Goal: Task Accomplishment & Management: Use online tool/utility

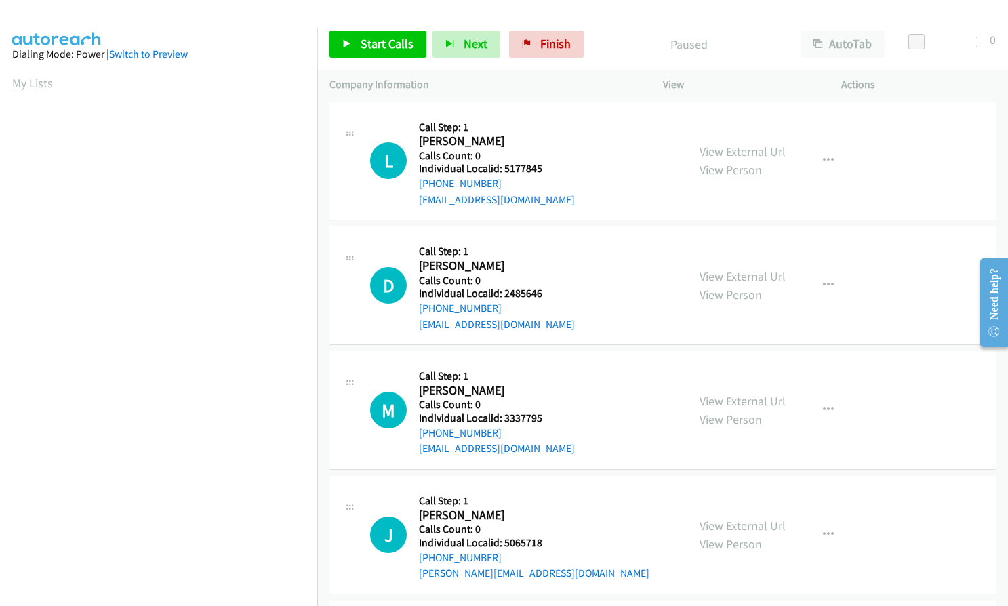
scroll to position [155, 0]
click at [544, 41] on span "Finish" at bounding box center [555, 44] width 31 height 16
drag, startPoint x: 502, startPoint y: 167, endPoint x: 554, endPoint y: 167, distance: 51.5
click at [554, 167] on h5 "Individual Localid: 5177845" at bounding box center [497, 169] width 156 height 14
copy h5 "5177845"
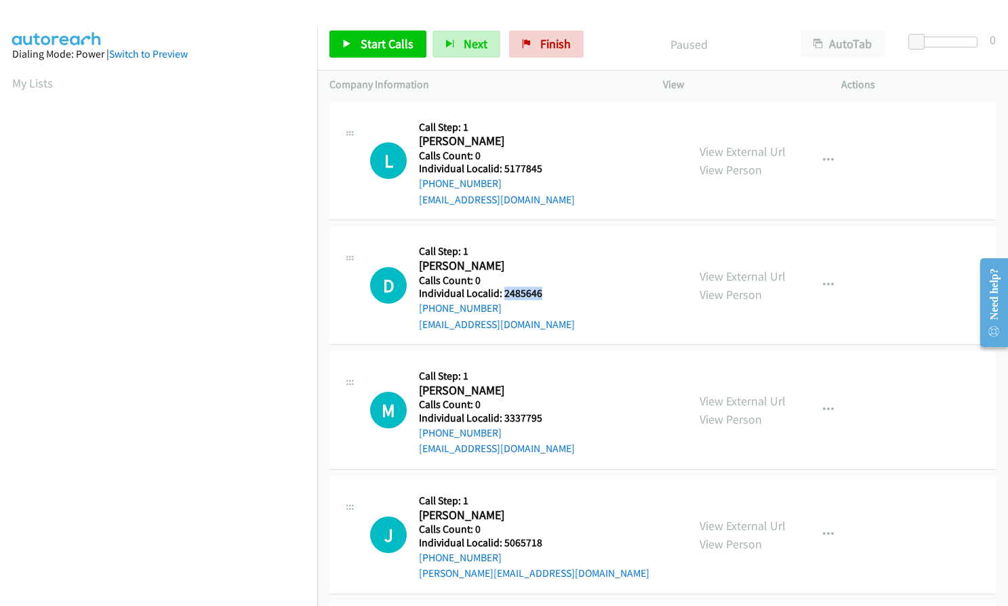
drag, startPoint x: 502, startPoint y: 294, endPoint x: 546, endPoint y: 294, distance: 43.4
click at [546, 294] on h5 "Individual Localid: 2485646" at bounding box center [497, 294] width 156 height 14
copy h5 "2485646"
drag, startPoint x: 504, startPoint y: 419, endPoint x: 543, endPoint y: 418, distance: 38.7
click at [543, 418] on h5 "Individual Localid: 3337795" at bounding box center [497, 419] width 156 height 14
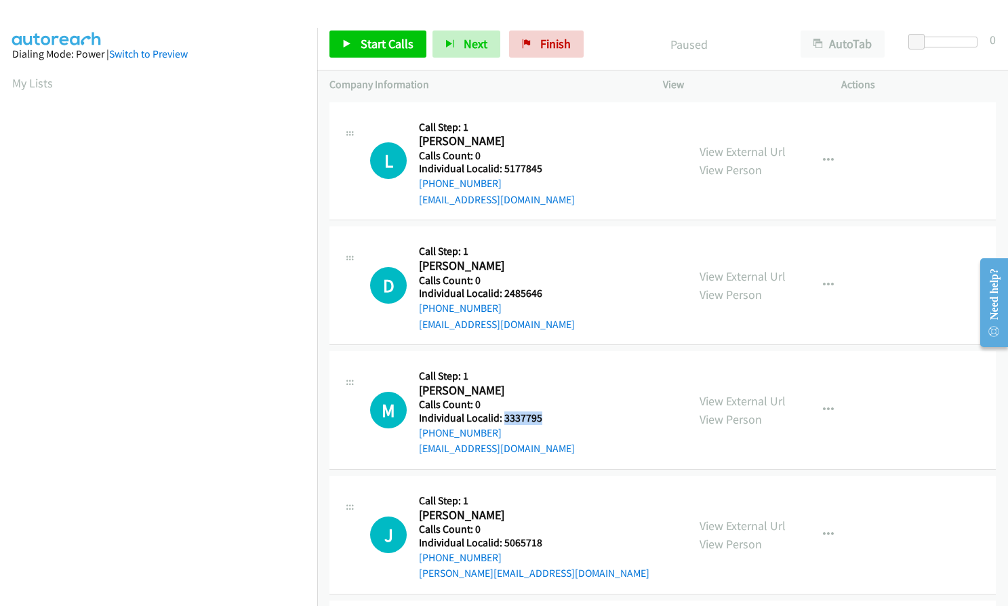
copy h5 "3337795"
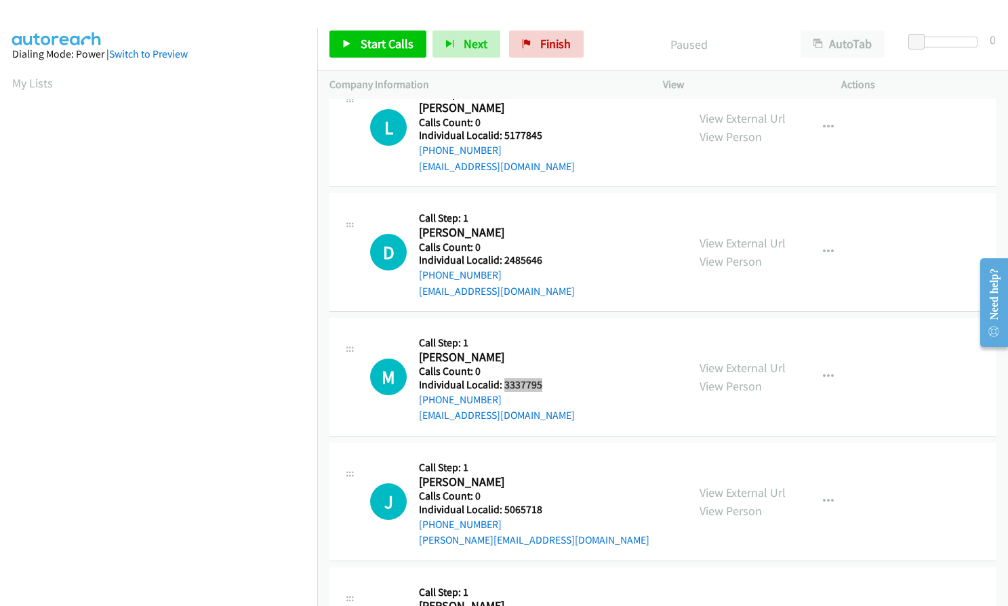
scroll to position [102, 0]
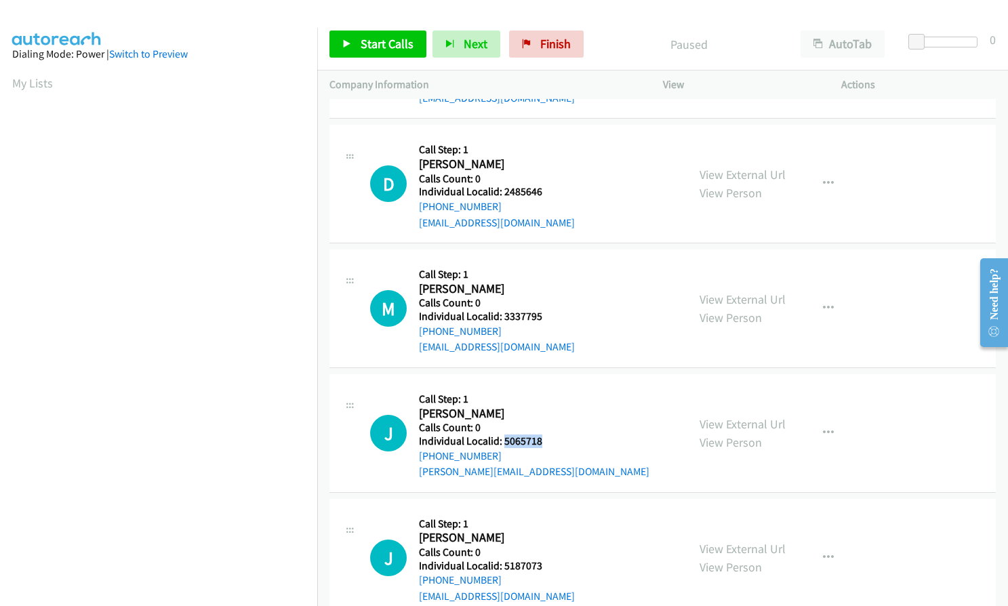
drag, startPoint x: 504, startPoint y: 437, endPoint x: 550, endPoint y: 437, distance: 45.4
click at [550, 437] on h5 "Individual Localid: 5065718" at bounding box center [534, 442] width 231 height 14
copy h5 "5065718"
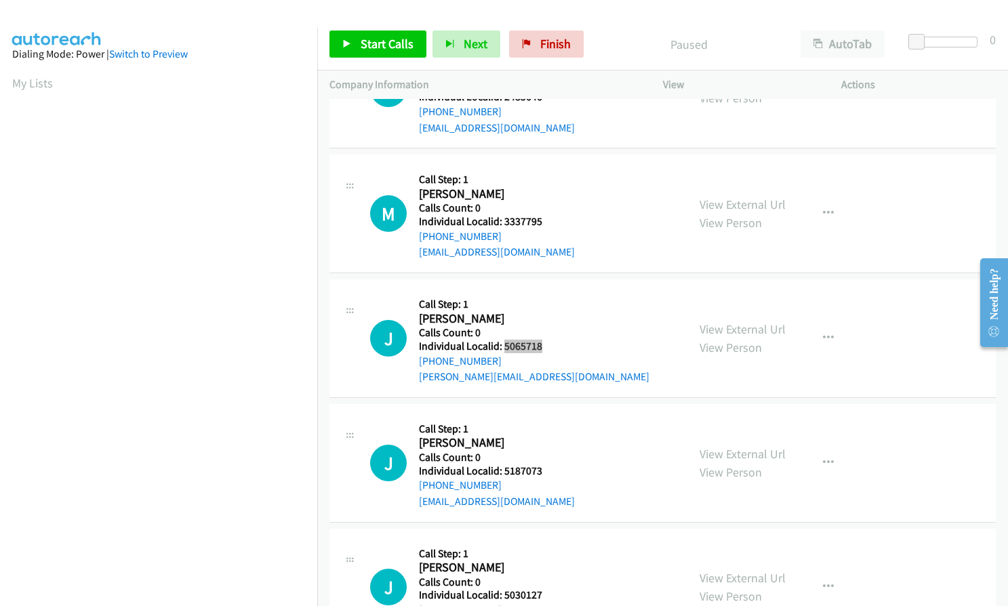
scroll to position [220, 0]
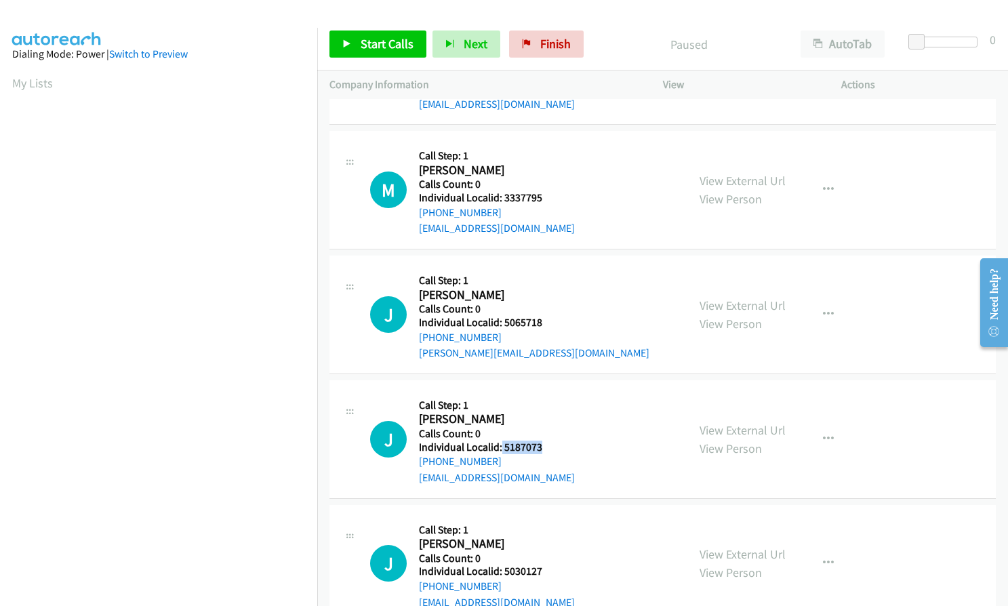
drag, startPoint x: 501, startPoint y: 445, endPoint x: 545, endPoint y: 445, distance: 44.1
click at [545, 445] on h5 "Individual Localid: 5187073" at bounding box center [497, 448] width 156 height 14
copy h5 "5187073"
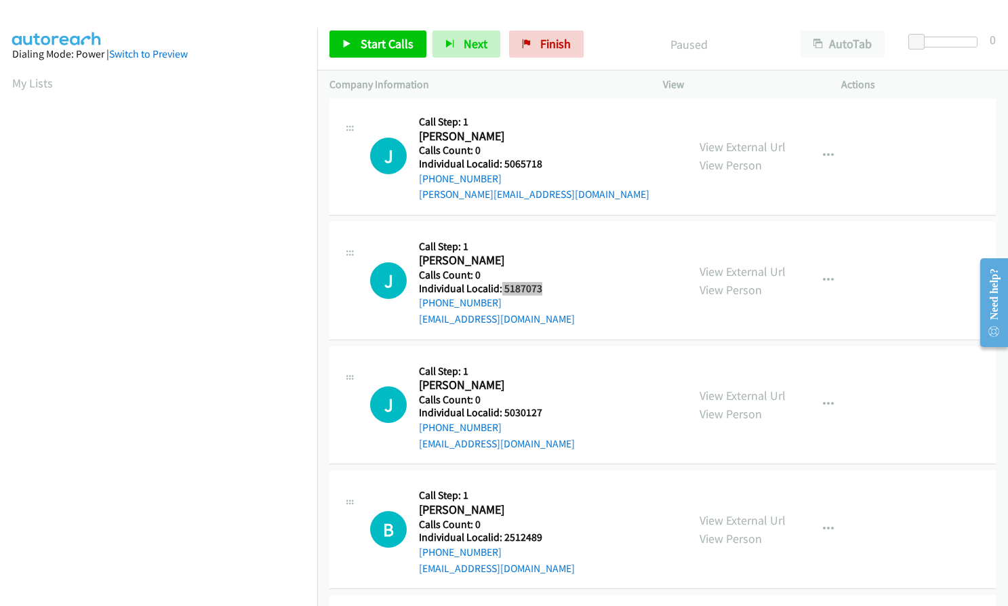
scroll to position [390, 0]
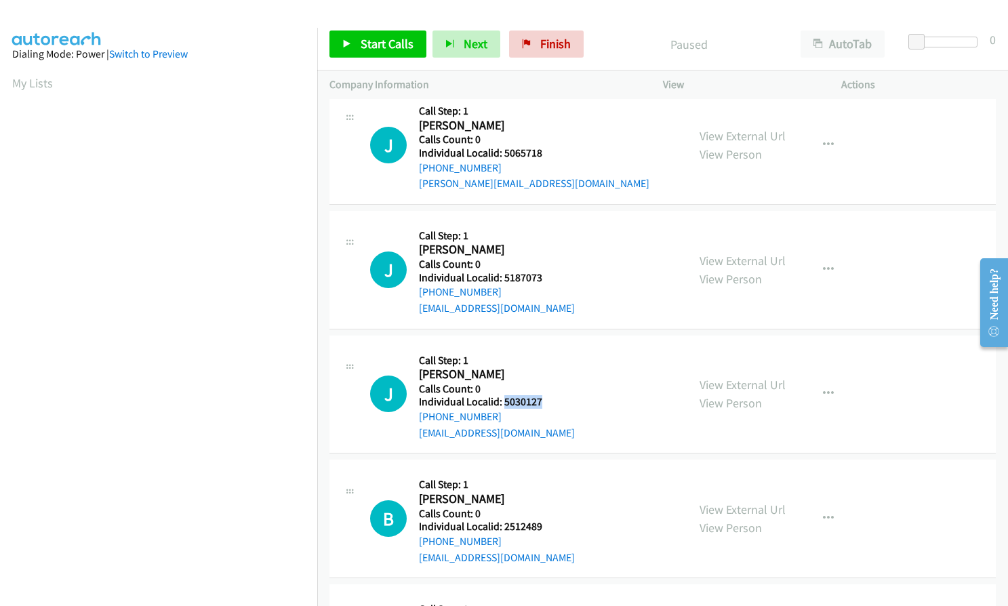
drag, startPoint x: 503, startPoint y: 403, endPoint x: 545, endPoint y: 401, distance: 42.1
click at [545, 401] on h5 "Individual Localid: 5030127" at bounding box center [497, 402] width 156 height 14
copy h5 "5030127"
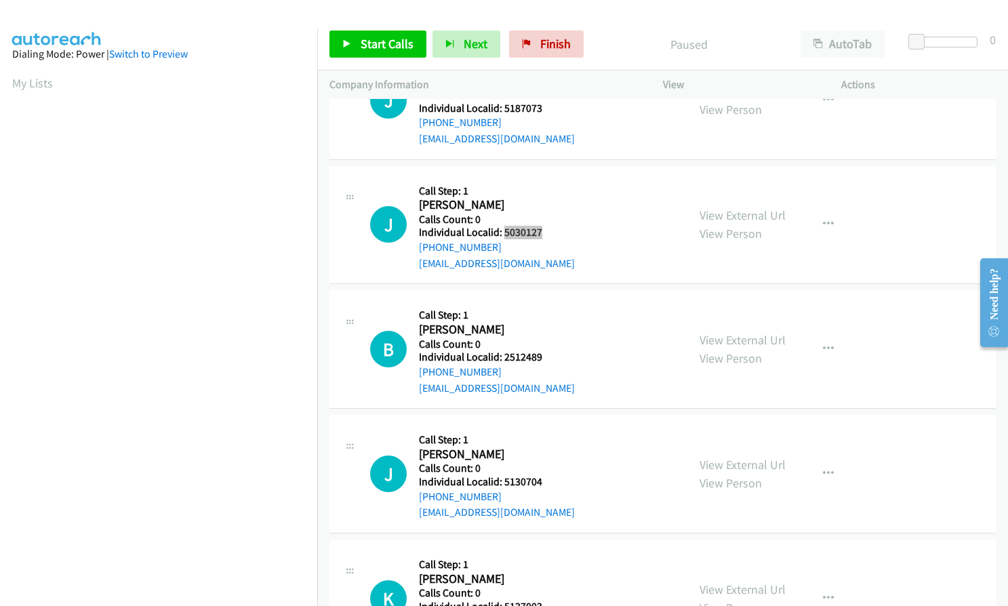
scroll to position [576, 0]
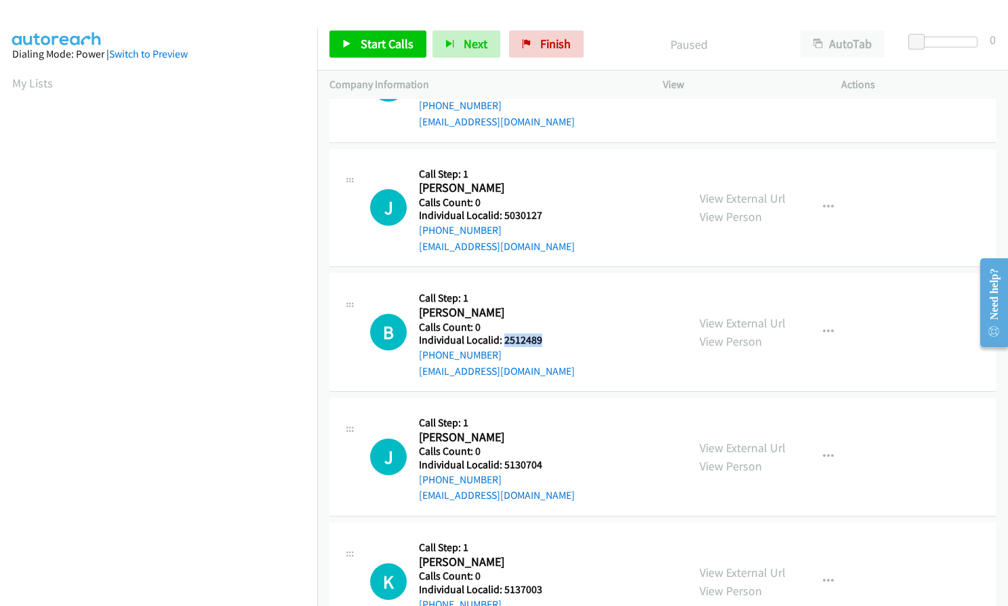
drag, startPoint x: 502, startPoint y: 342, endPoint x: 551, endPoint y: 341, distance: 48.8
click at [551, 341] on h5 "Individual Localid: 2512489" at bounding box center [497, 341] width 156 height 14
copy h5 "2512489"
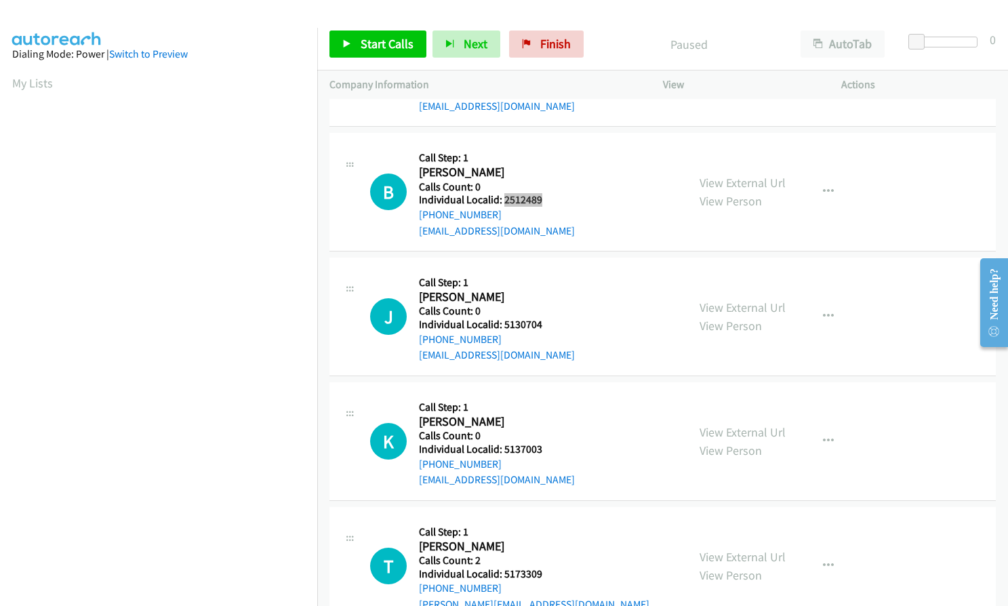
scroll to position [729, 0]
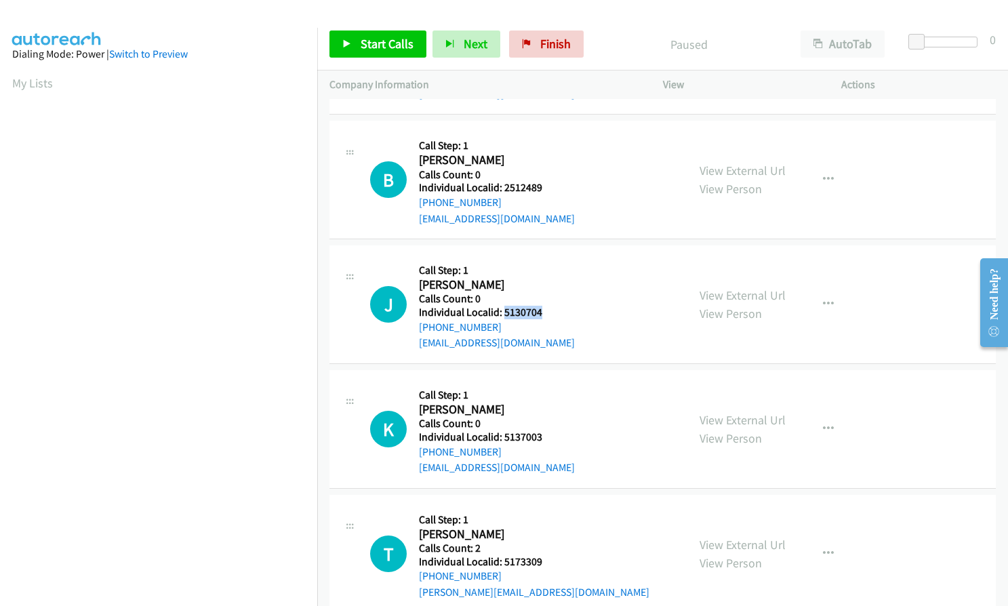
drag, startPoint x: 505, startPoint y: 313, endPoint x: 542, endPoint y: 308, distance: 37.6
click at [542, 308] on h5 "Individual Localid: 5130704" at bounding box center [497, 313] width 156 height 14
copy h5 "5130704"
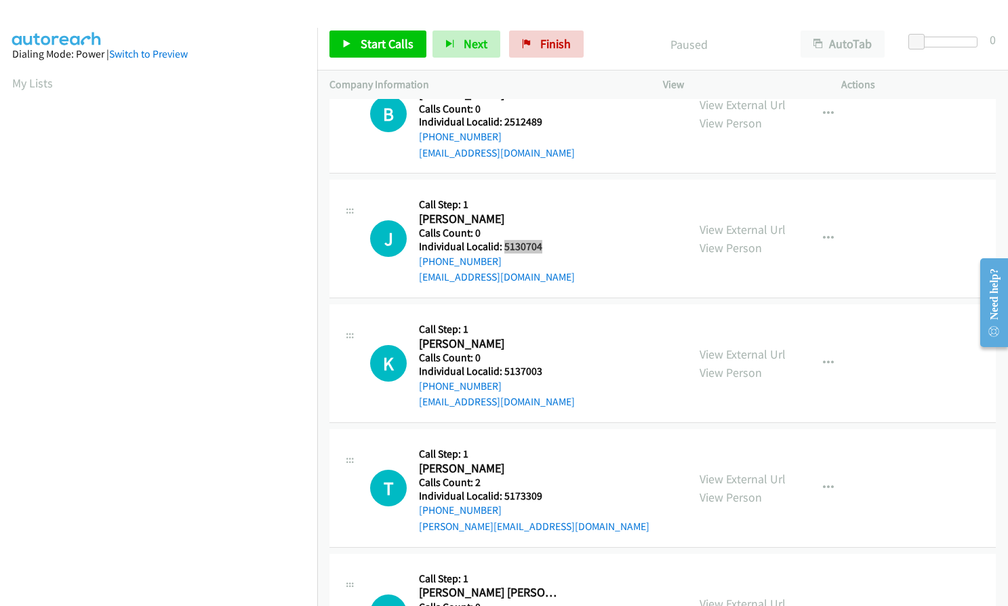
scroll to position [797, 0]
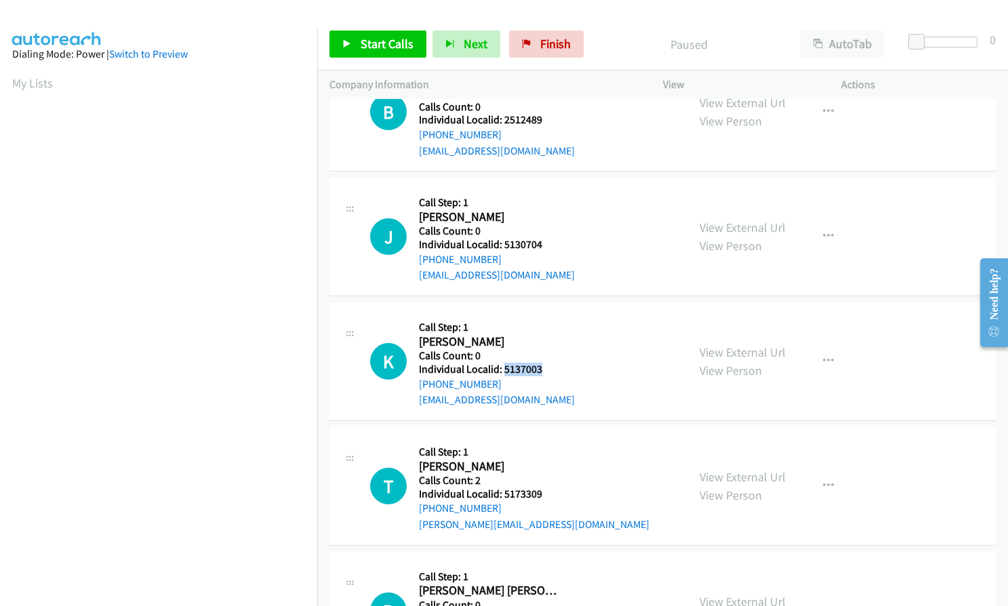
drag, startPoint x: 502, startPoint y: 370, endPoint x: 550, endPoint y: 369, distance: 48.1
click at [550, 369] on h5 "Individual Localid: 5137003" at bounding box center [497, 370] width 156 height 14
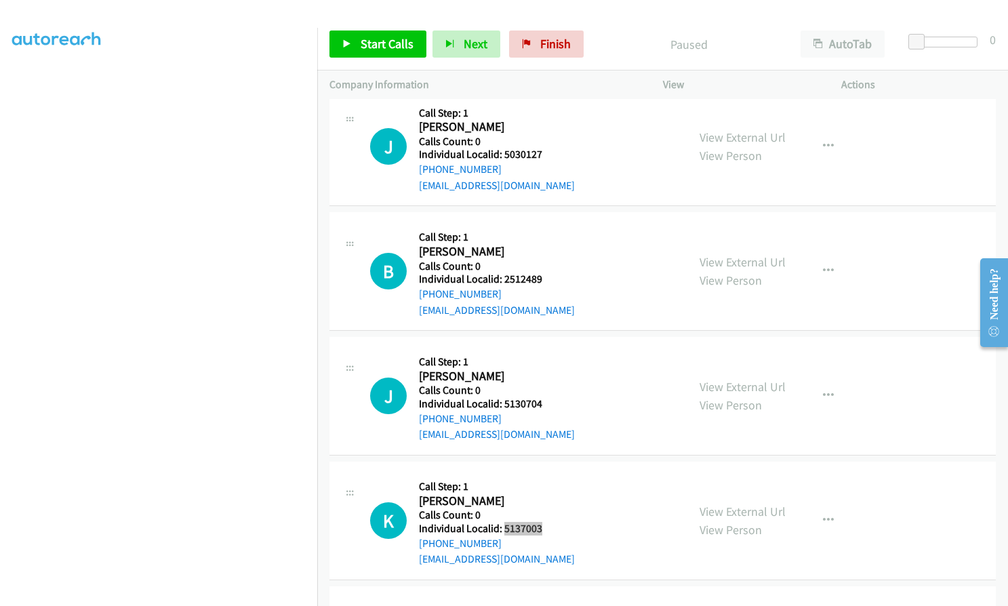
scroll to position [644, 0]
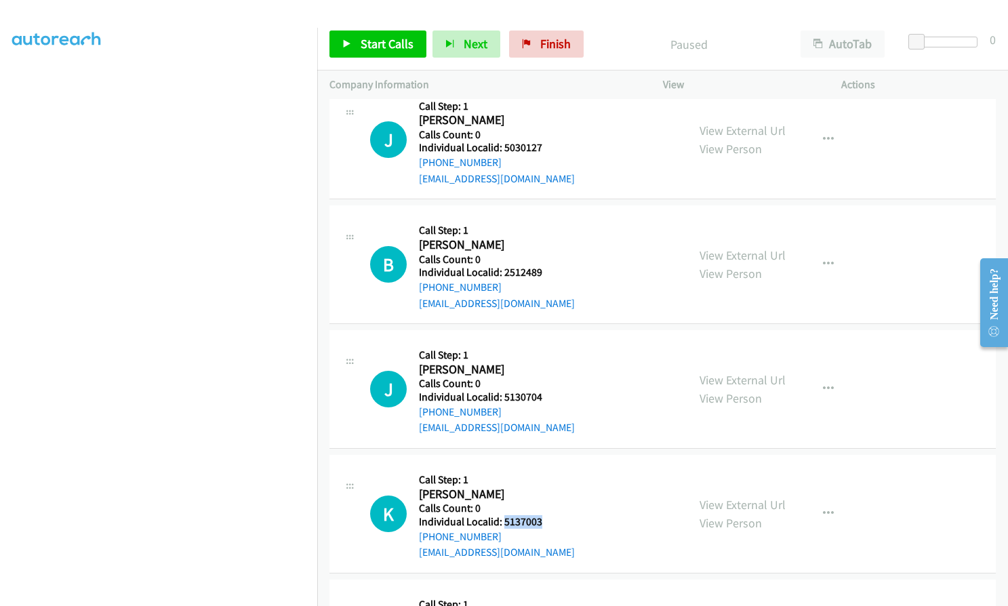
copy h5 "5137003"
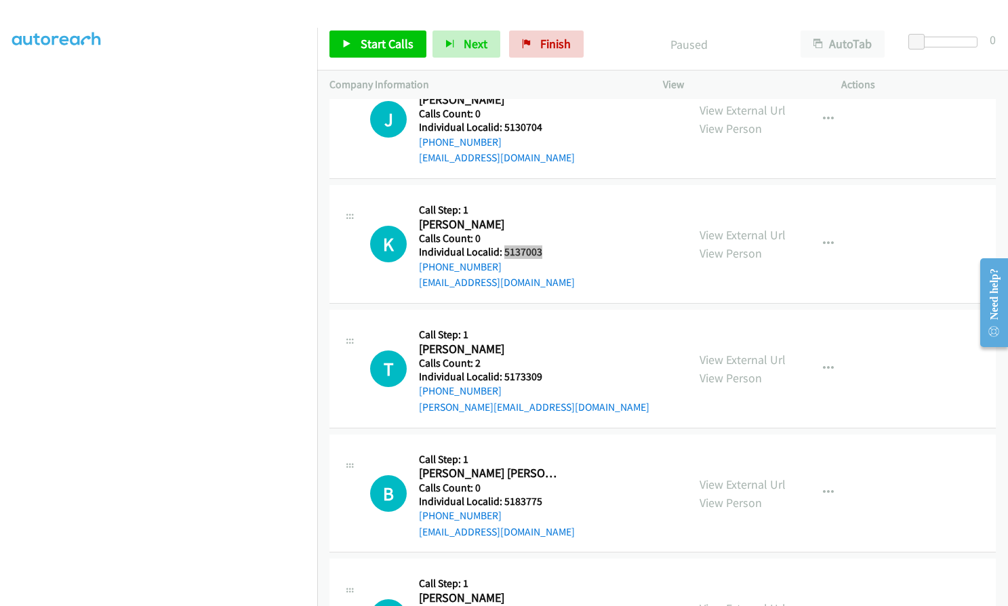
scroll to position [915, 0]
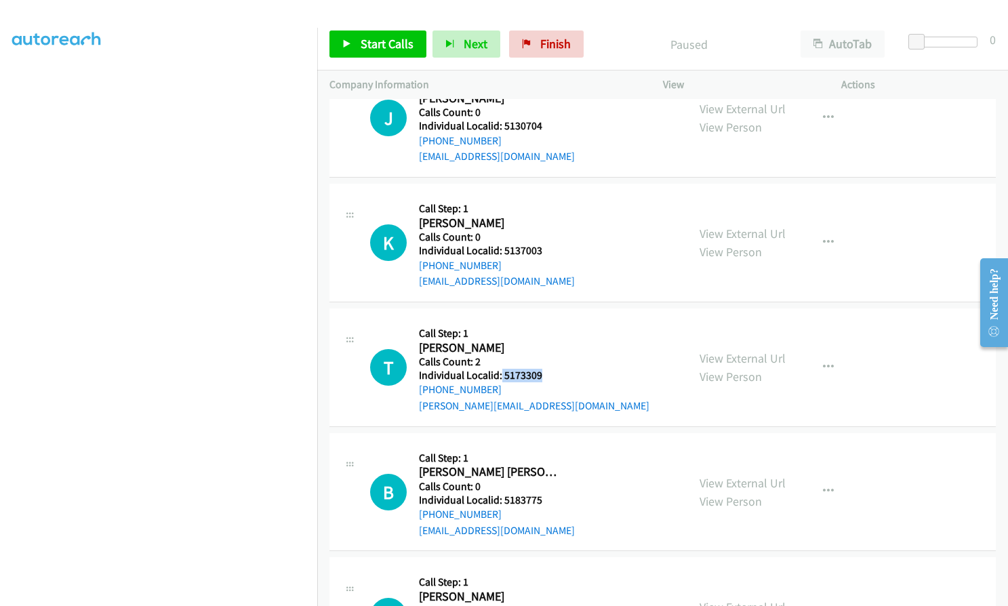
drag, startPoint x: 501, startPoint y: 372, endPoint x: 555, endPoint y: 373, distance: 54.3
click at [557, 373] on h5 "Individual Localid: 5173309" at bounding box center [534, 376] width 231 height 14
copy h5 "5173309"
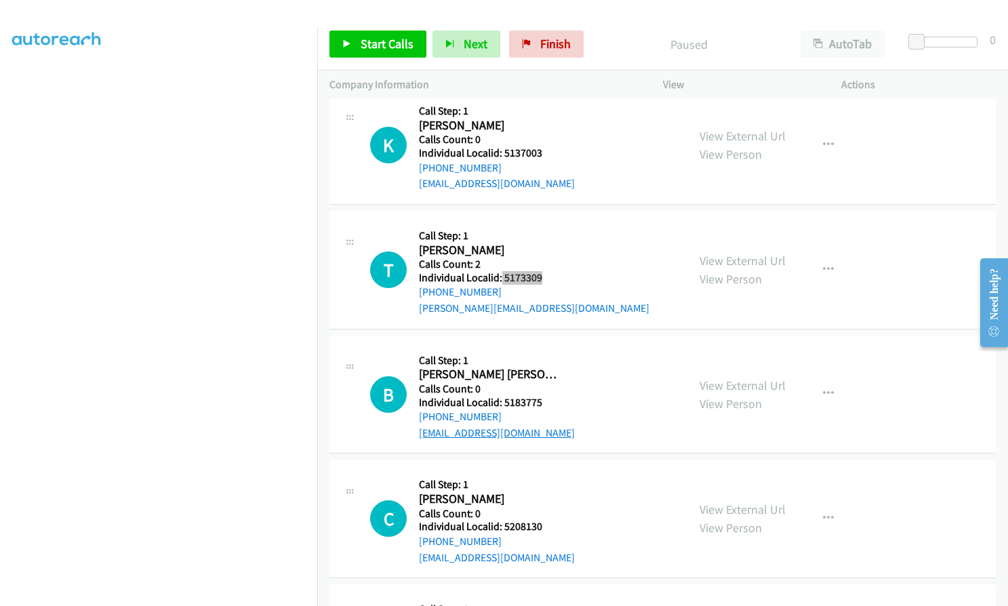
scroll to position [1034, 0]
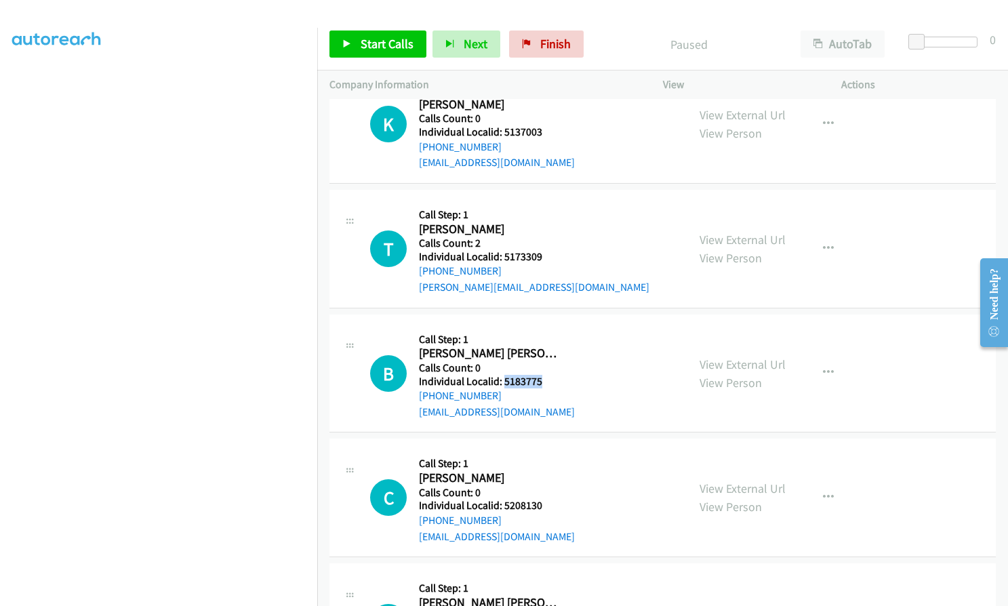
drag, startPoint x: 502, startPoint y: 382, endPoint x: 541, endPoint y: 381, distance: 38.7
click at [541, 381] on h5 "Individual Localid: 5183775" at bounding box center [497, 382] width 156 height 14
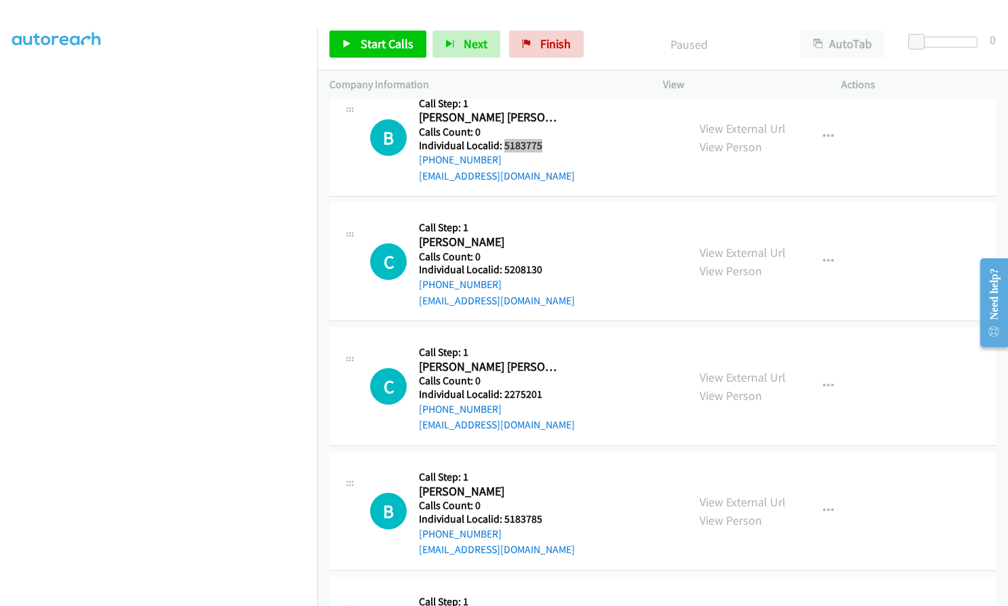
scroll to position [1271, 0]
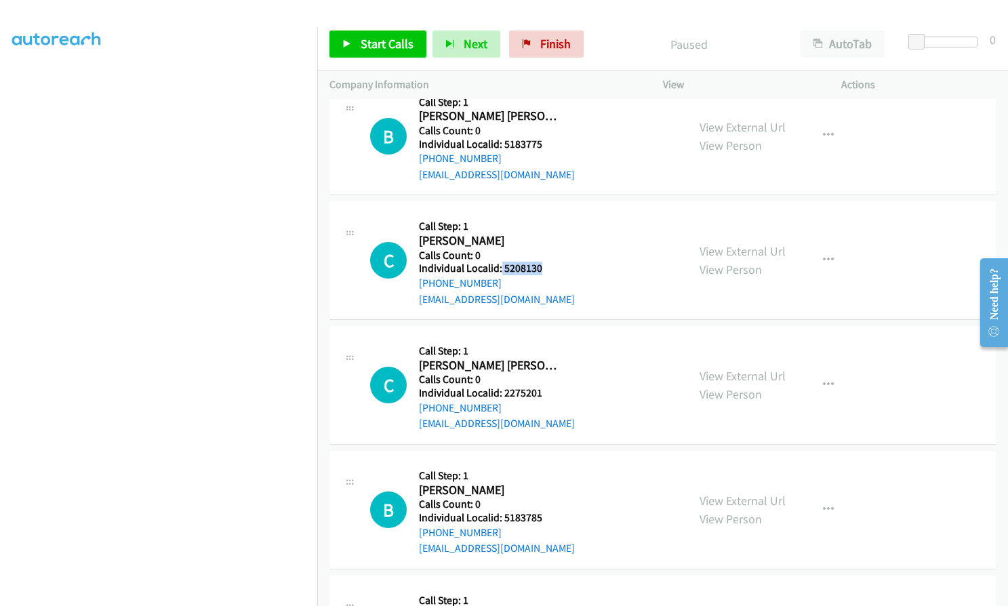
drag, startPoint x: 509, startPoint y: 267, endPoint x: 542, endPoint y: 267, distance: 32.5
click at [542, 267] on h5 "Individual Localid: 5208130" at bounding box center [497, 269] width 156 height 14
drag, startPoint x: 502, startPoint y: 394, endPoint x: 549, endPoint y: 393, distance: 46.8
click at [549, 393] on h5 "Individual Localid: 2275201" at bounding box center [497, 393] width 156 height 14
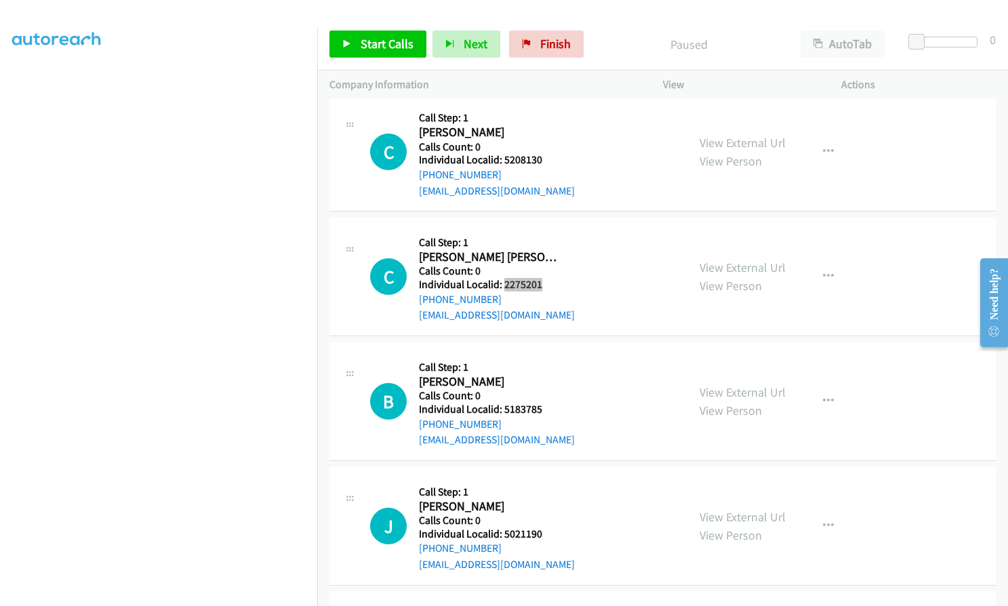
scroll to position [1407, 0]
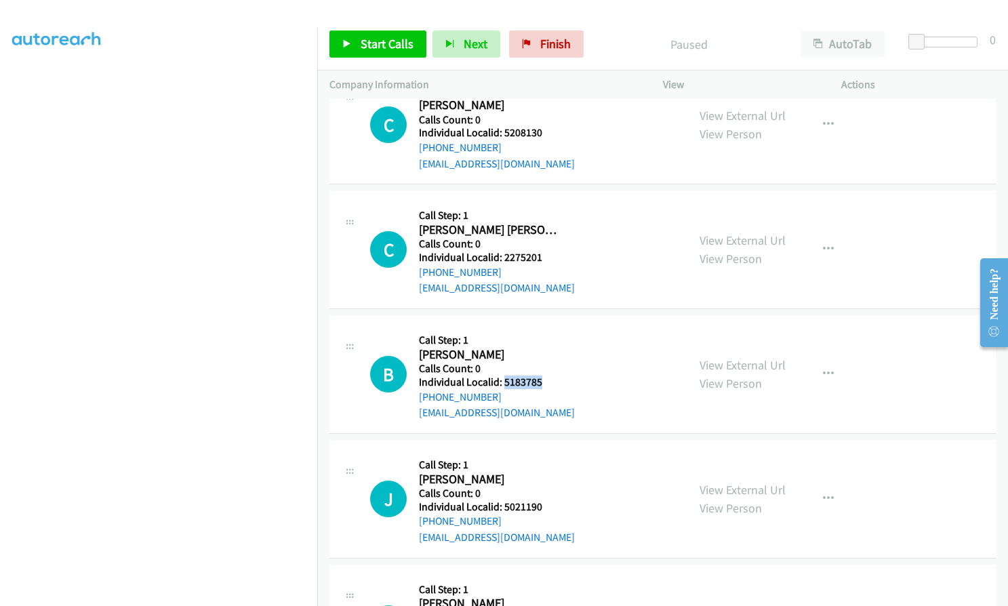
drag, startPoint x: 502, startPoint y: 379, endPoint x: 545, endPoint y: 379, distance: 43.4
click at [545, 379] on h5 "Individual Localid: 5183785" at bounding box center [497, 383] width 156 height 14
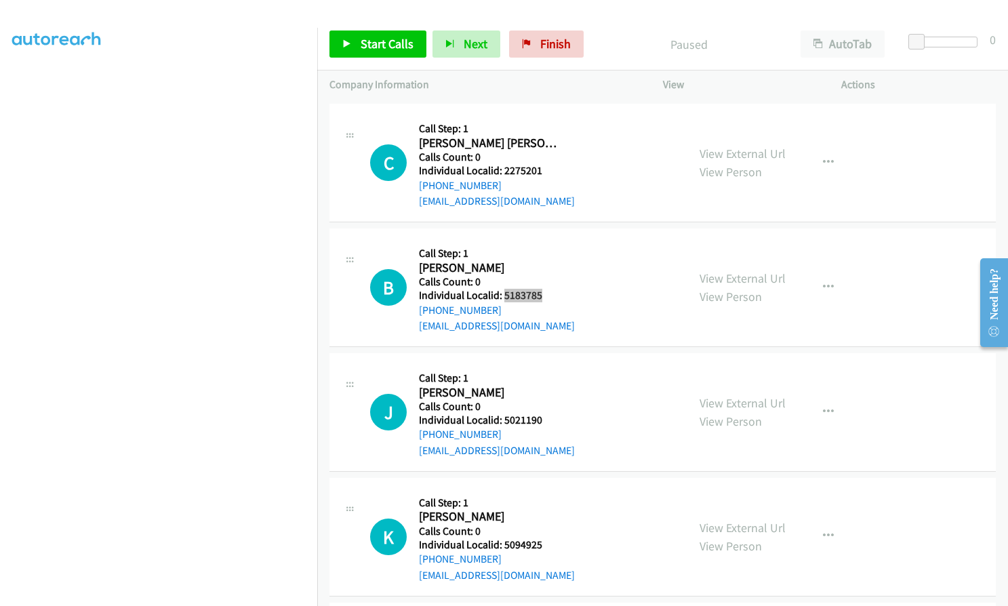
scroll to position [1526, 0]
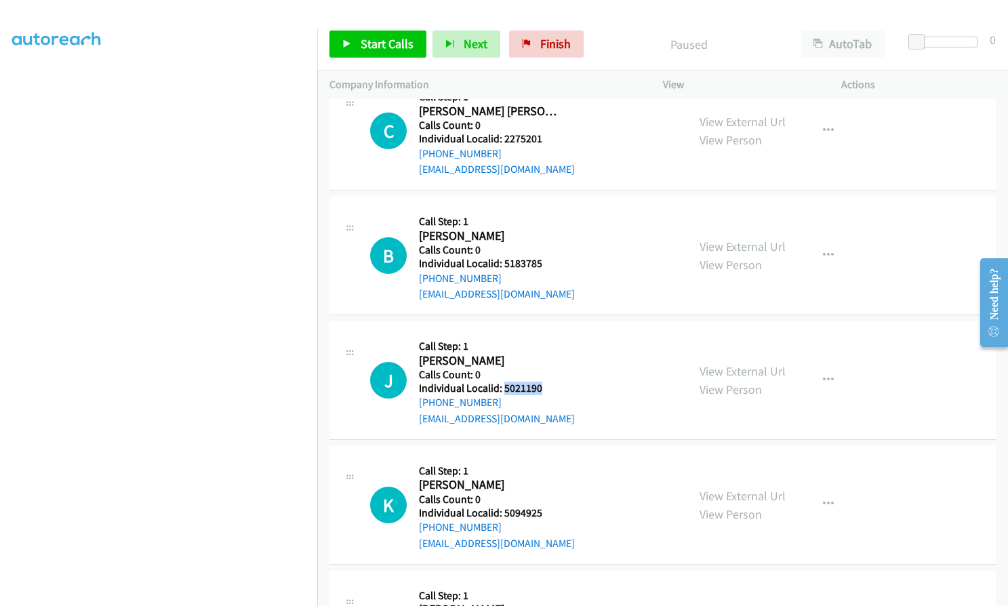
drag, startPoint x: 502, startPoint y: 384, endPoint x: 544, endPoint y: 384, distance: 42.7
click at [547, 384] on h5 "Individual Localid: 5021190" at bounding box center [497, 389] width 156 height 14
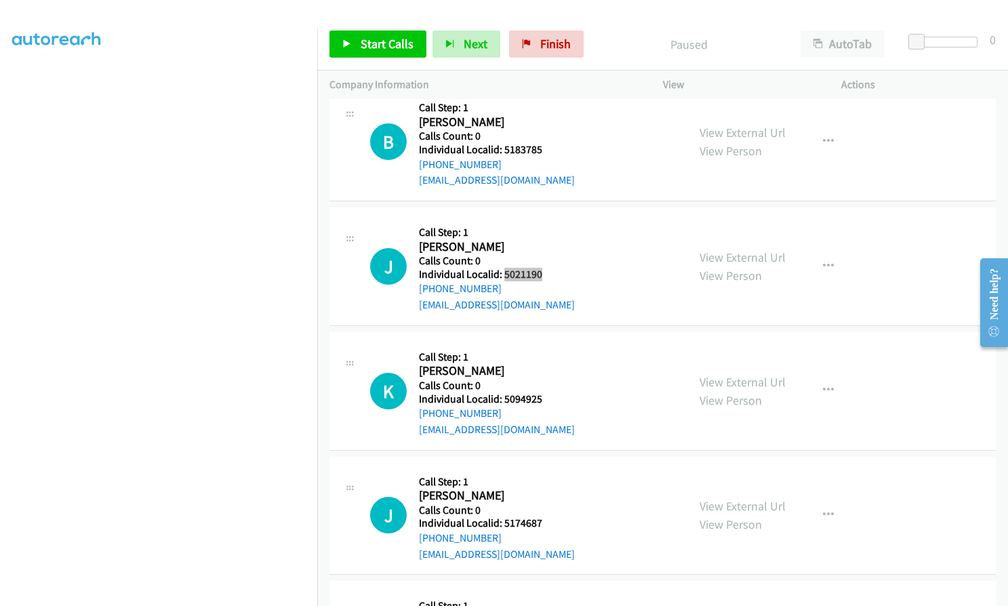
scroll to position [1644, 0]
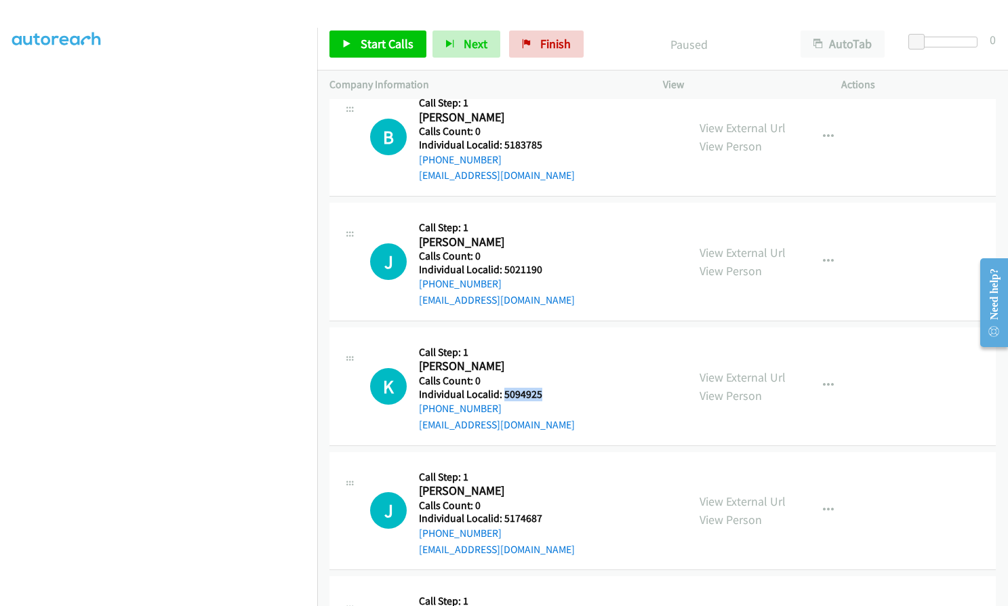
drag, startPoint x: 502, startPoint y: 393, endPoint x: 539, endPoint y: 393, distance: 36.6
click at [539, 393] on h5 "Individual Localid: 5094925" at bounding box center [497, 395] width 156 height 14
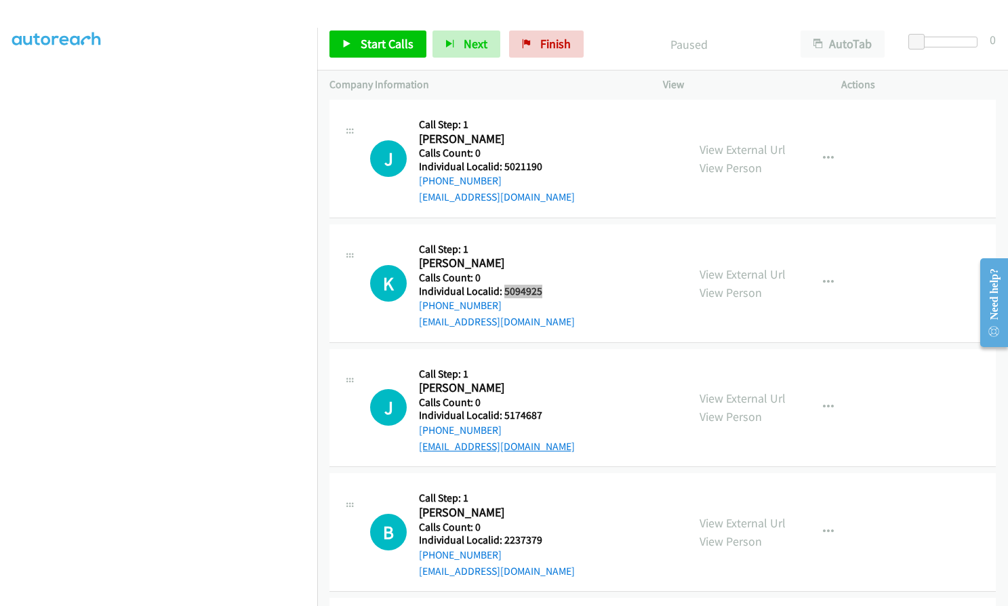
scroll to position [1763, 0]
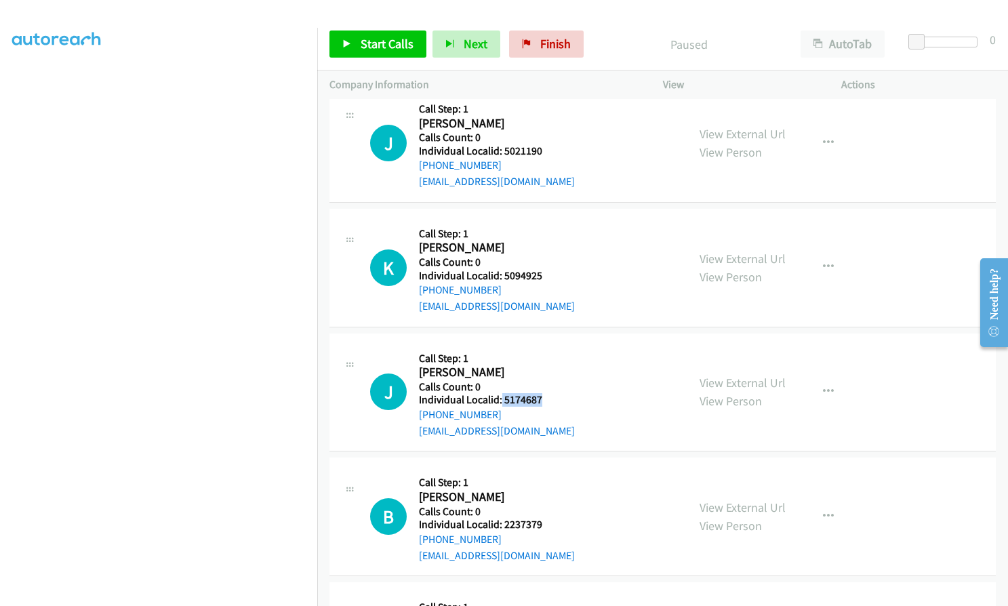
drag, startPoint x: 501, startPoint y: 396, endPoint x: 552, endPoint y: 397, distance: 50.9
click at [552, 397] on h5 "Individual Localid: 5174687" at bounding box center [497, 400] width 156 height 14
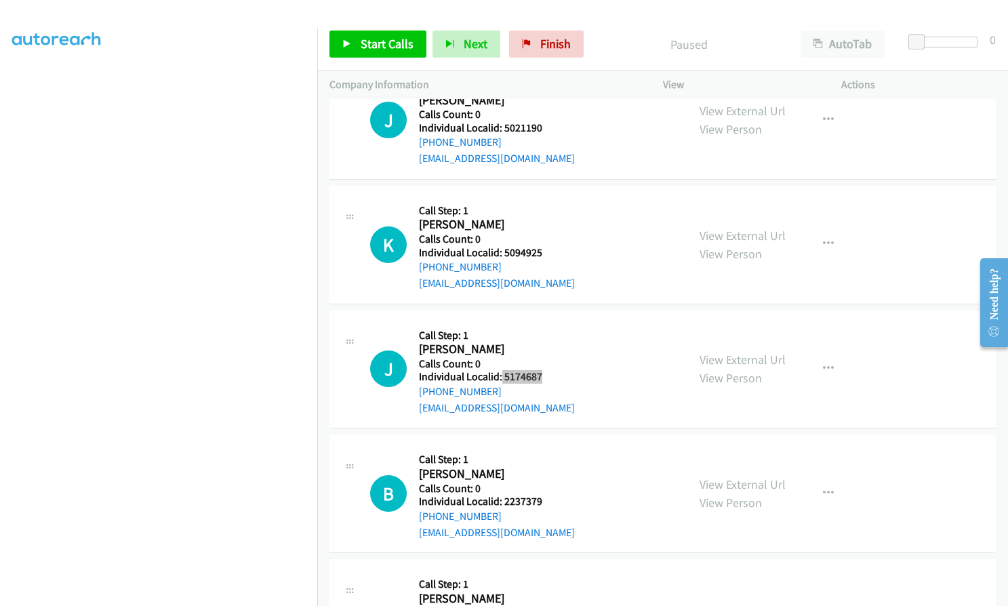
scroll to position [1865, 0]
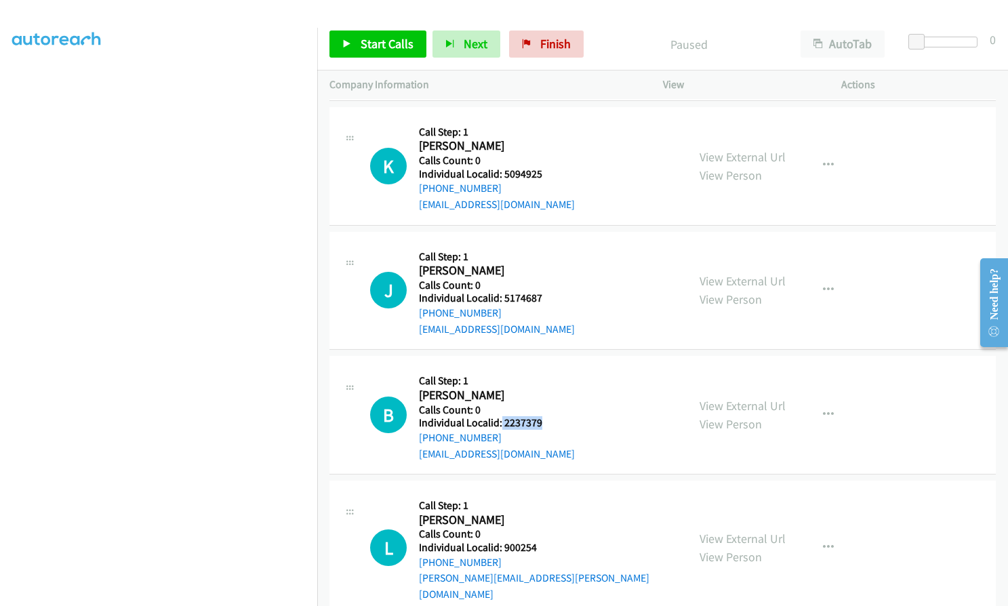
drag, startPoint x: 500, startPoint y: 422, endPoint x: 552, endPoint y: 422, distance: 51.5
click at [552, 422] on h5 "Individual Localid: 2237379" at bounding box center [497, 423] width 156 height 14
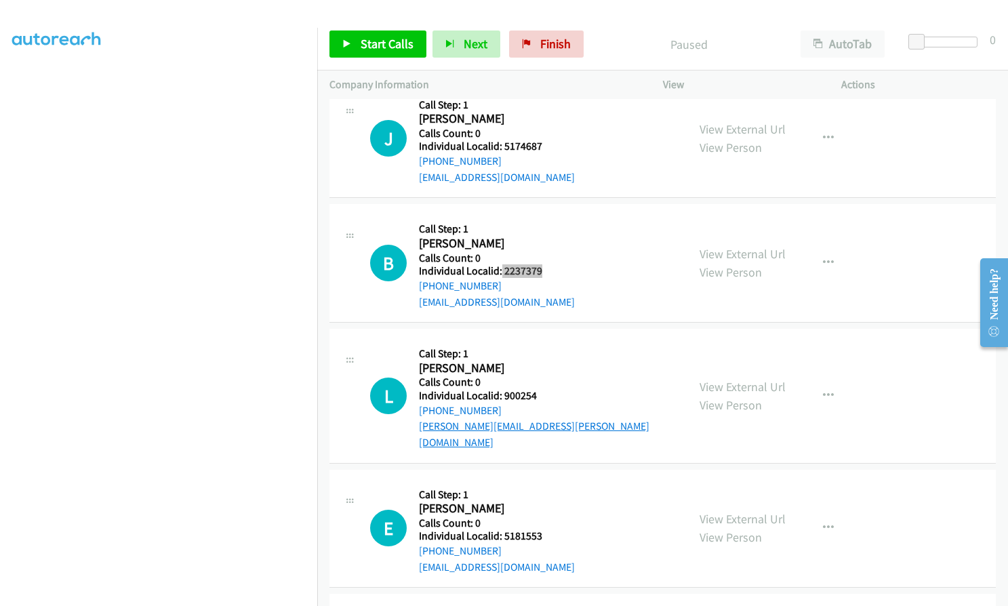
scroll to position [2017, 0]
drag, startPoint x: 502, startPoint y: 397, endPoint x: 542, endPoint y: 396, distance: 40.0
click at [544, 396] on h5 "Individual Localid: 900254" at bounding box center [547, 396] width 256 height 14
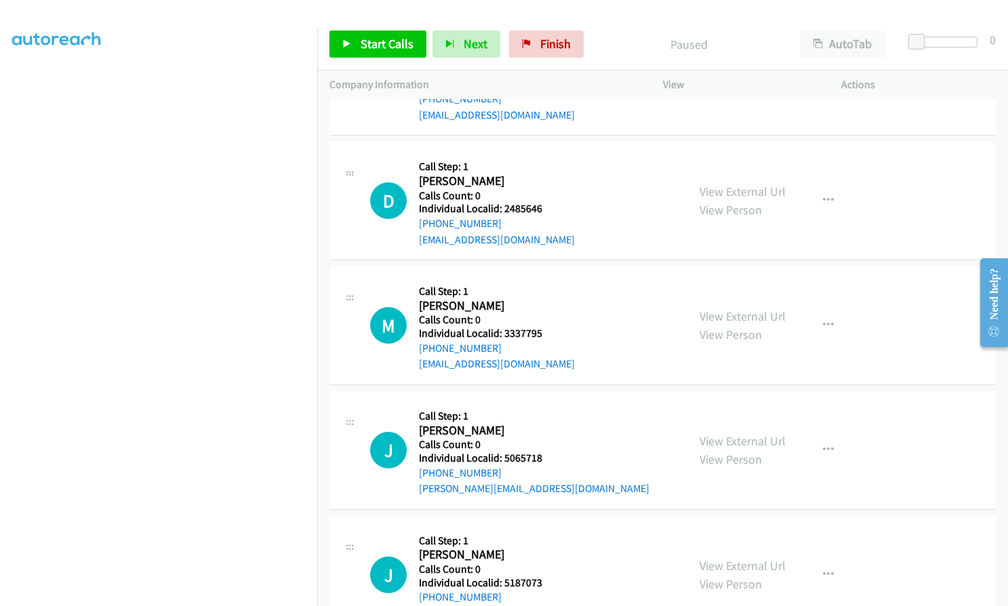
scroll to position [0, 0]
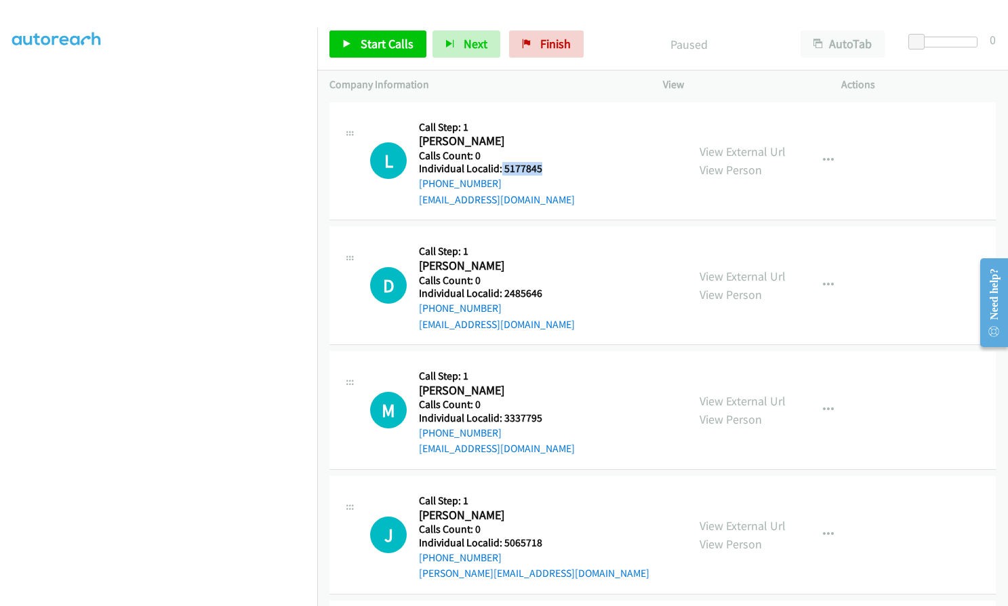
drag, startPoint x: 501, startPoint y: 165, endPoint x: 531, endPoint y: 168, distance: 30.0
click at [544, 168] on h5 "Individual Localid: 5177845" at bounding box center [497, 169] width 156 height 14
drag, startPoint x: 502, startPoint y: 291, endPoint x: 537, endPoint y: 294, distance: 35.4
click at [551, 295] on h5 "Individual Localid: 2485646" at bounding box center [497, 294] width 156 height 14
drag, startPoint x: 502, startPoint y: 416, endPoint x: 538, endPoint y: 420, distance: 36.1
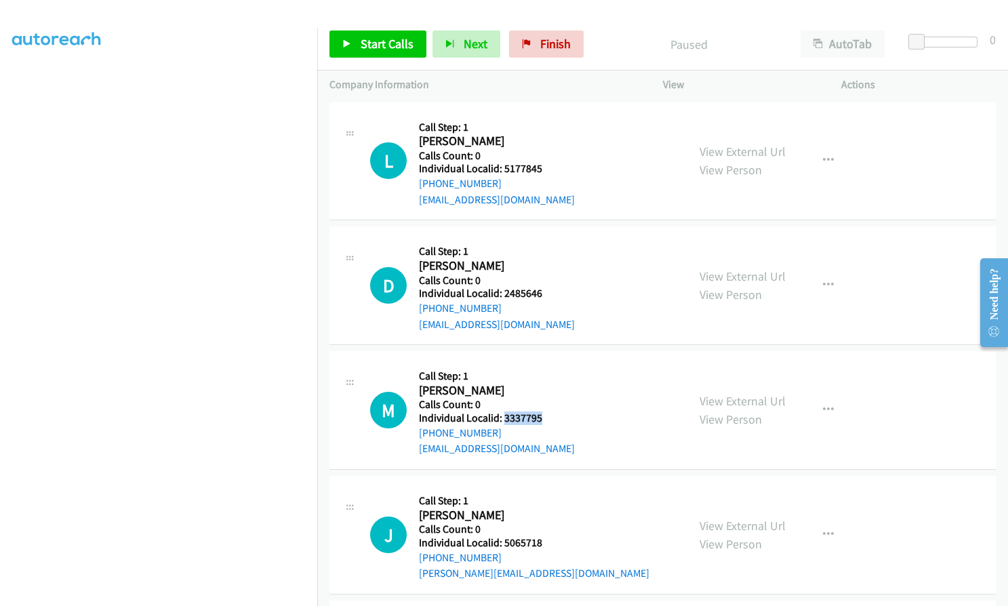
click at [538, 420] on h5 "Individual Localid: 3337795" at bounding box center [497, 419] width 156 height 14
click at [361, 47] on span "Start Calls" at bounding box center [387, 44] width 53 height 16
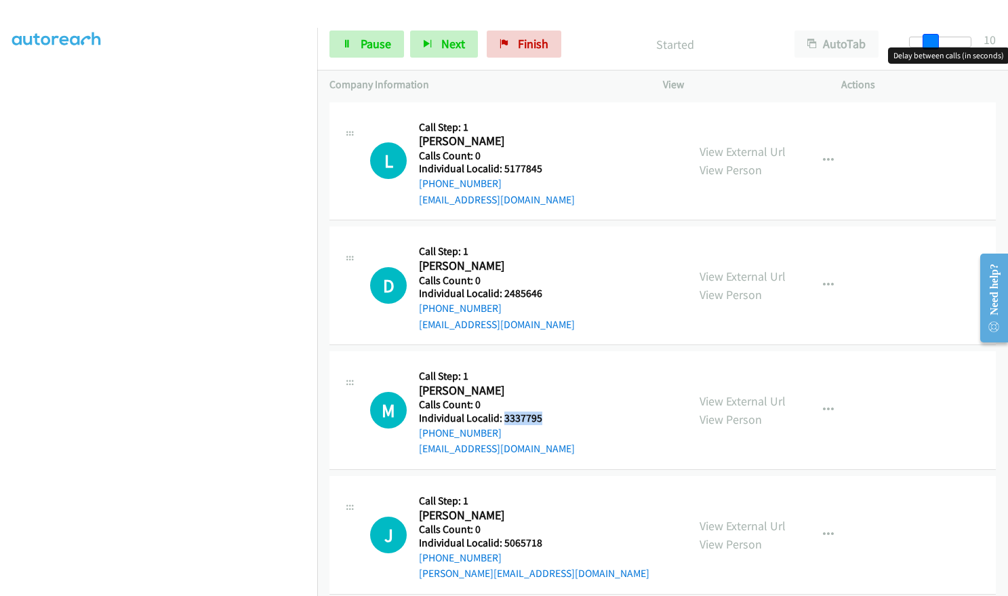
drag, startPoint x: 919, startPoint y: 44, endPoint x: 939, endPoint y: 43, distance: 19.7
click at [939, 43] on div at bounding box center [940, 42] width 62 height 11
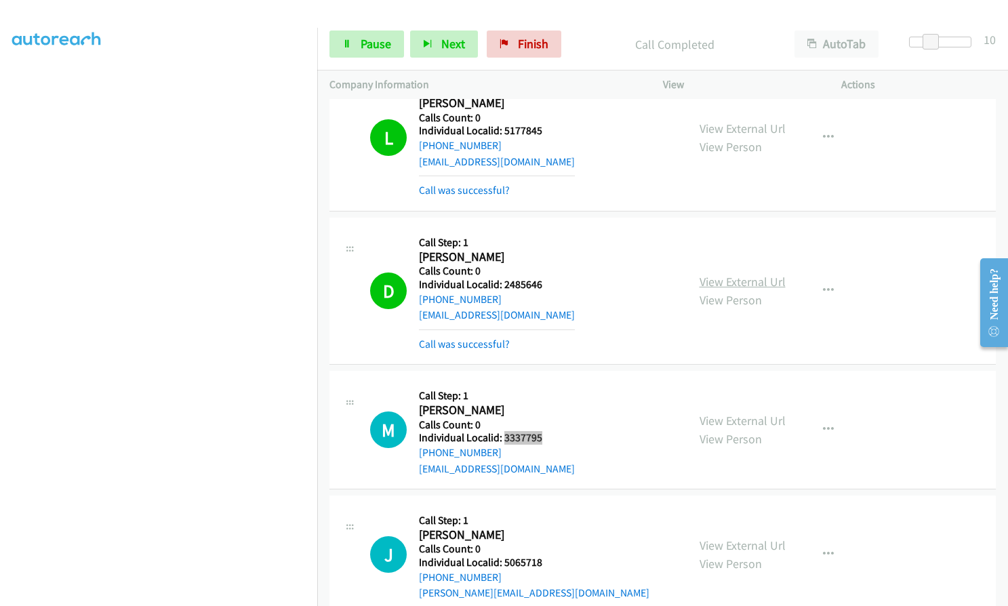
scroll to position [153, 0]
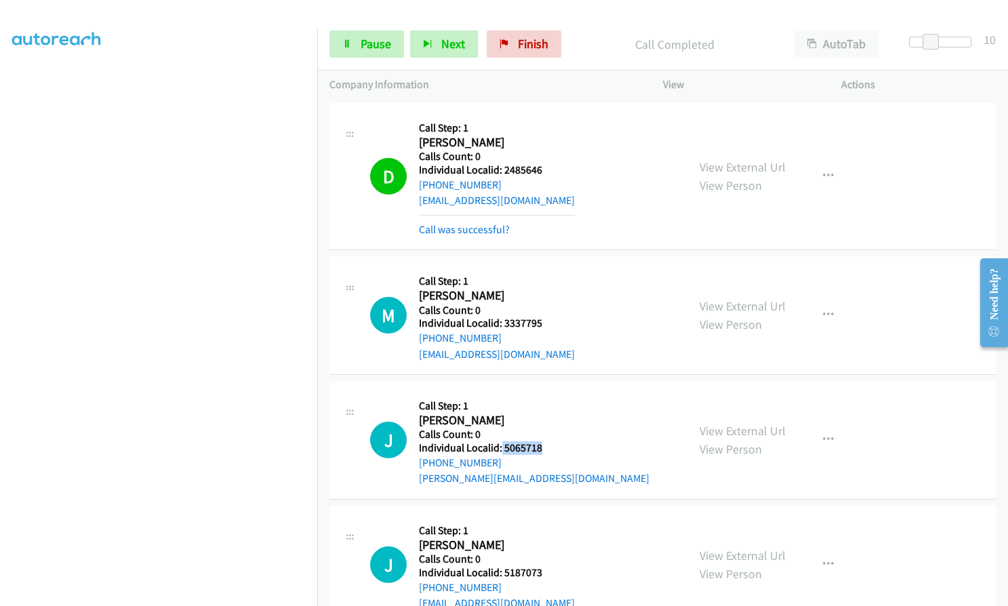
drag, startPoint x: 501, startPoint y: 447, endPoint x: 544, endPoint y: 450, distance: 43.5
click at [544, 450] on h5 "Individual Localid: 5065718" at bounding box center [534, 448] width 231 height 14
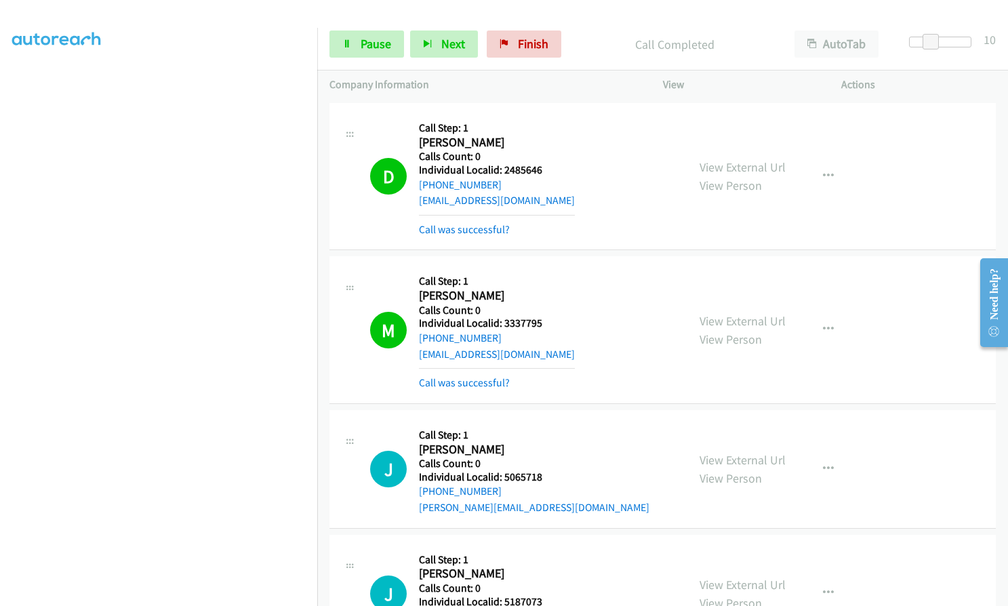
click at [223, 24] on div at bounding box center [498, 26] width 996 height 52
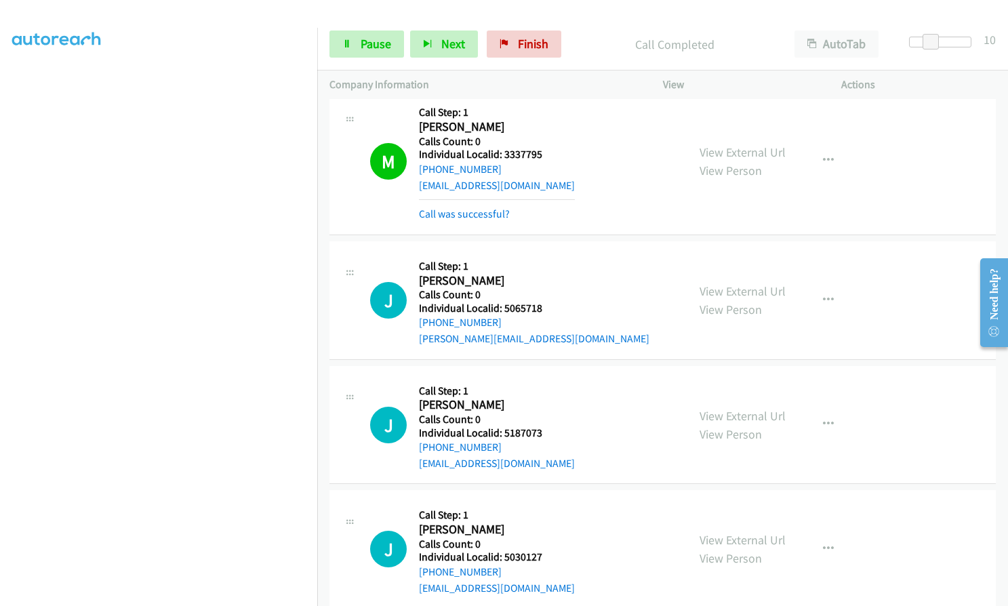
scroll to position [322, 0]
drag, startPoint x: 501, startPoint y: 307, endPoint x: 547, endPoint y: 306, distance: 46.1
click at [547, 306] on h5 "Individual Localid: 5065718" at bounding box center [534, 308] width 231 height 14
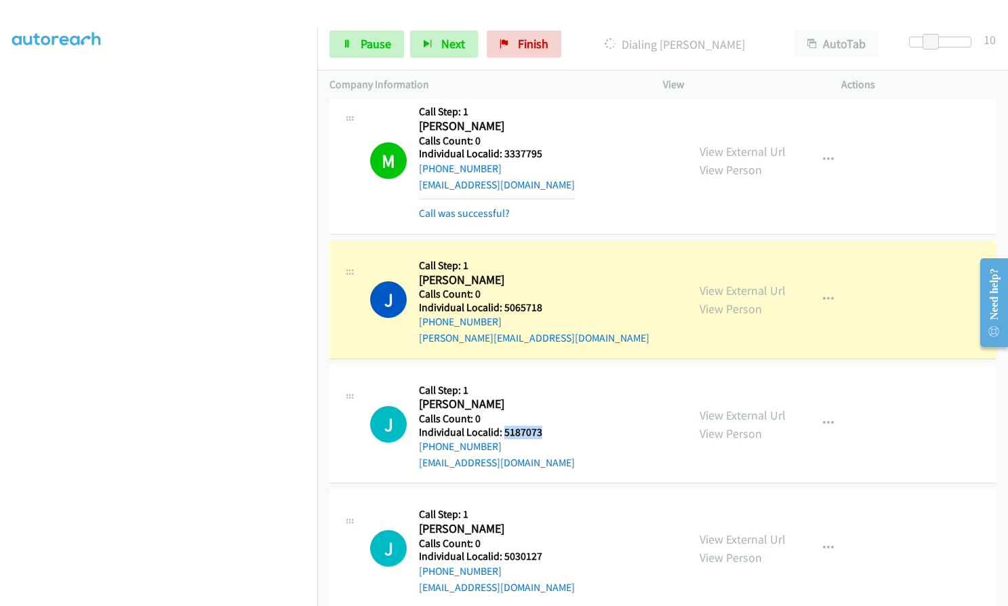
drag, startPoint x: 502, startPoint y: 432, endPoint x: 542, endPoint y: 432, distance: 39.3
click at [542, 432] on h5 "Individual Localid: 5187073" at bounding box center [497, 433] width 156 height 14
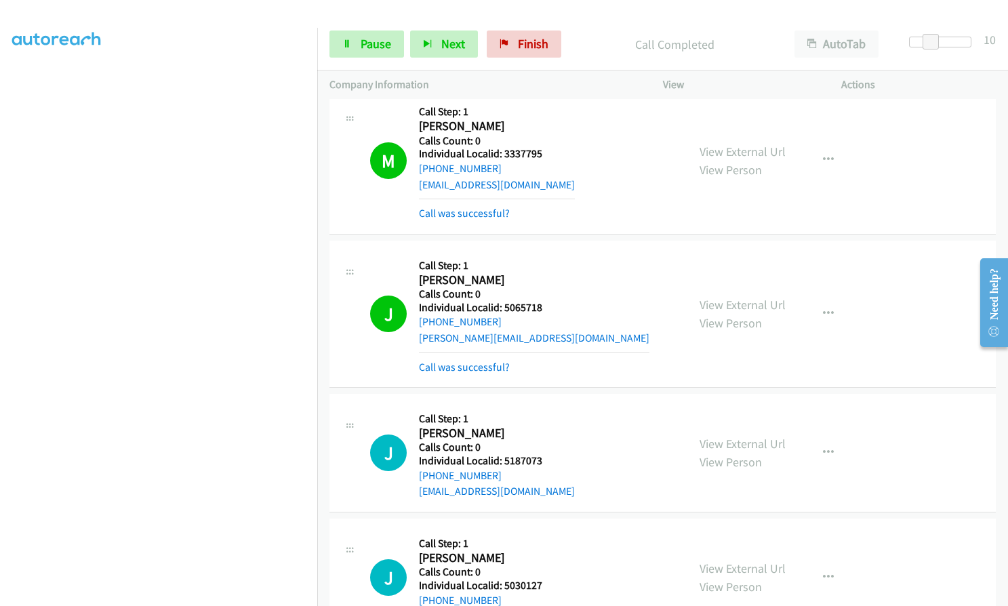
click at [216, 26] on div at bounding box center [498, 26] width 996 height 52
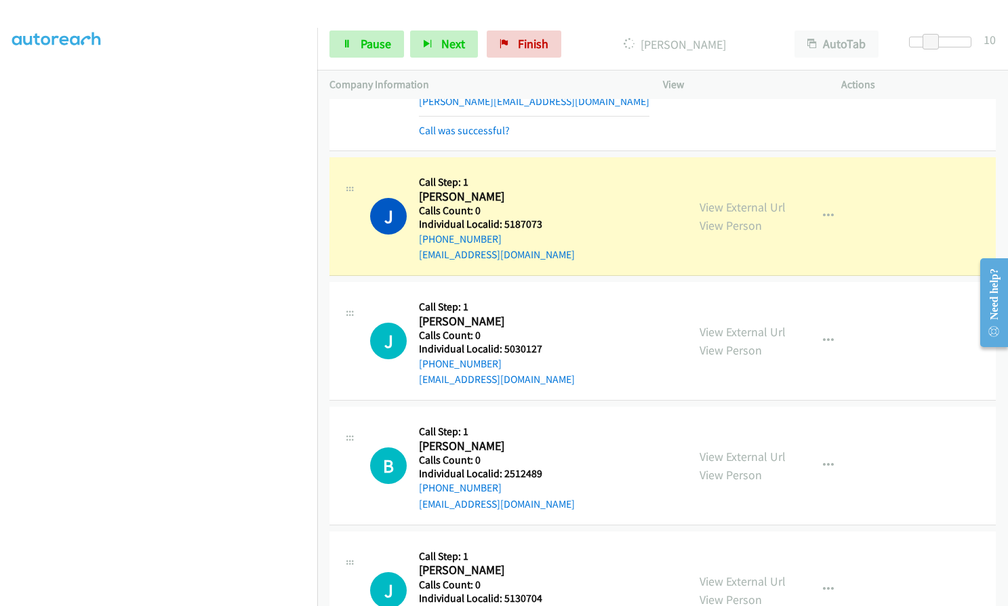
scroll to position [559, 0]
drag, startPoint x: 500, startPoint y: 346, endPoint x: 546, endPoint y: 346, distance: 45.4
click at [546, 346] on h5 "Individual Localid: 5030127" at bounding box center [497, 349] width 156 height 14
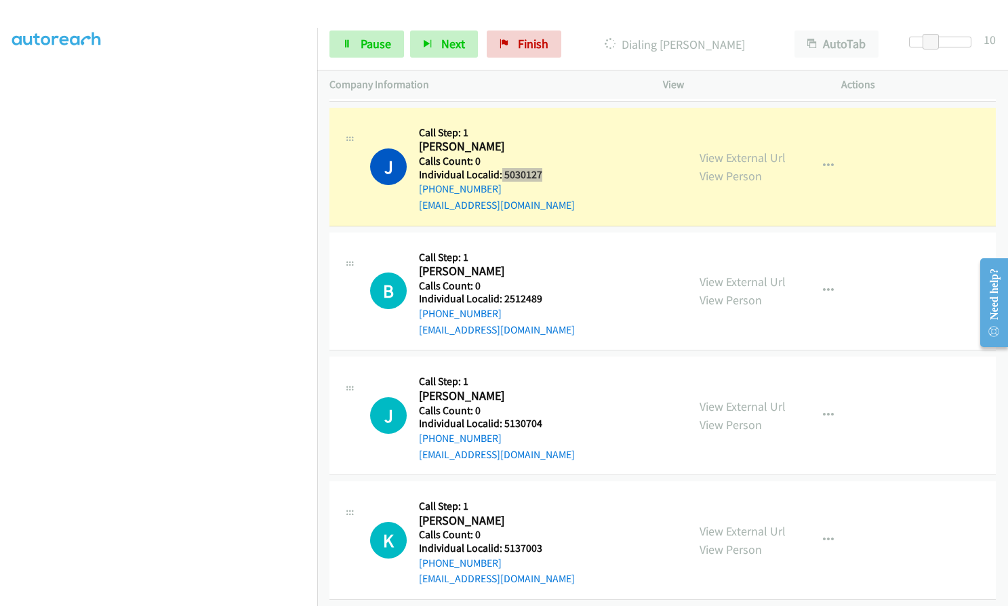
scroll to position [763, 0]
drag, startPoint x: 501, startPoint y: 298, endPoint x: 546, endPoint y: 297, distance: 44.8
click at [546, 297] on h5 "Individual Localid: 2512489" at bounding box center [497, 299] width 156 height 14
drag, startPoint x: 518, startPoint y: 421, endPoint x: 548, endPoint y: 419, distance: 29.9
click at [548, 419] on h5 "Individual Localid: 5130704" at bounding box center [497, 423] width 156 height 14
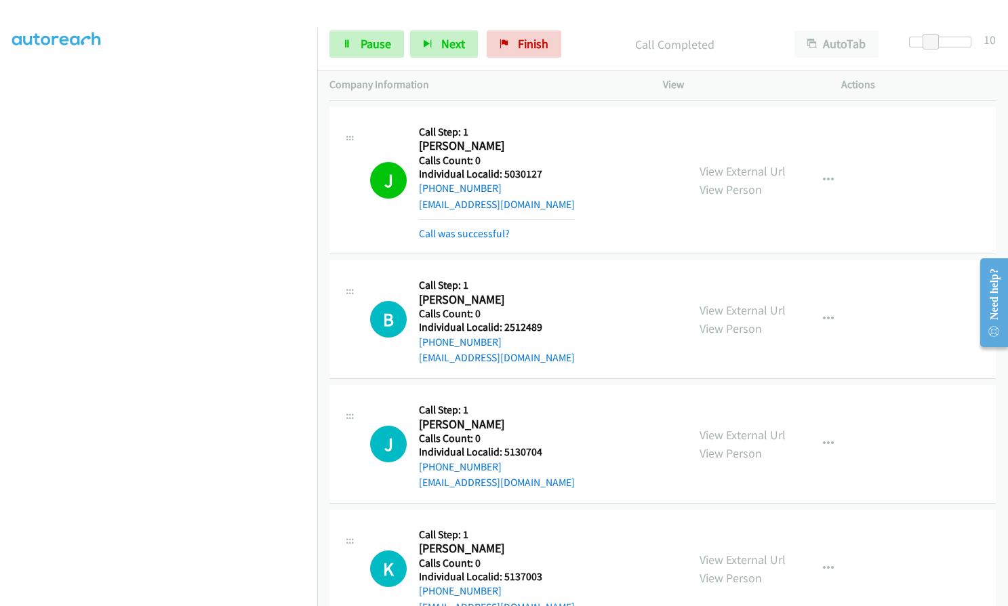
click at [226, 18] on div at bounding box center [498, 26] width 996 height 52
click at [225, 24] on div at bounding box center [498, 26] width 996 height 52
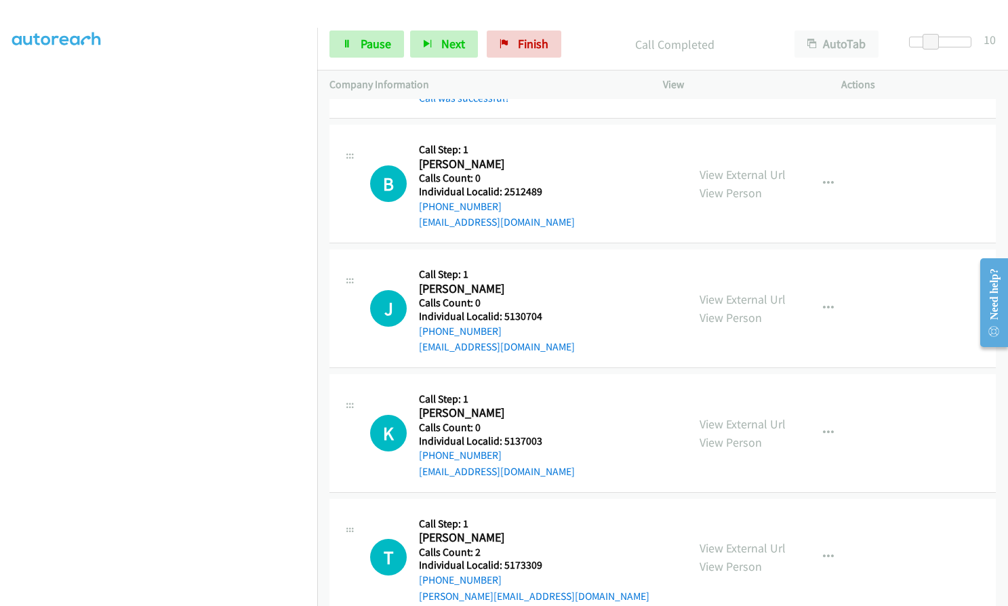
scroll to position [915, 0]
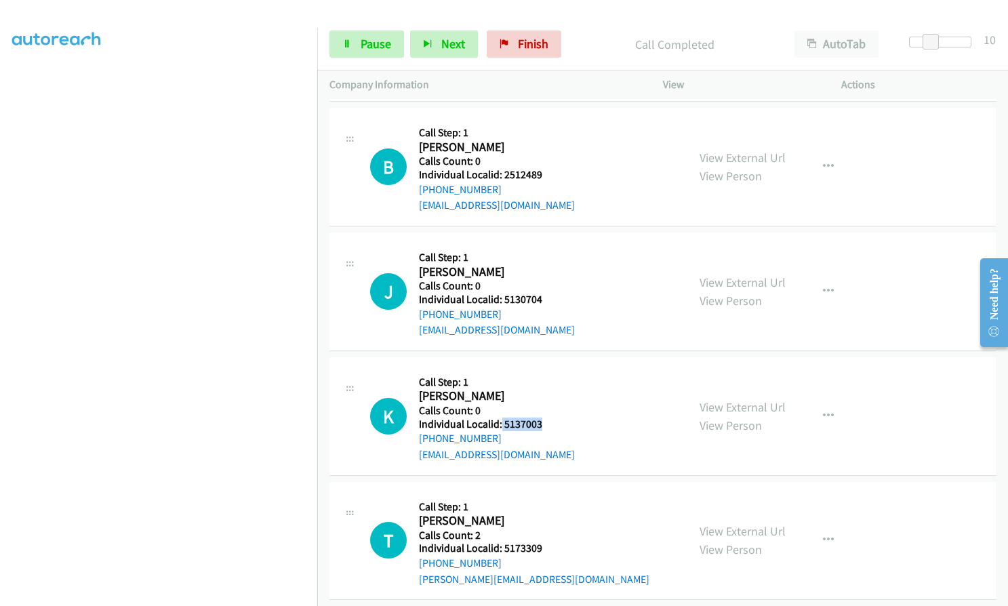
drag, startPoint x: 500, startPoint y: 423, endPoint x: 550, endPoint y: 420, distance: 49.6
click at [550, 420] on h5 "Individual Localid: 5137003" at bounding box center [497, 425] width 156 height 14
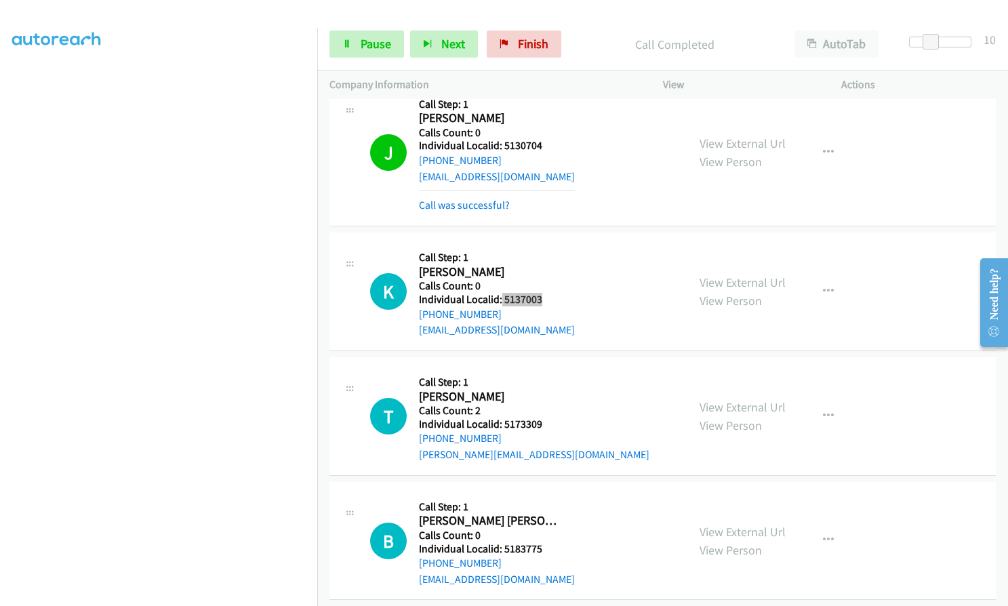
scroll to position [1220, 0]
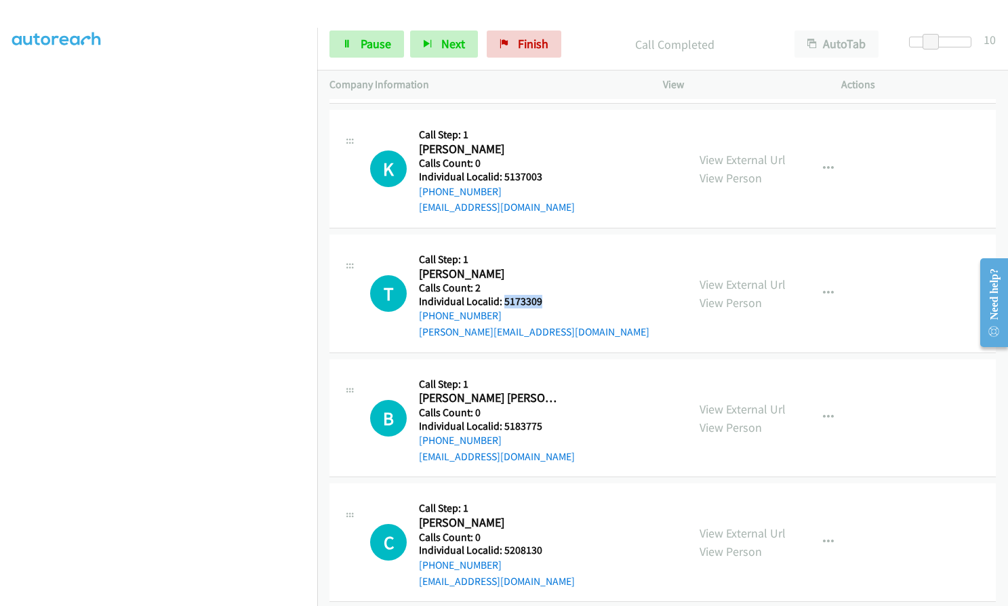
drag, startPoint x: 502, startPoint y: 301, endPoint x: 546, endPoint y: 301, distance: 44.1
click at [546, 301] on h5 "Individual Localid: 5173309" at bounding box center [534, 302] width 231 height 14
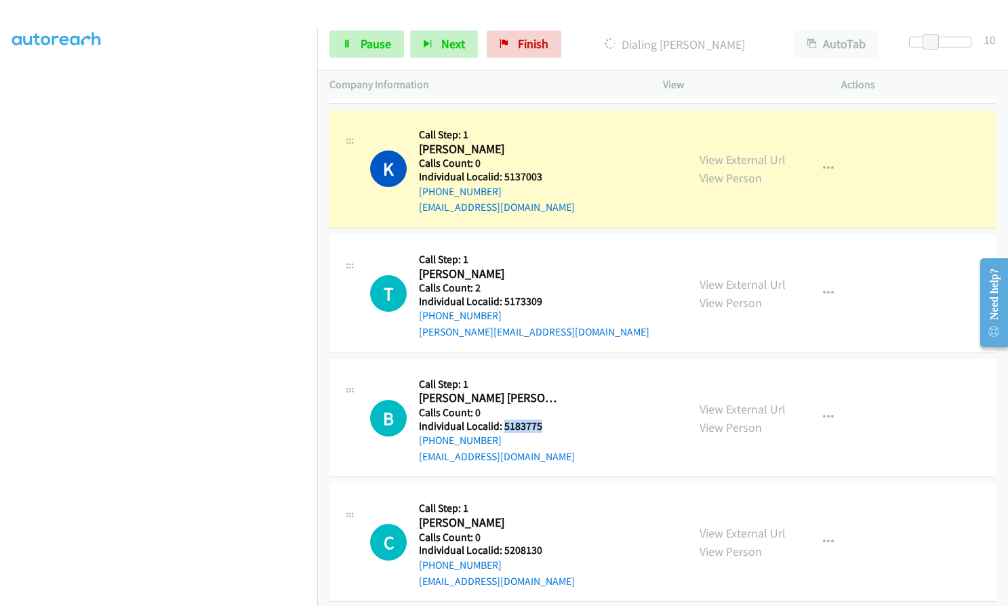
drag, startPoint x: 502, startPoint y: 422, endPoint x: 542, endPoint y: 426, distance: 40.1
click at [549, 426] on h5 "Individual Localid: 5183775" at bounding box center [497, 427] width 156 height 14
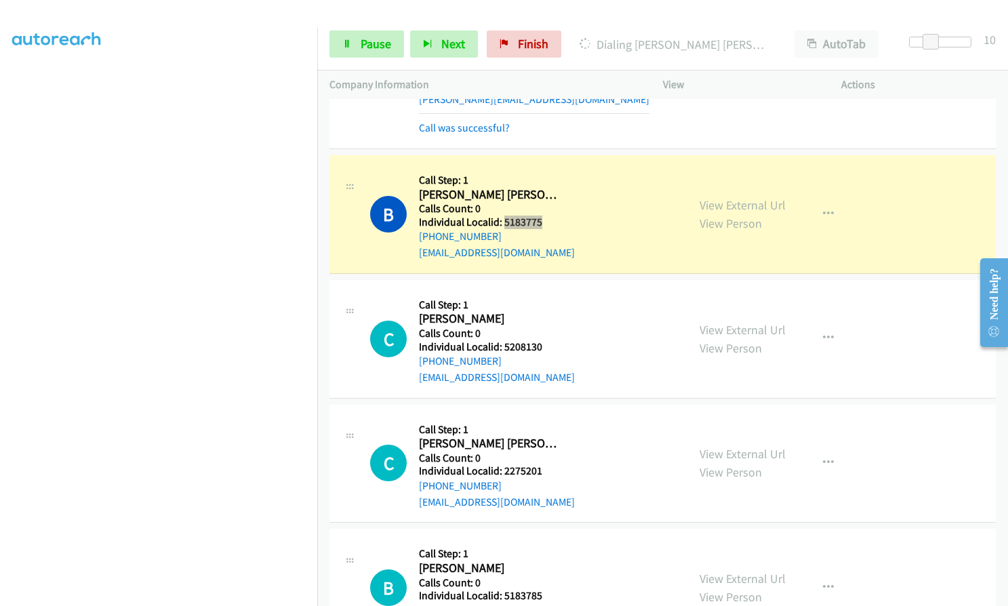
scroll to position [1543, 0]
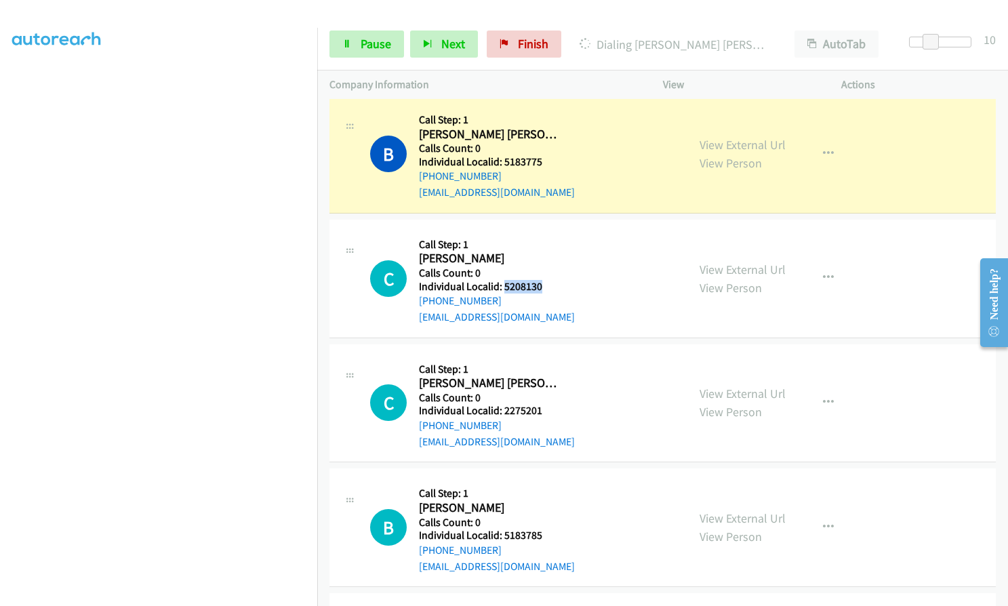
drag, startPoint x: 502, startPoint y: 287, endPoint x: 550, endPoint y: 285, distance: 47.5
click at [550, 285] on h5 "Individual Localid: 5208130" at bounding box center [497, 287] width 156 height 14
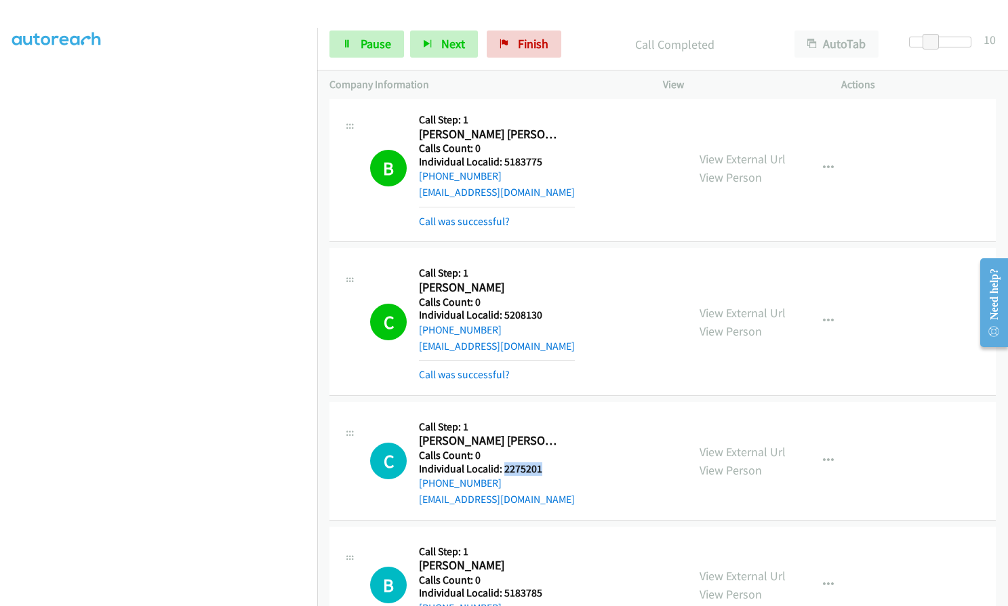
drag, startPoint x: 506, startPoint y: 470, endPoint x: 547, endPoint y: 472, distance: 41.4
click at [547, 472] on h5 "Individual Localid: 2275201" at bounding box center [497, 469] width 156 height 14
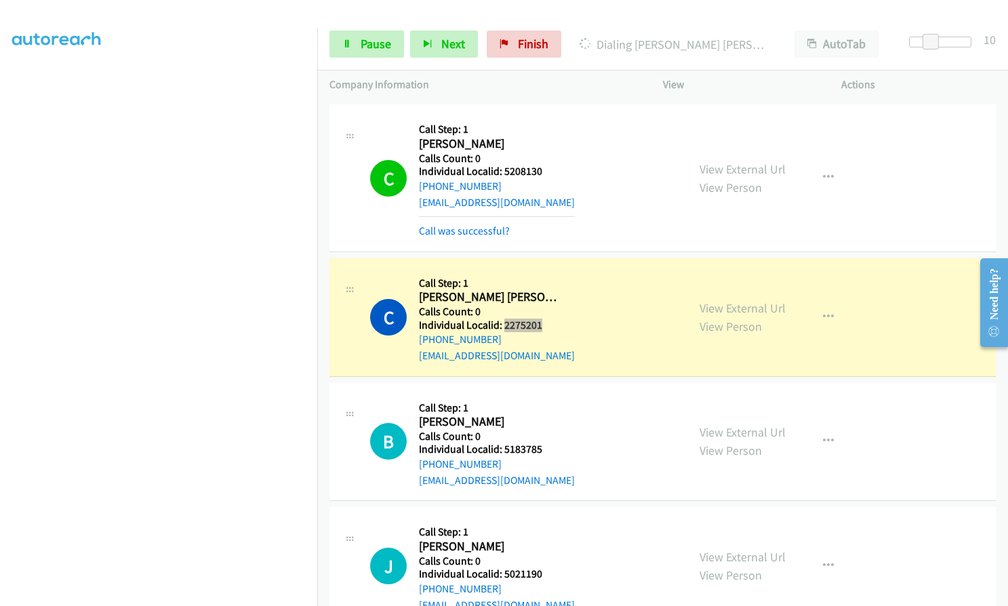
scroll to position [1831, 0]
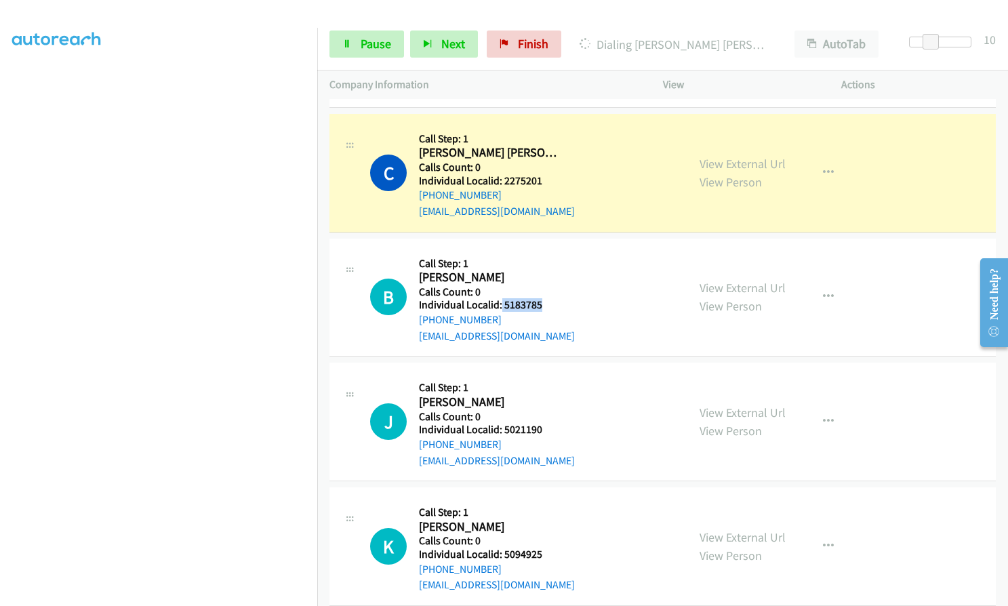
drag, startPoint x: 501, startPoint y: 304, endPoint x: 554, endPoint y: 308, distance: 53.0
click at [554, 308] on h5 "Individual Localid: 5183785" at bounding box center [497, 305] width 156 height 14
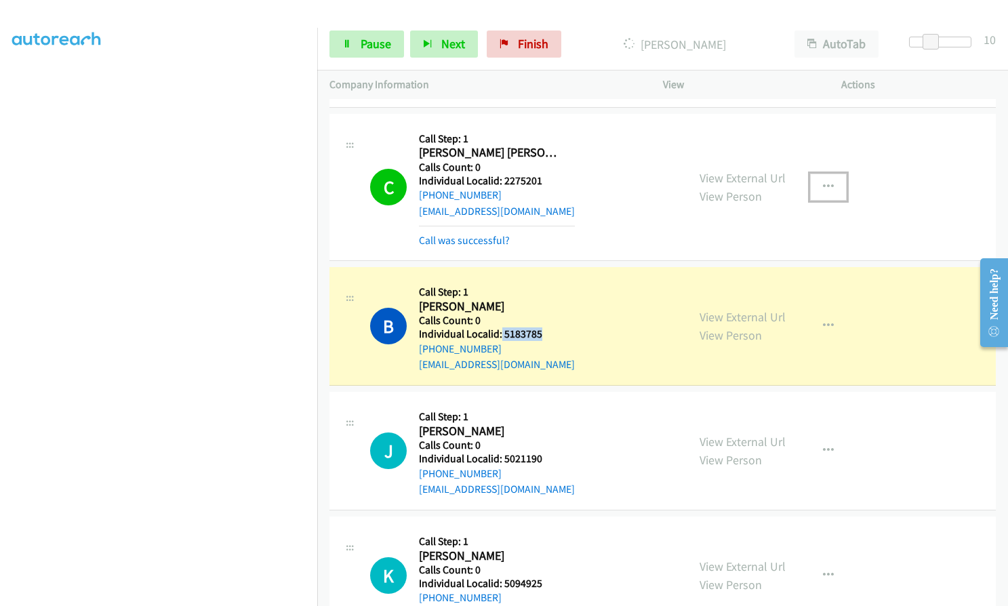
click at [831, 183] on button "button" at bounding box center [828, 187] width 37 height 27
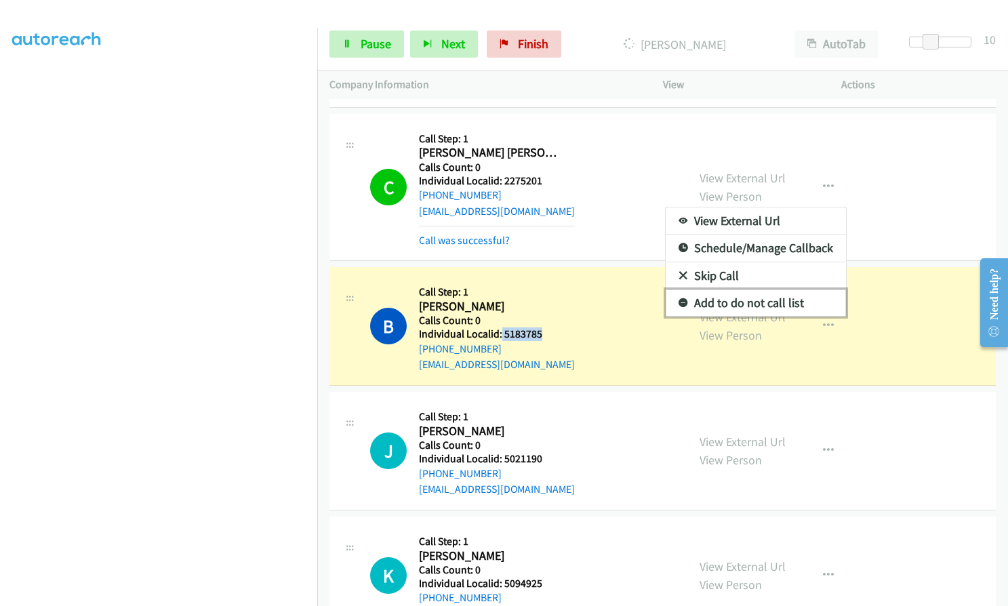
click at [679, 303] on icon at bounding box center [683, 303] width 9 height 9
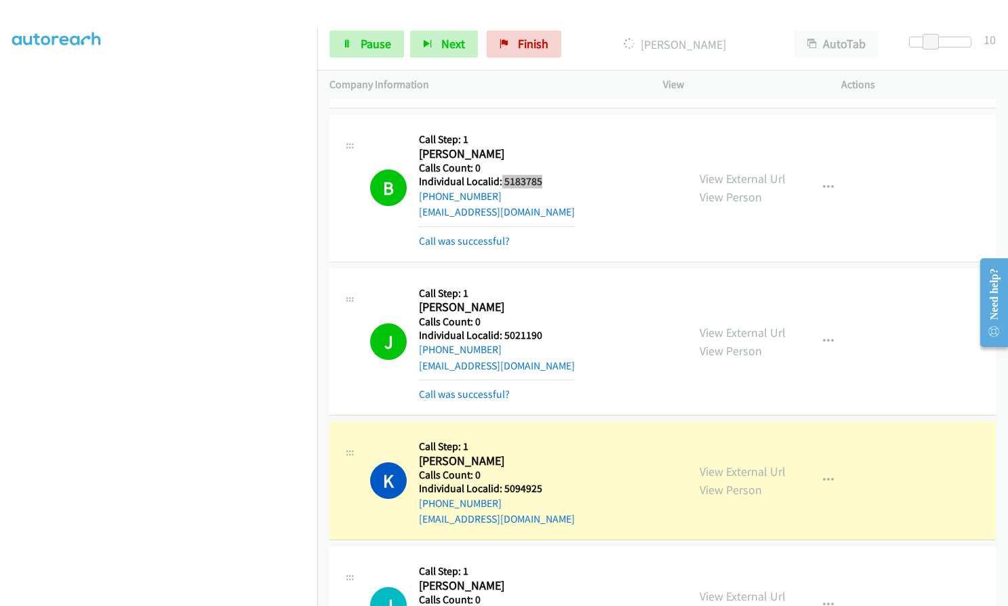
scroll to position [2000, 0]
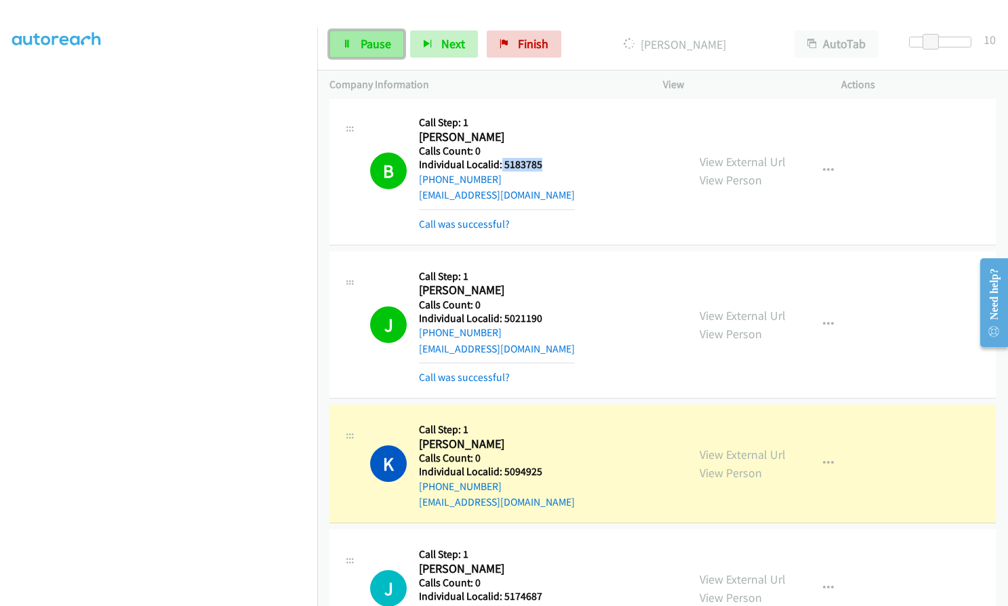
click at [368, 44] on span "Pause" at bounding box center [376, 44] width 31 height 16
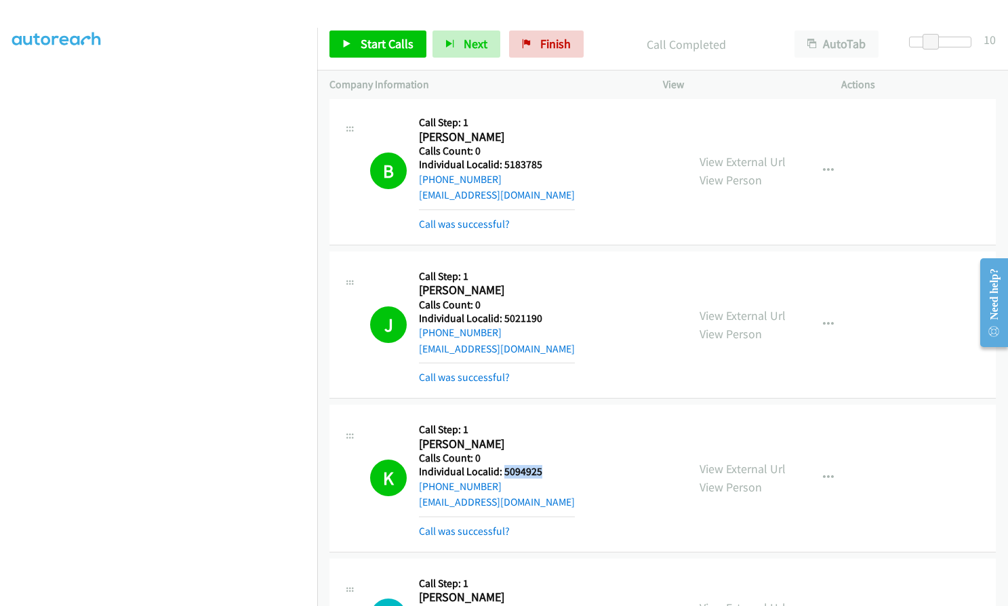
drag, startPoint x: 502, startPoint y: 471, endPoint x: 546, endPoint y: 472, distance: 43.4
click at [546, 472] on h5 "Individual Localid: 5094925" at bounding box center [497, 472] width 156 height 14
drag, startPoint x: 528, startPoint y: 472, endPoint x: 509, endPoint y: 272, distance: 200.9
click at [509, 272] on h5 "Call Step: 1" at bounding box center [497, 277] width 156 height 14
drag, startPoint x: 501, startPoint y: 316, endPoint x: 545, endPoint y: 319, distance: 44.2
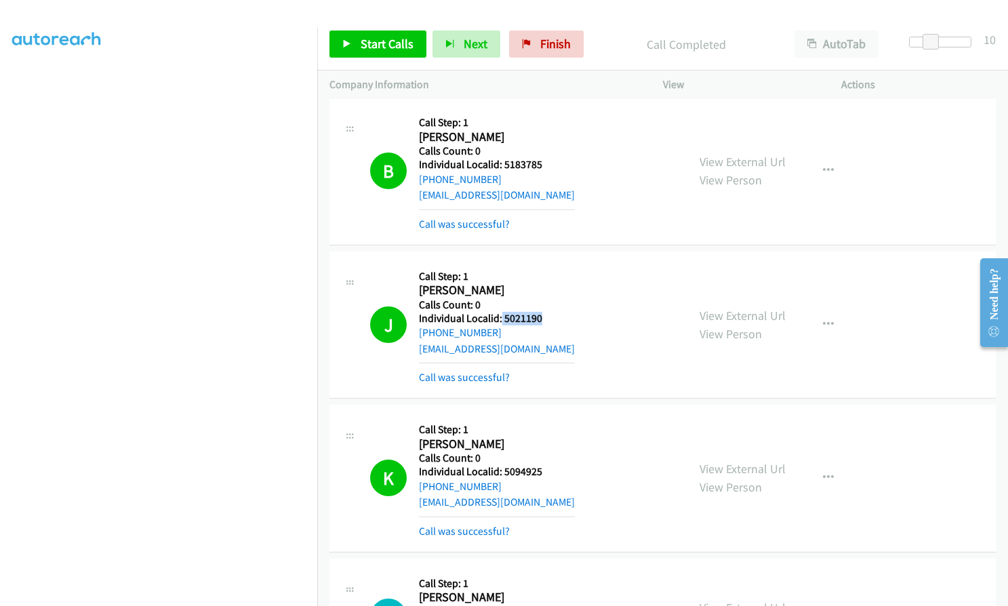
click at [555, 319] on h5 "Individual Localid: 5021190" at bounding box center [497, 319] width 156 height 14
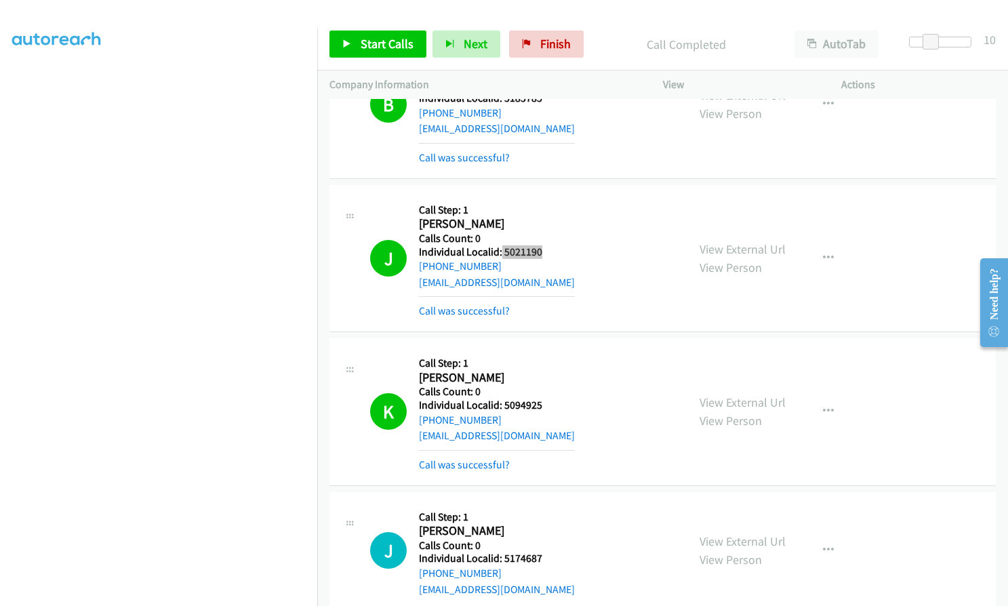
scroll to position [2068, 0]
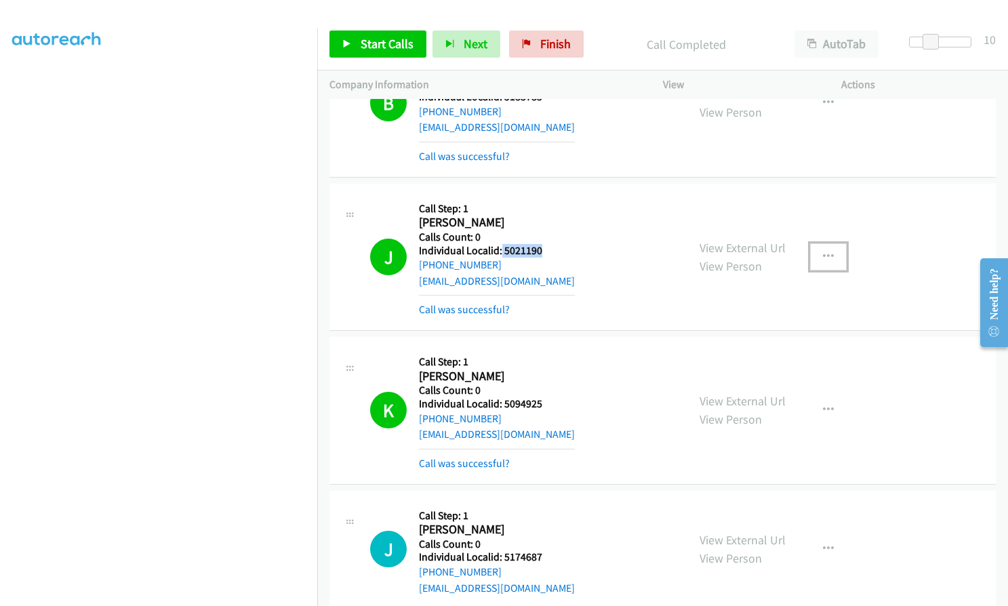
click at [830, 249] on button "button" at bounding box center [828, 256] width 37 height 27
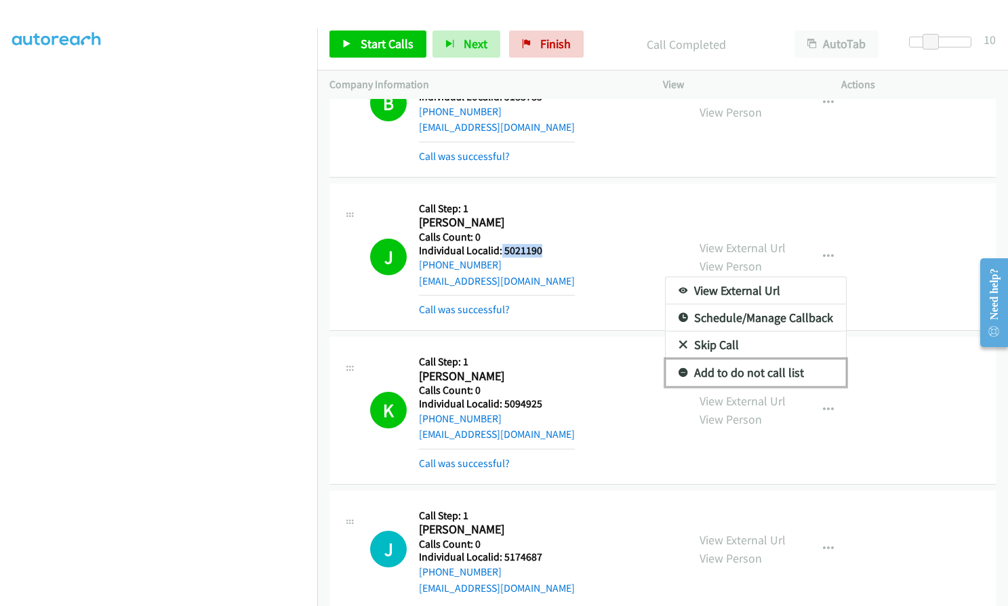
click at [679, 375] on icon at bounding box center [683, 373] width 9 height 9
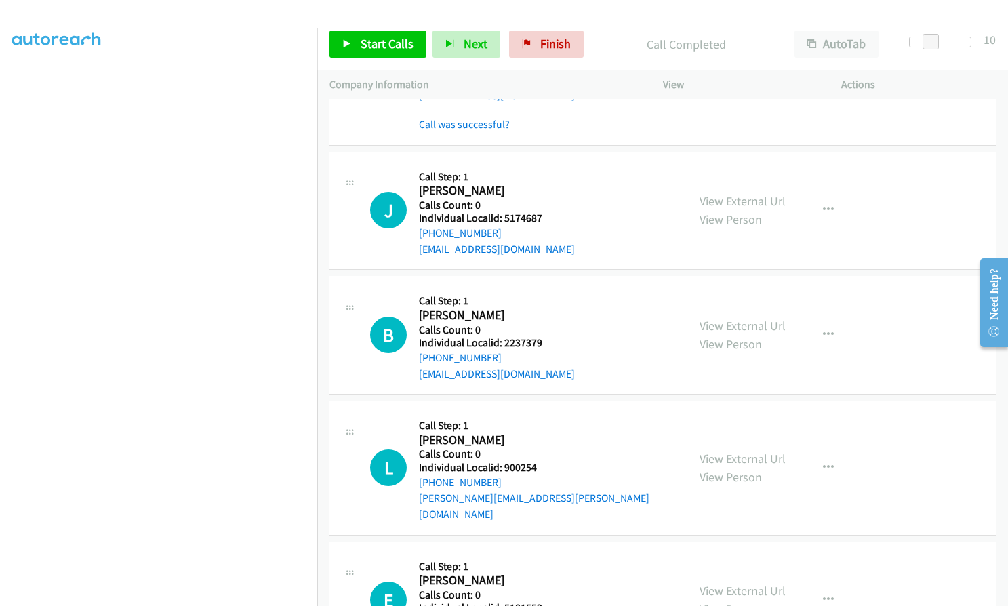
scroll to position [2492, 0]
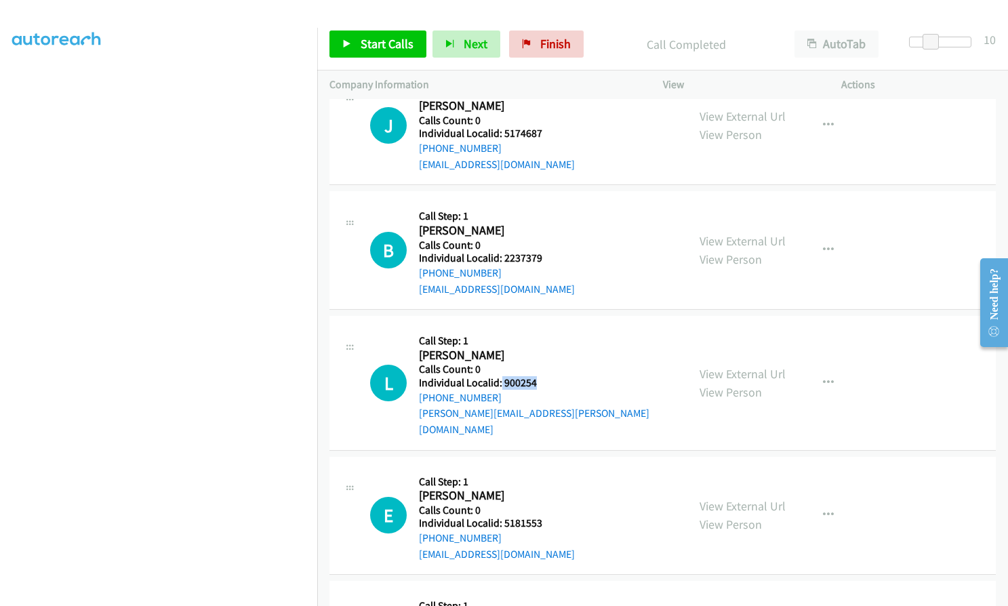
drag, startPoint x: 500, startPoint y: 382, endPoint x: 555, endPoint y: 382, distance: 54.9
click at [555, 382] on h5 "Individual Localid: 900254" at bounding box center [547, 383] width 256 height 14
drag, startPoint x: 503, startPoint y: 507, endPoint x: 543, endPoint y: 506, distance: 40.0
click at [543, 517] on h5 "Individual Localid: 5181553" at bounding box center [497, 524] width 156 height 14
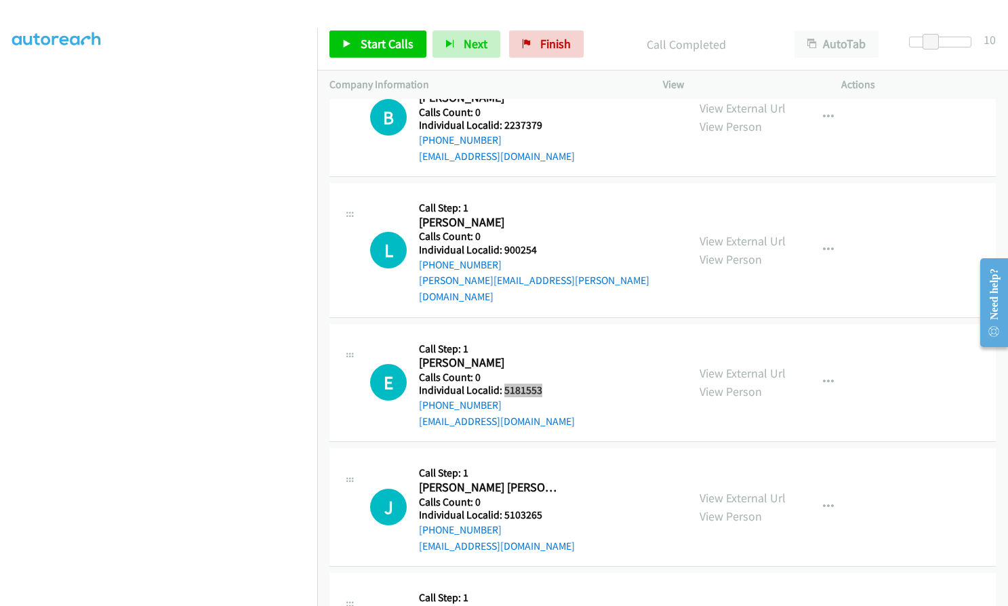
scroll to position [2661, 0]
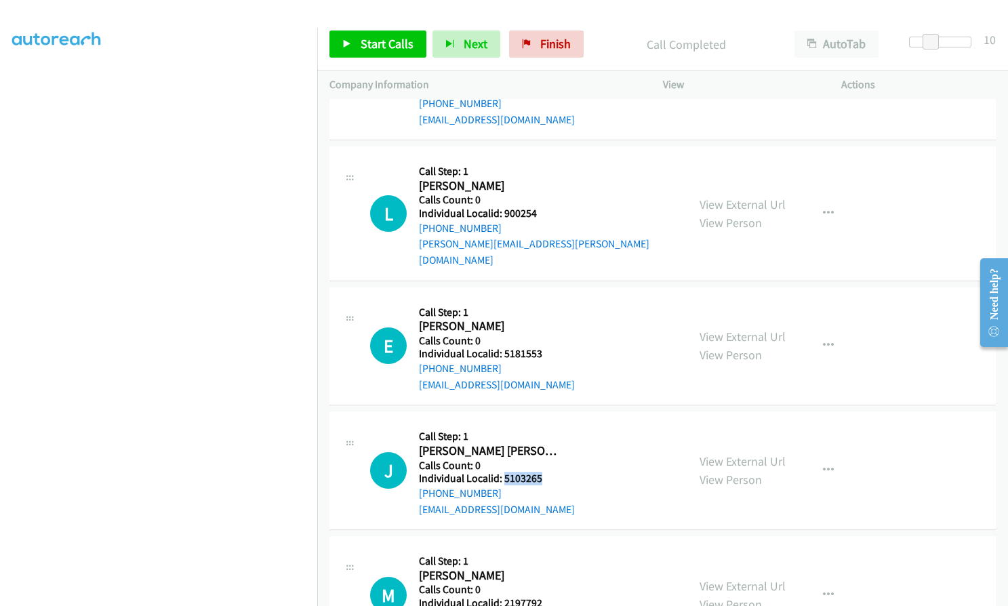
drag, startPoint x: 511, startPoint y: 460, endPoint x: 549, endPoint y: 461, distance: 38.0
click at [553, 472] on h5 "Individual Localid: 5103265" at bounding box center [497, 479] width 156 height 14
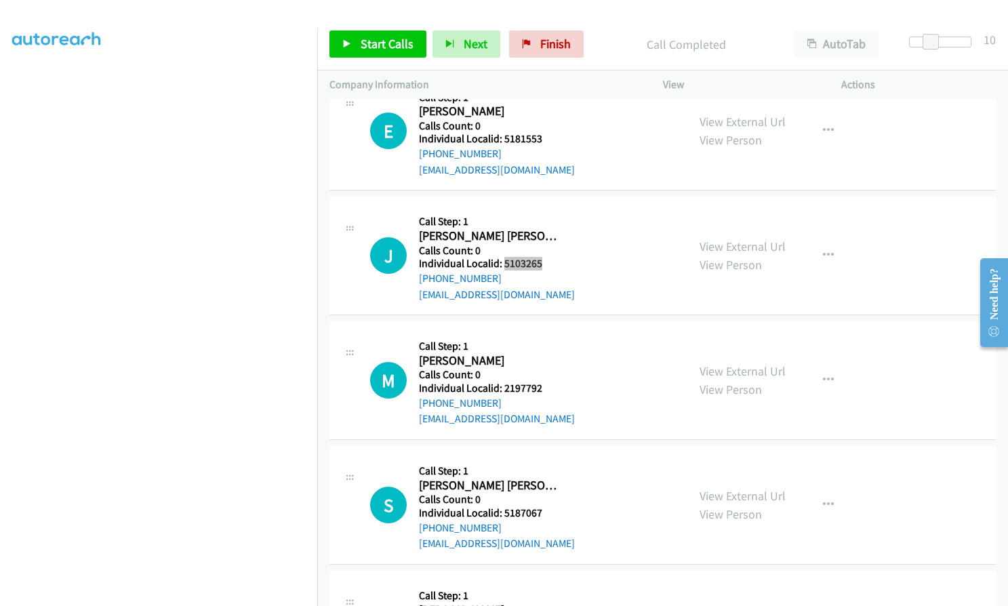
scroll to position [2882, 0]
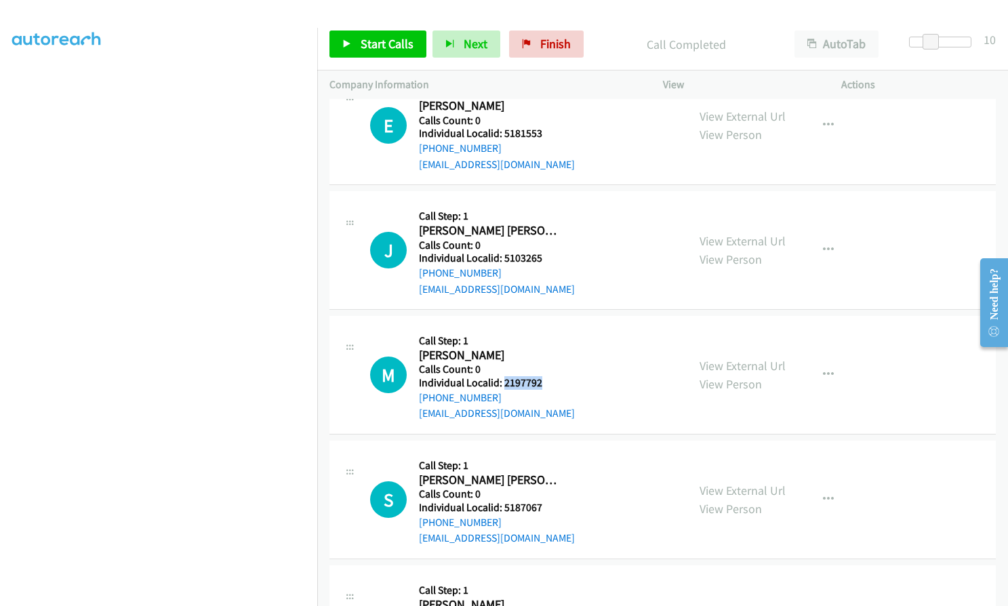
drag, startPoint x: 503, startPoint y: 366, endPoint x: 543, endPoint y: 366, distance: 40.0
click at [543, 376] on h5 "Individual Localid: 2197792" at bounding box center [497, 383] width 156 height 14
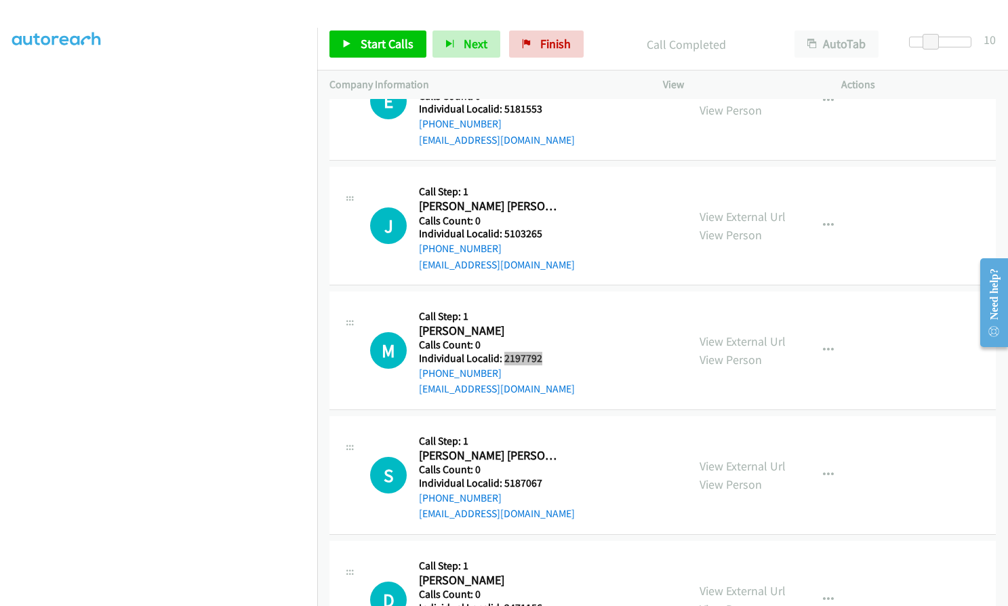
scroll to position [2966, 0]
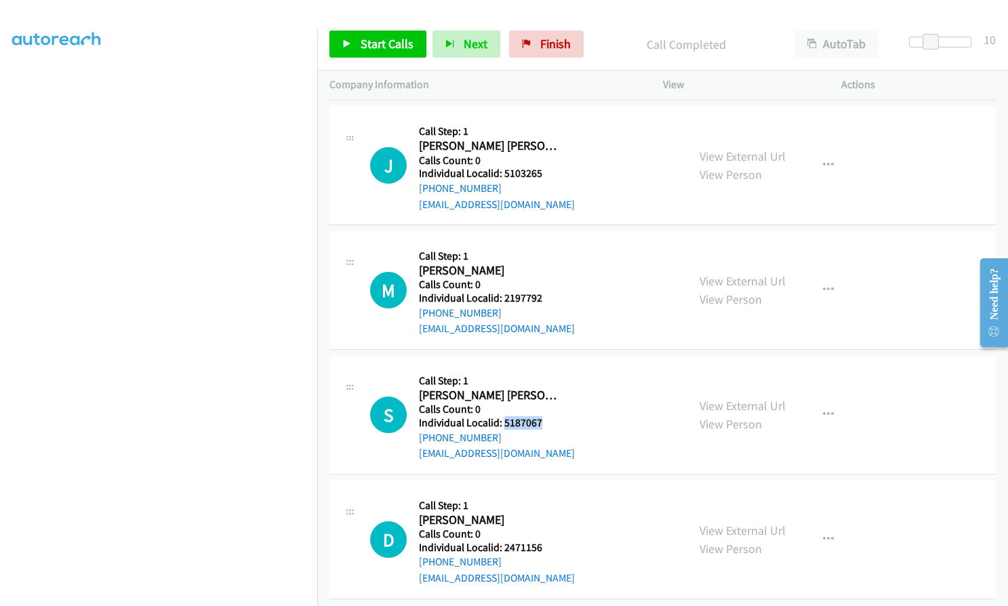
drag, startPoint x: 507, startPoint y: 405, endPoint x: 544, endPoint y: 407, distance: 36.7
click at [544, 416] on h5 "Individual Localid: 5187067" at bounding box center [497, 423] width 156 height 14
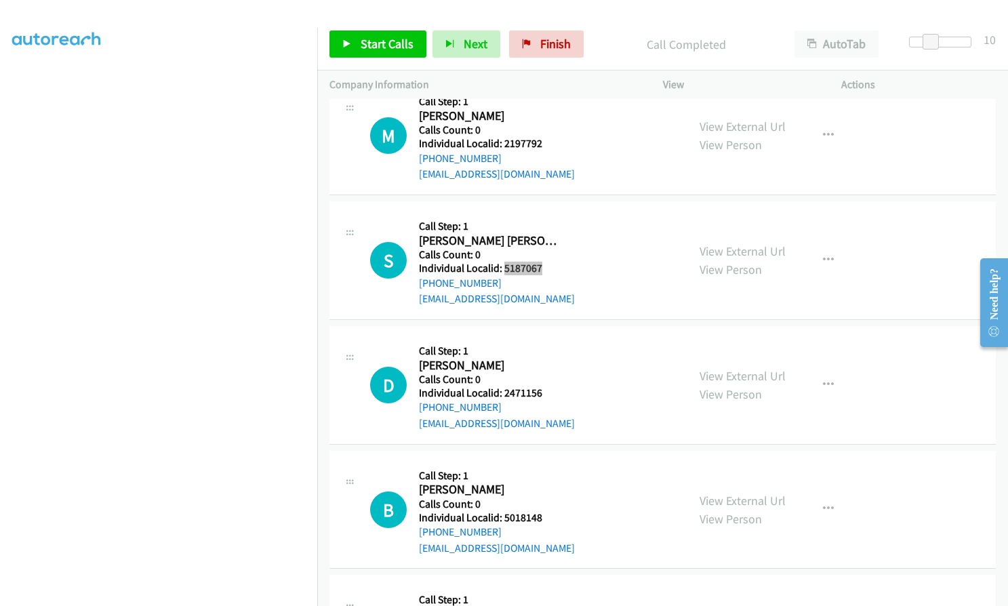
scroll to position [3153, 0]
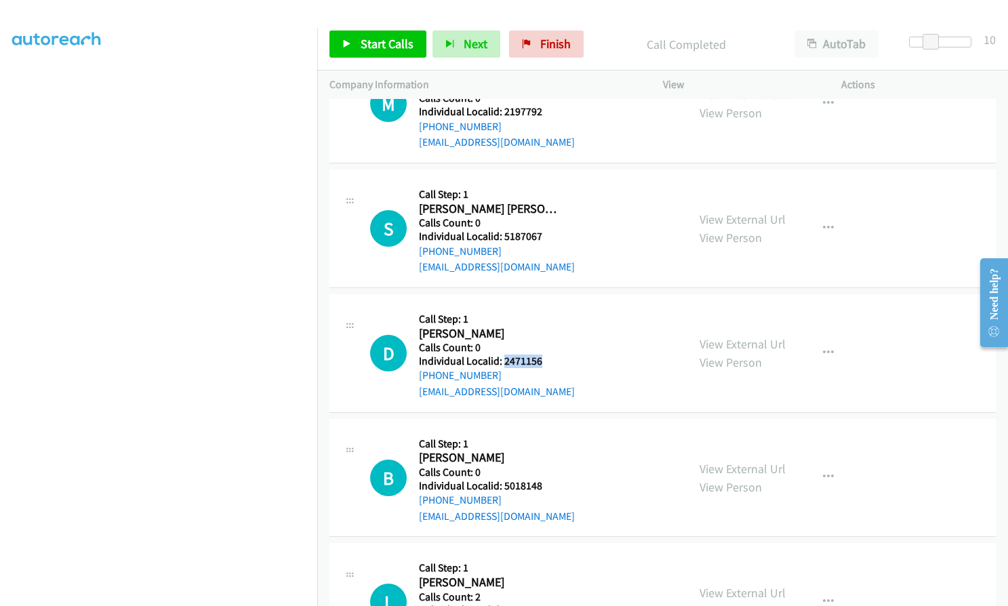
drag, startPoint x: 502, startPoint y: 346, endPoint x: 543, endPoint y: 343, distance: 41.5
click at [545, 355] on h5 "Individual Localid: 2471156" at bounding box center [497, 362] width 156 height 14
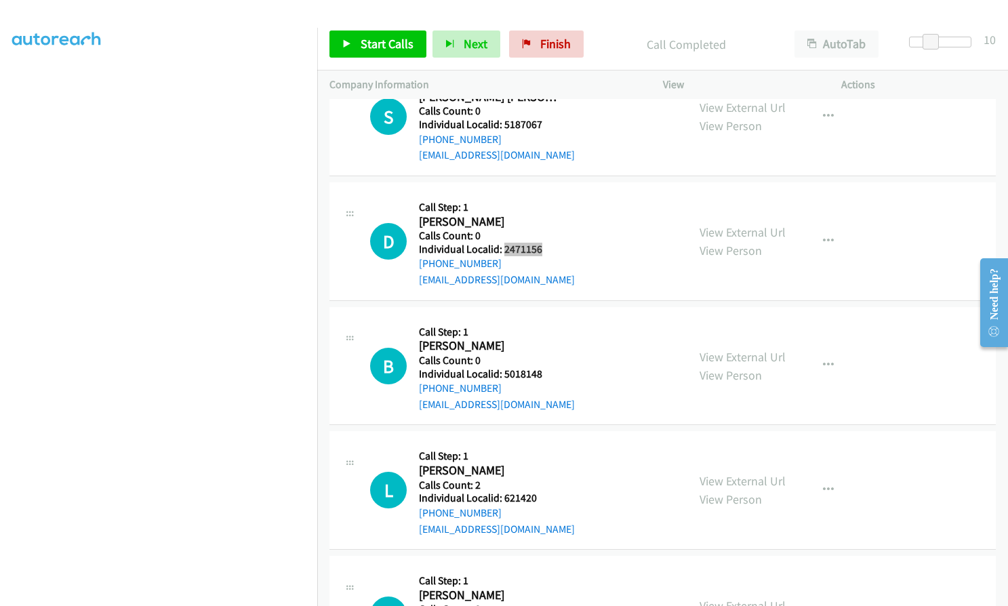
scroll to position [3306, 0]
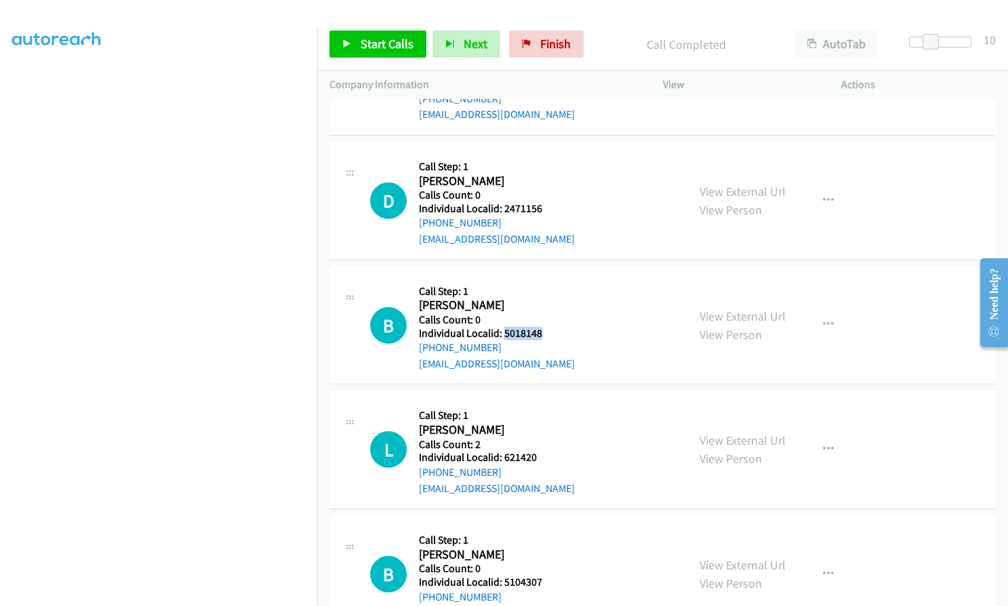
drag, startPoint x: 514, startPoint y: 317, endPoint x: 553, endPoint y: 317, distance: 39.3
click at [553, 327] on h5 "Individual Localid: 5018148" at bounding box center [497, 334] width 156 height 14
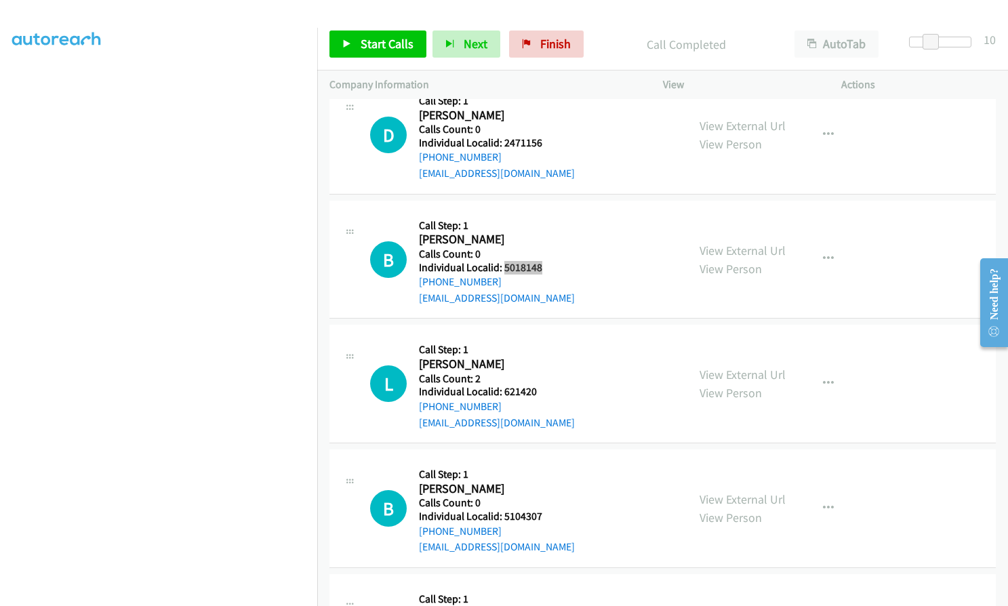
scroll to position [3373, 0]
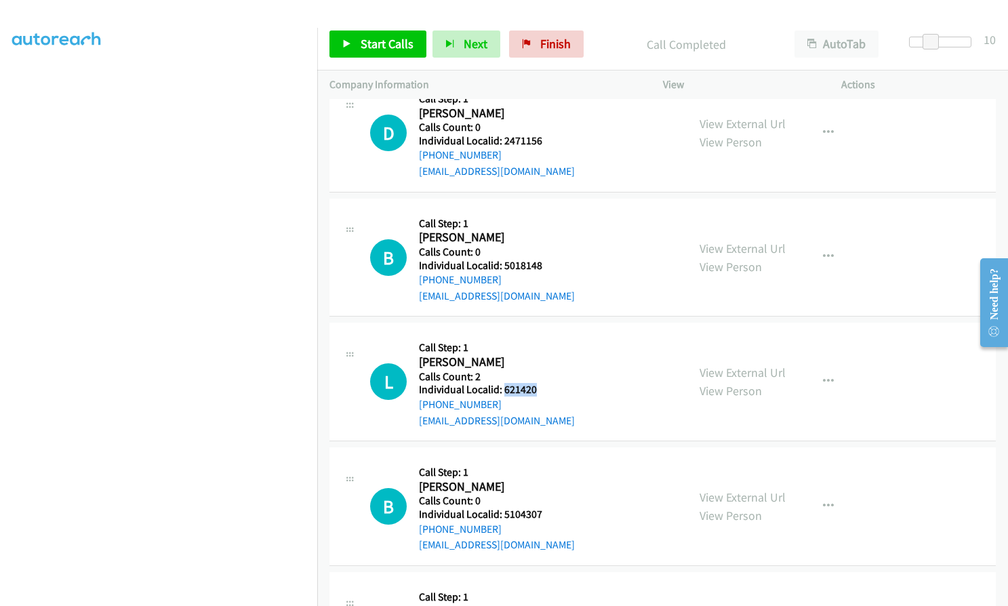
drag, startPoint x: 502, startPoint y: 374, endPoint x: 539, endPoint y: 371, distance: 37.4
click at [539, 383] on h5 "Individual Localid: 621420" at bounding box center [497, 390] width 156 height 14
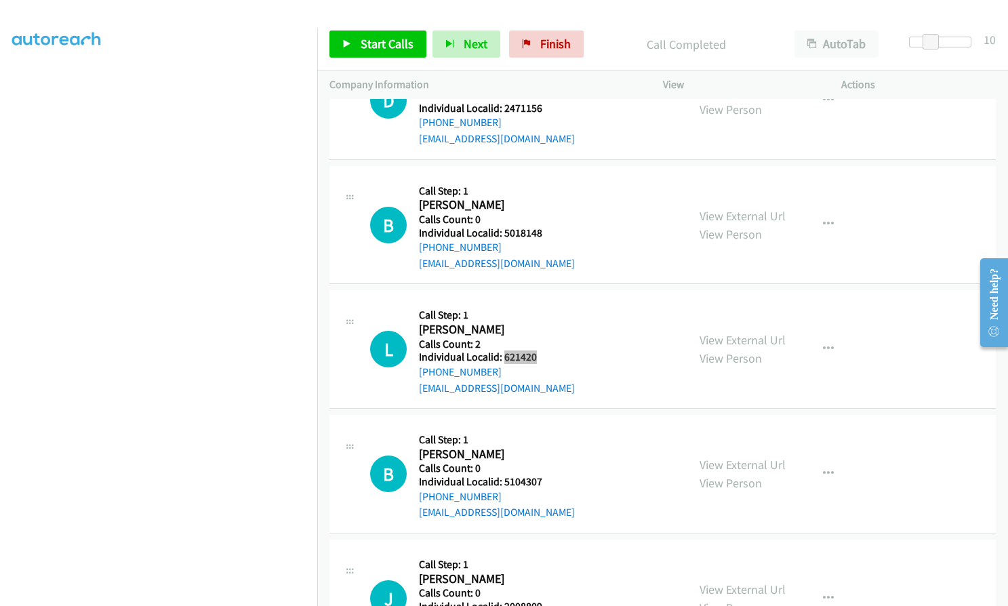
scroll to position [3407, 0]
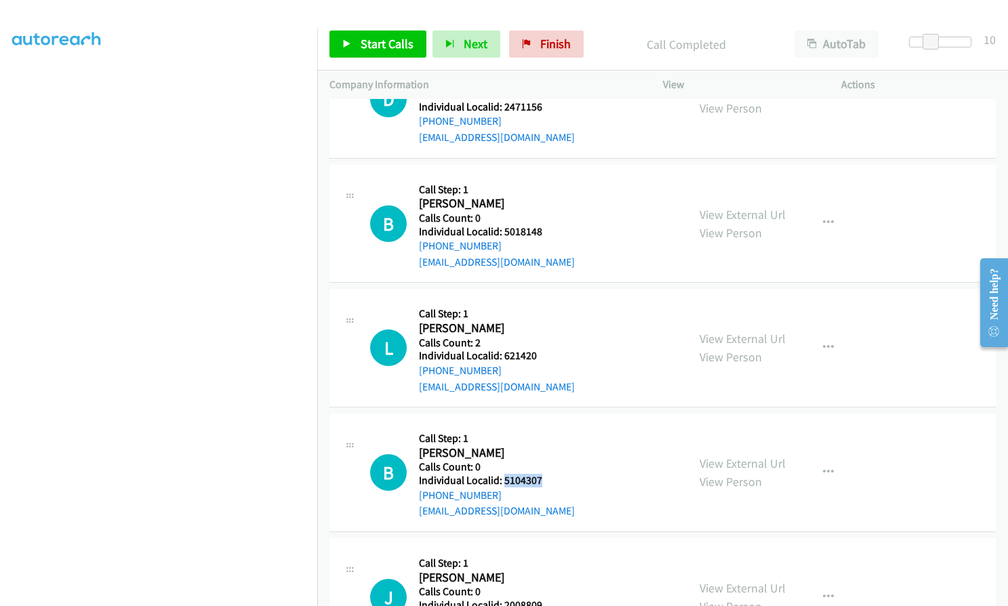
drag, startPoint x: 504, startPoint y: 466, endPoint x: 544, endPoint y: 466, distance: 40.0
click at [544, 474] on h5 "Individual Localid: 5104307" at bounding box center [497, 481] width 156 height 14
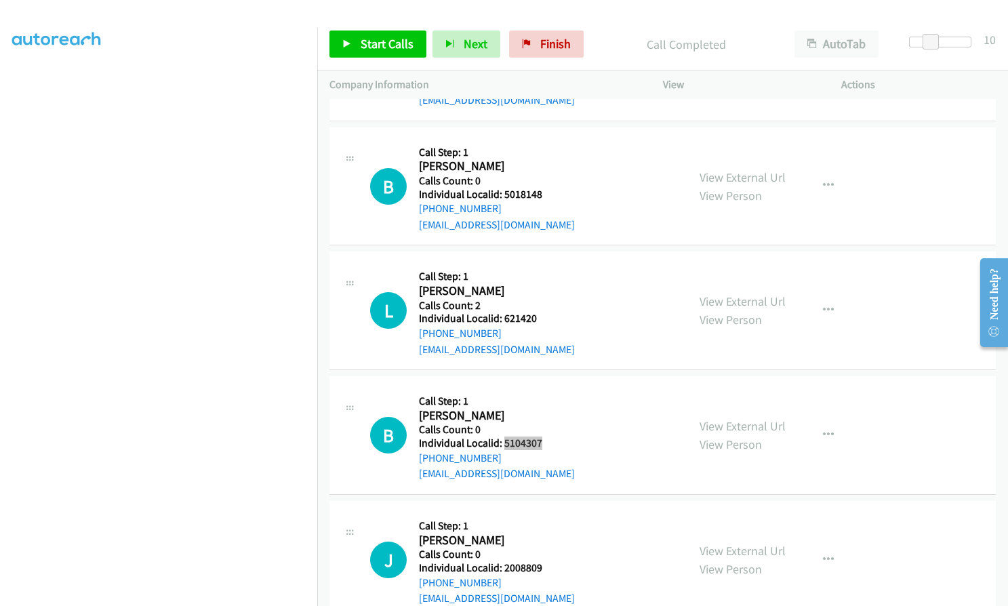
scroll to position [3611, 0]
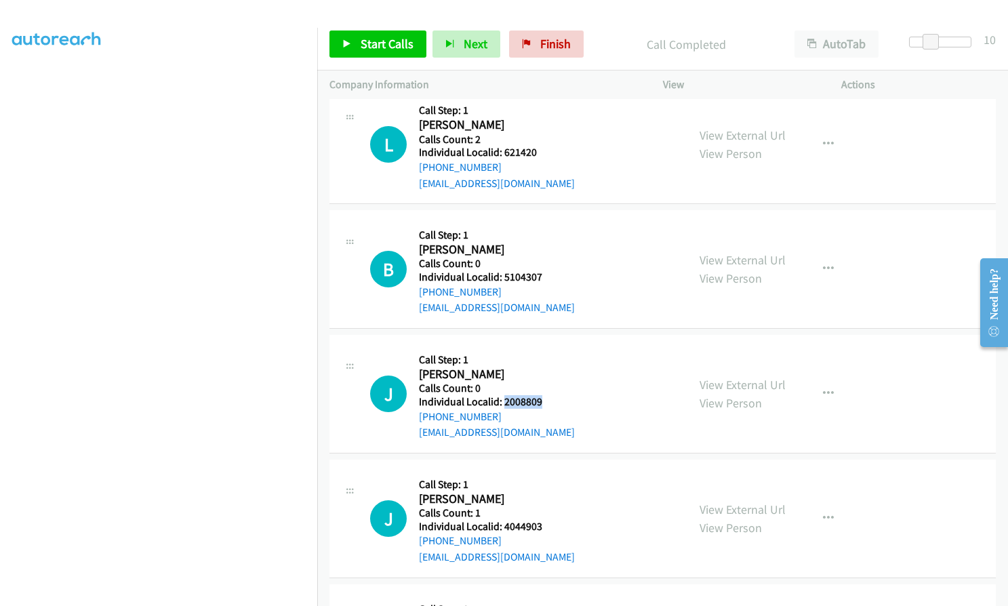
drag, startPoint x: 507, startPoint y: 386, endPoint x: 548, endPoint y: 386, distance: 41.4
click at [548, 395] on h5 "Individual Localid: 2008809" at bounding box center [497, 402] width 156 height 14
drag, startPoint x: 504, startPoint y: 511, endPoint x: 723, endPoint y: 594, distance: 235.0
click at [538, 520] on h5 "Individual Localid: 4044903" at bounding box center [497, 527] width 156 height 14
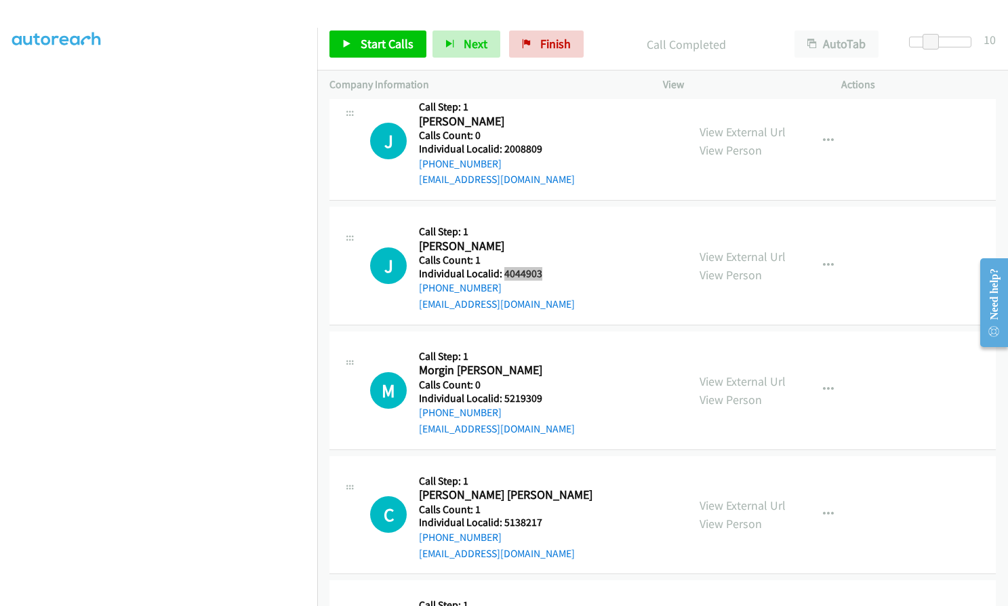
scroll to position [3882, 0]
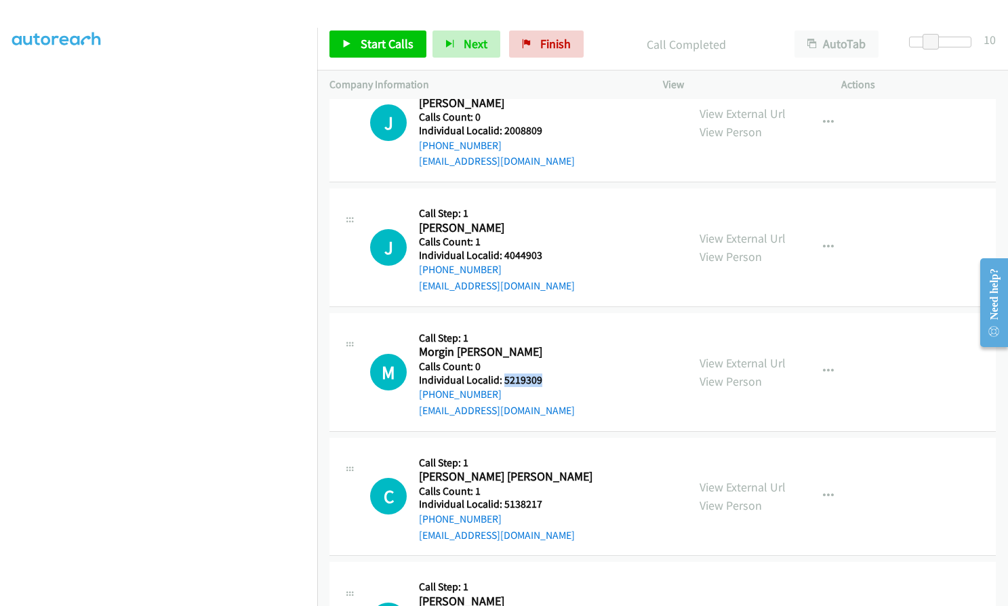
drag, startPoint x: 503, startPoint y: 361, endPoint x: 551, endPoint y: 363, distance: 47.5
click at [551, 374] on h5 "Individual Localid: 5219309" at bounding box center [497, 381] width 156 height 14
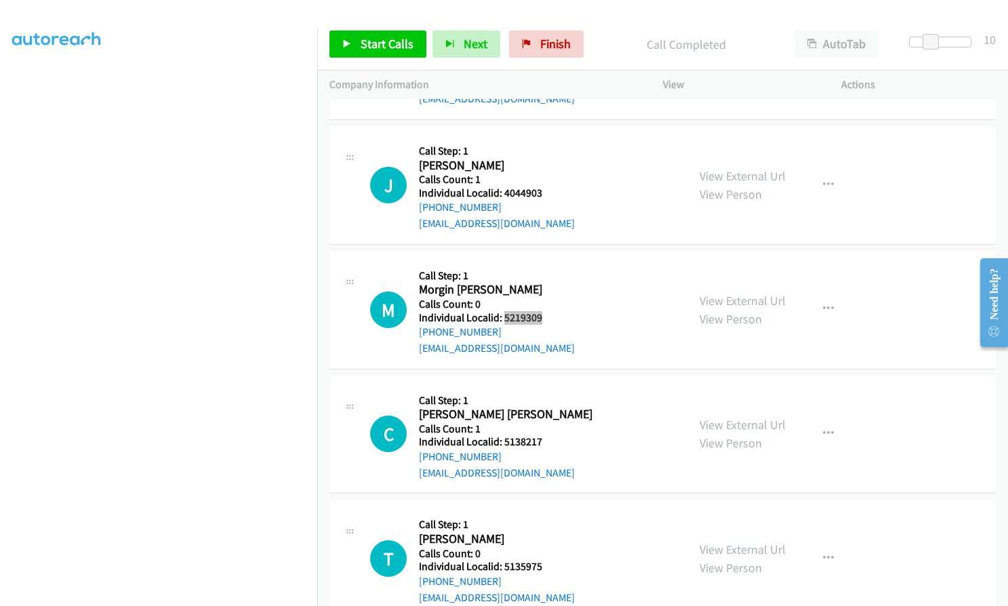
scroll to position [3950, 0]
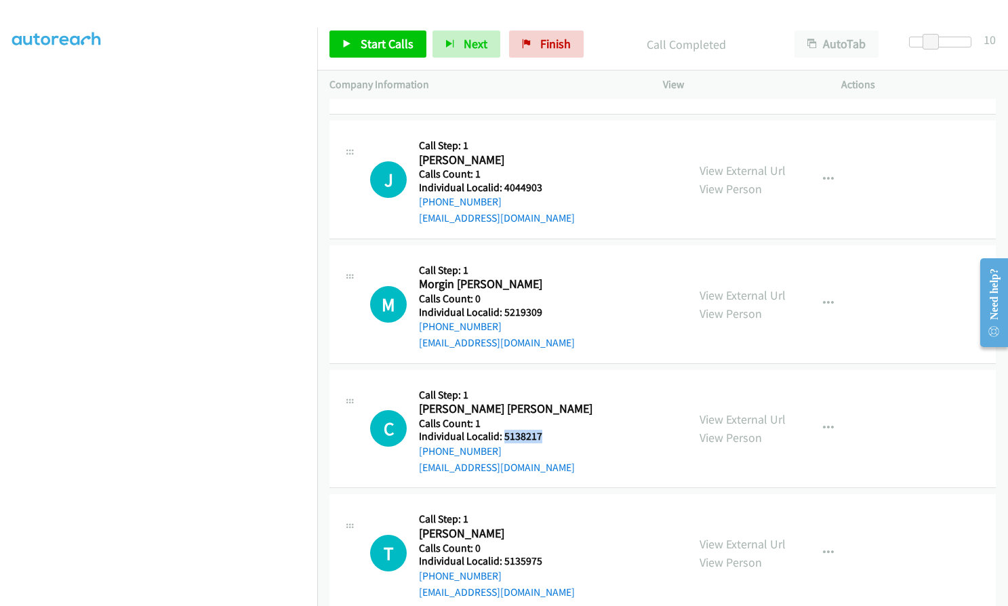
drag, startPoint x: 502, startPoint y: 422, endPoint x: 542, endPoint y: 419, distance: 40.1
click at [542, 419] on div "C Callback Scheduled Call Step: 1 Cannon Thoroughman America/New_York Calls Cou…" at bounding box center [522, 429] width 305 height 94
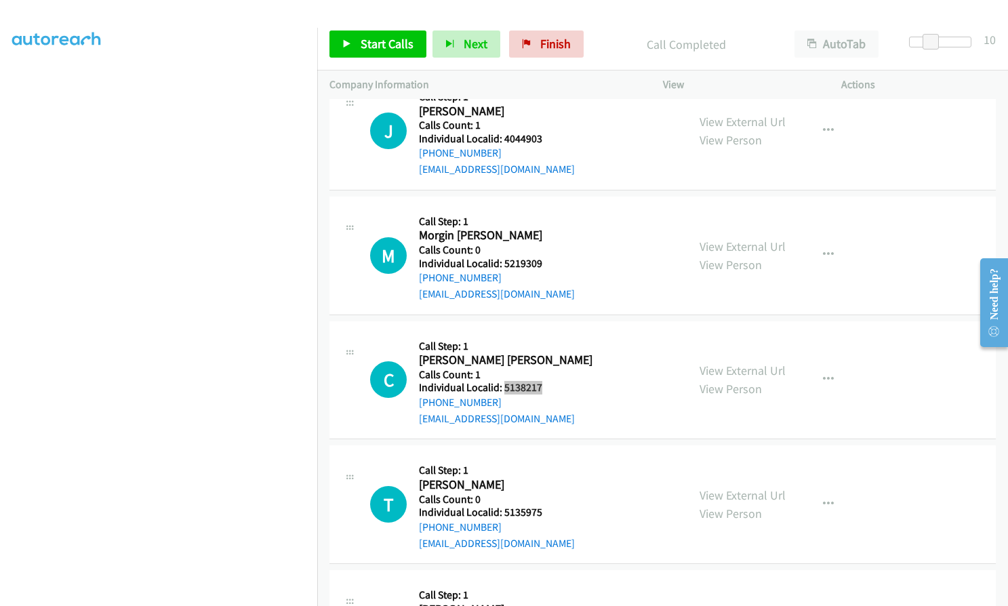
scroll to position [4085, 0]
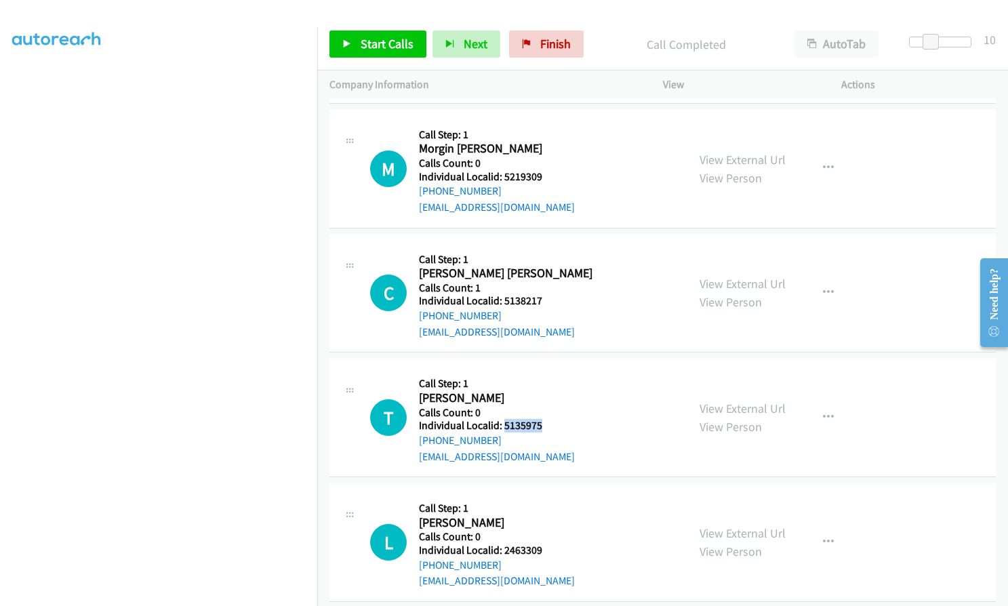
drag, startPoint x: 503, startPoint y: 412, endPoint x: 539, endPoint y: 410, distance: 36.0
click at [547, 411] on div "T Callback Scheduled Call Step: 1 Tylor Griffith America/New_York Calls Count: …" at bounding box center [522, 418] width 305 height 94
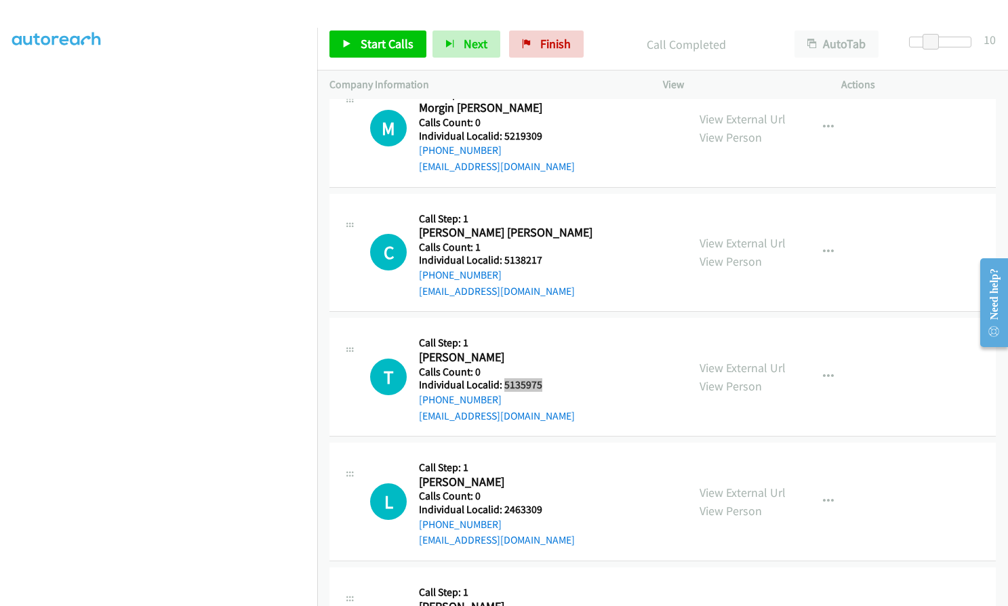
scroll to position [4221, 0]
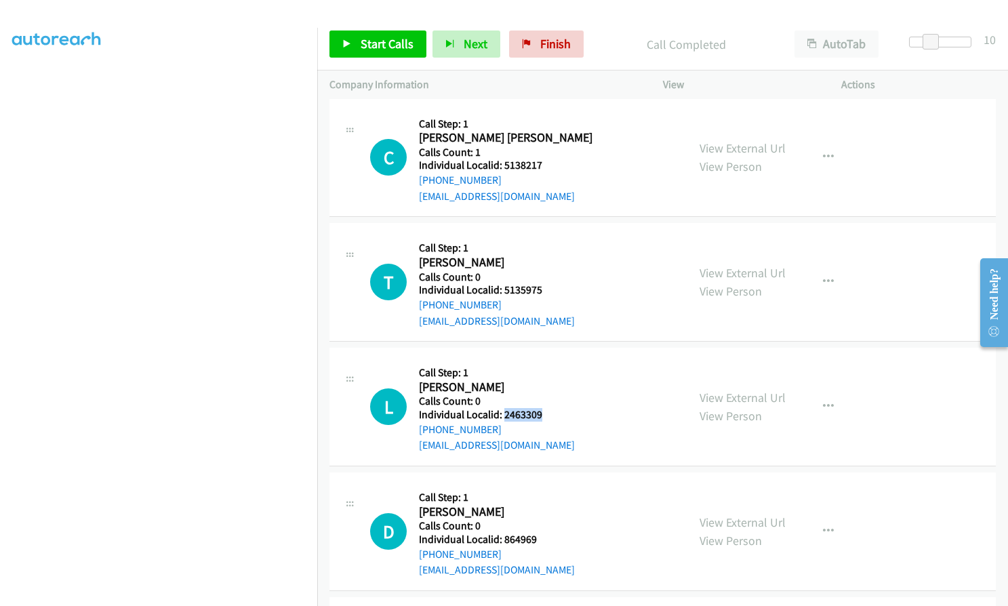
drag, startPoint x: 504, startPoint y: 399, endPoint x: 544, endPoint y: 399, distance: 40.0
click at [544, 399] on div "L Callback Scheduled Call Step: 1 Lacey Bell America/New_York Calls Count: 0 In…" at bounding box center [522, 407] width 305 height 94
click at [365, 39] on span "Start Calls" at bounding box center [387, 44] width 53 height 16
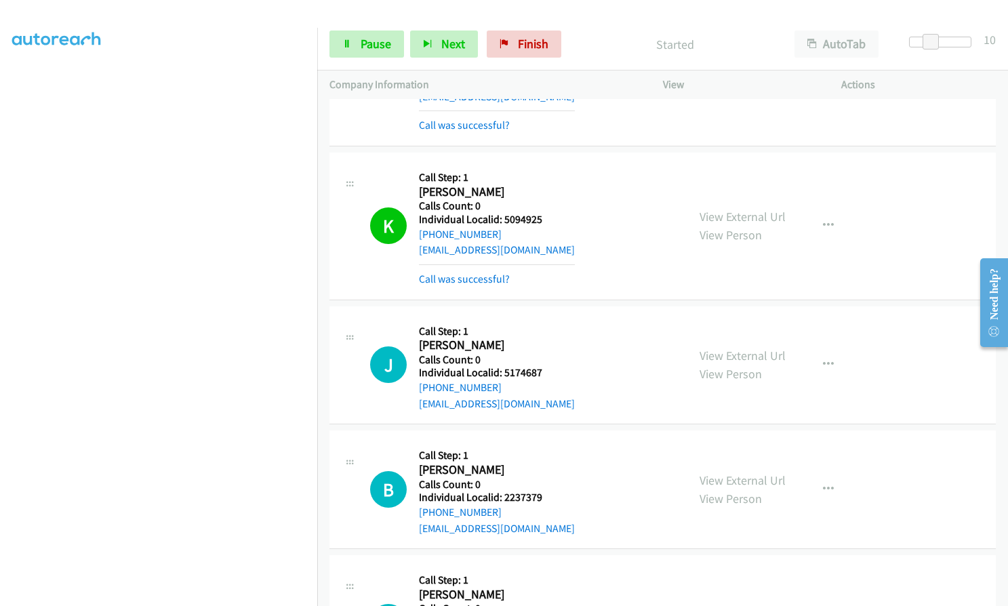
scroll to position [2255, 0]
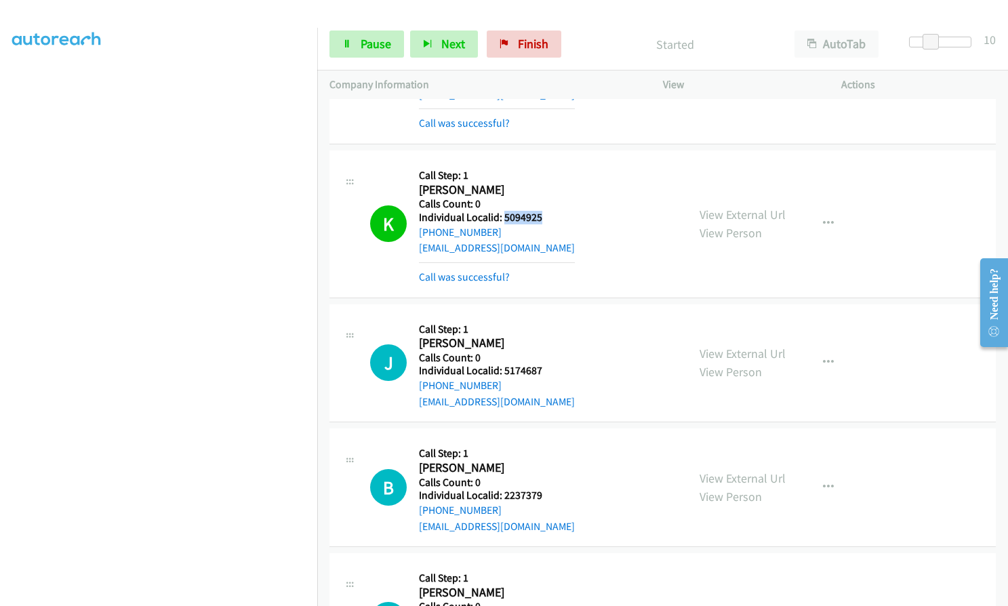
drag, startPoint x: 502, startPoint y: 216, endPoint x: 543, endPoint y: 216, distance: 41.4
click at [543, 216] on h5 "Individual Localid: 5094925" at bounding box center [497, 218] width 156 height 14
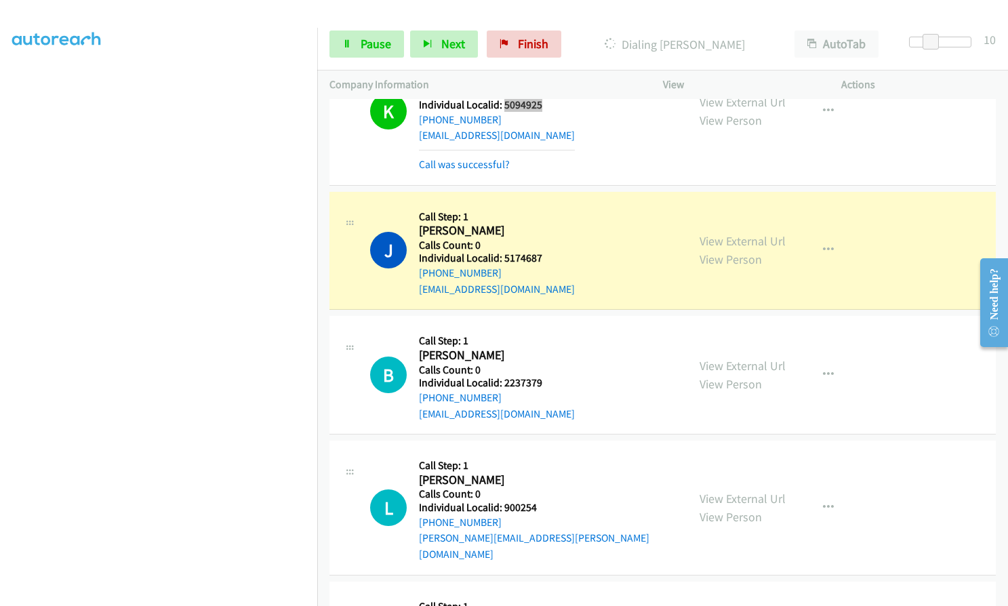
scroll to position [2373, 0]
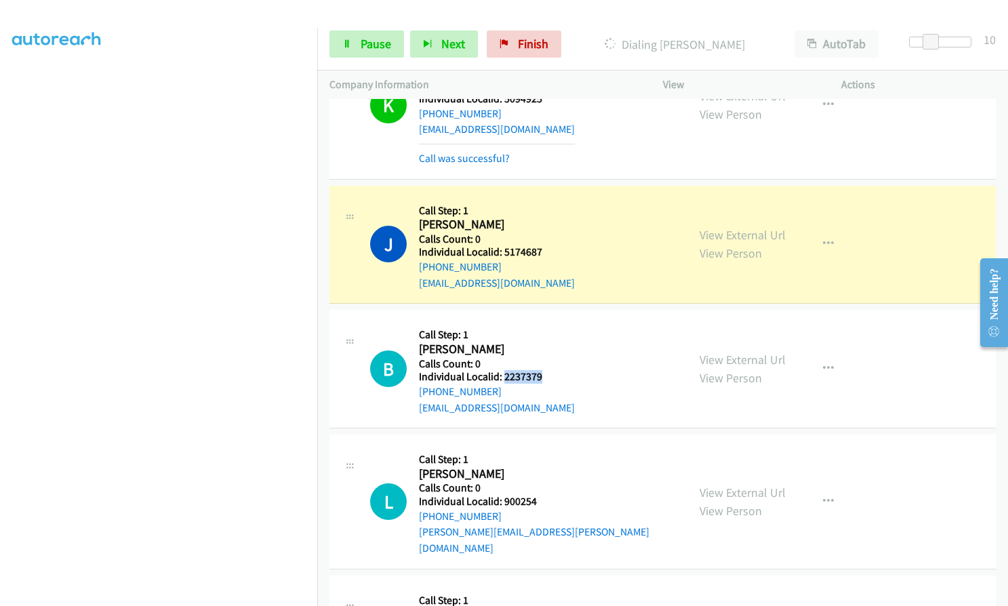
drag, startPoint x: 504, startPoint y: 375, endPoint x: 551, endPoint y: 377, distance: 47.5
click at [551, 377] on h5 "Individual Localid: 2237379" at bounding box center [497, 377] width 156 height 14
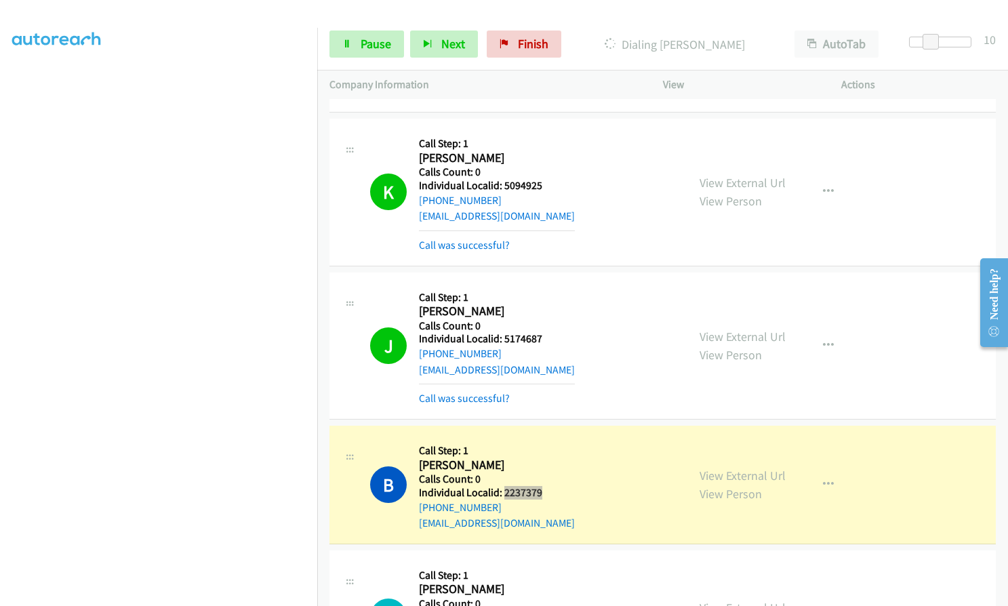
scroll to position [2238, 0]
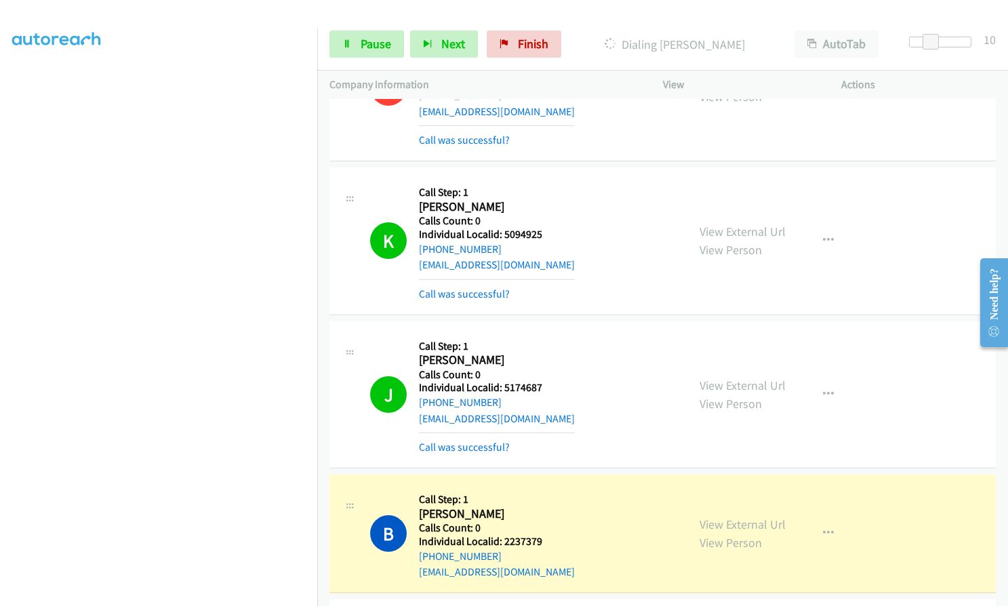
click at [504, 388] on h5 "Individual Localid: 5174687" at bounding box center [497, 388] width 156 height 14
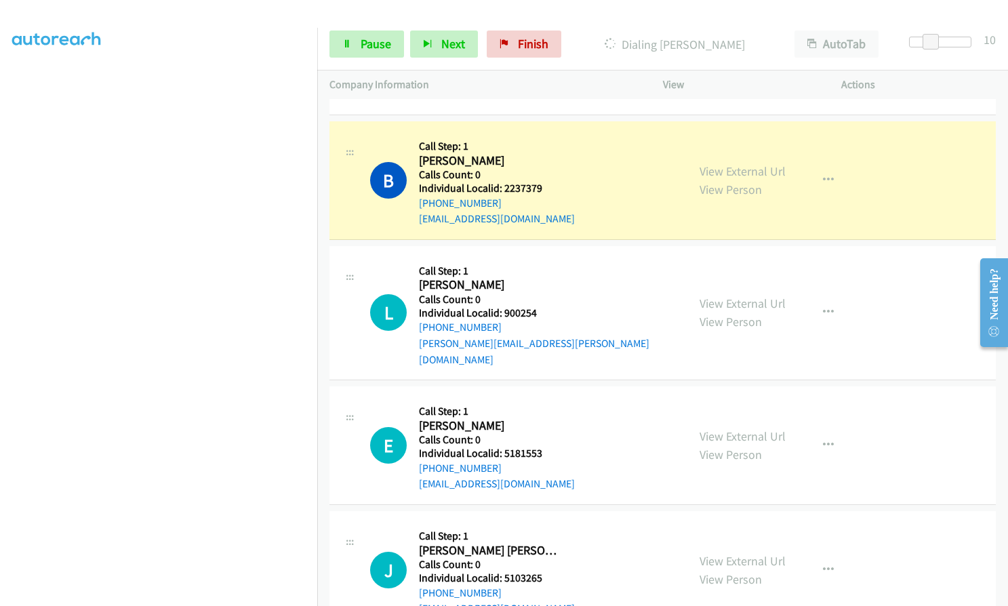
scroll to position [2594, 0]
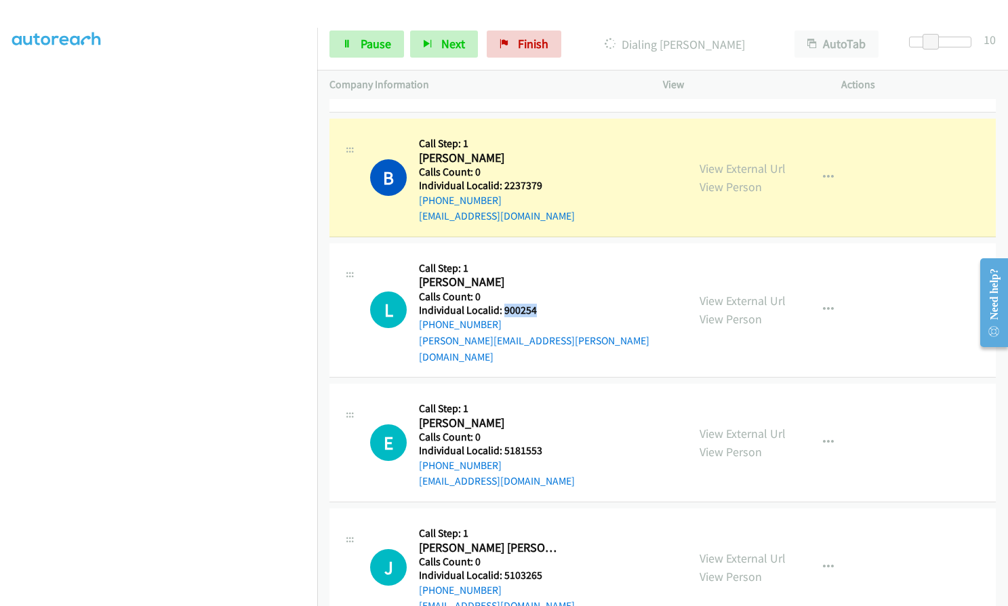
drag, startPoint x: 504, startPoint y: 312, endPoint x: 544, endPoint y: 309, distance: 40.1
click at [544, 309] on h5 "Individual Localid: 900254" at bounding box center [547, 311] width 256 height 14
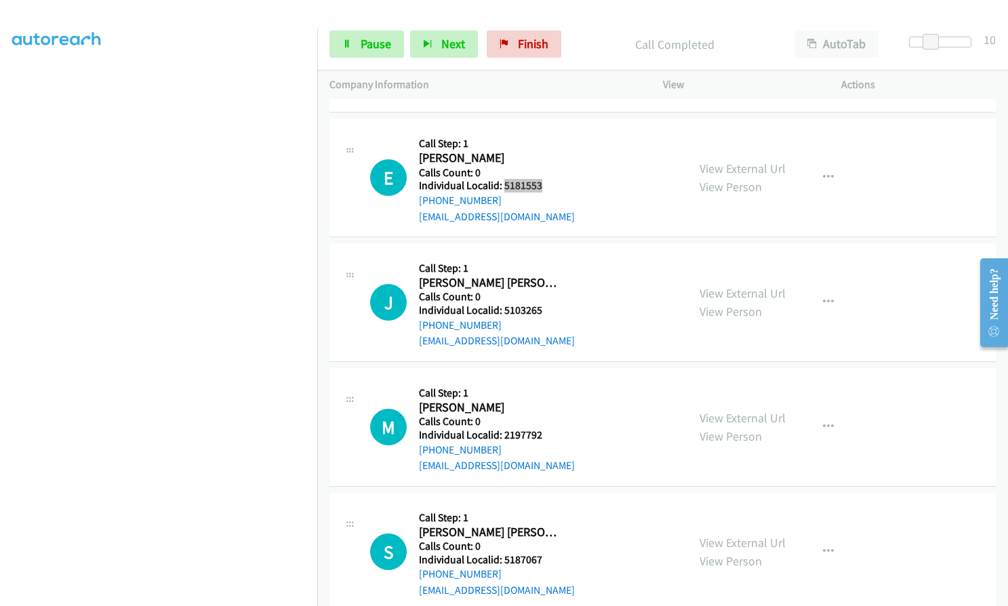
scroll to position [2933, 0]
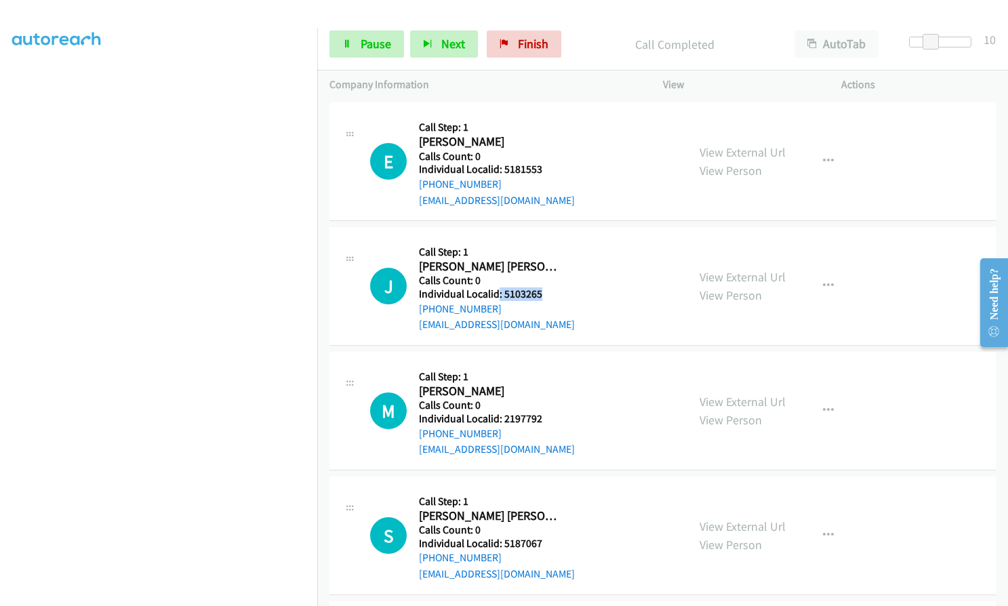
drag, startPoint x: 499, startPoint y: 277, endPoint x: 539, endPoint y: 277, distance: 40.0
click at [539, 287] on h5 "Individual Localid: 5103265" at bounding box center [497, 294] width 156 height 14
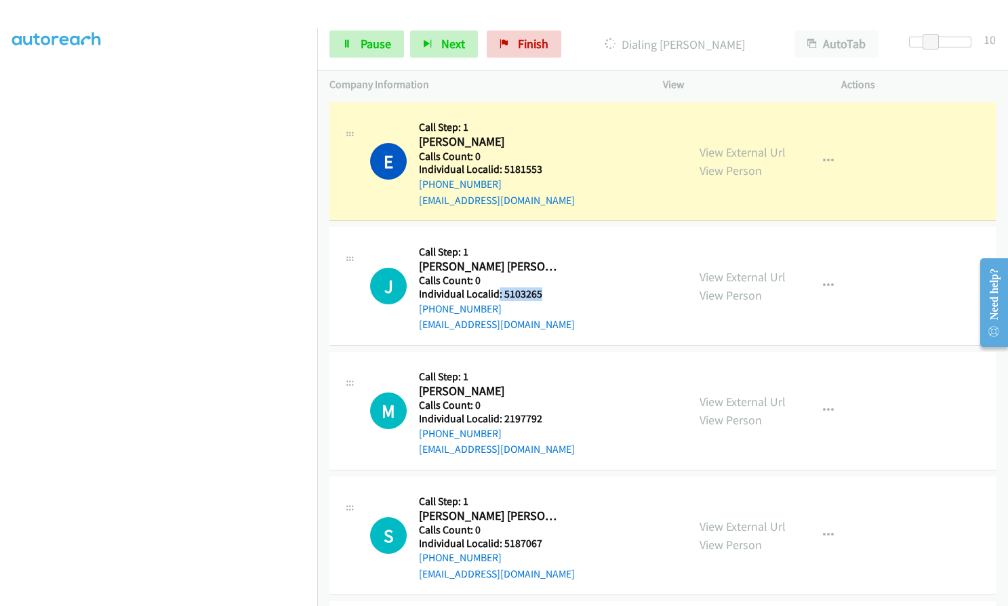
click at [648, 281] on div "J Callback Scheduled Call Step: 1 Jackson Hinkle America/New_York Calls Count: …" at bounding box center [522, 286] width 305 height 94
drag, startPoint x: 503, startPoint y: 277, endPoint x: 542, endPoint y: 277, distance: 38.6
click at [542, 287] on h5 "Individual Localid: 5103265" at bounding box center [497, 294] width 156 height 14
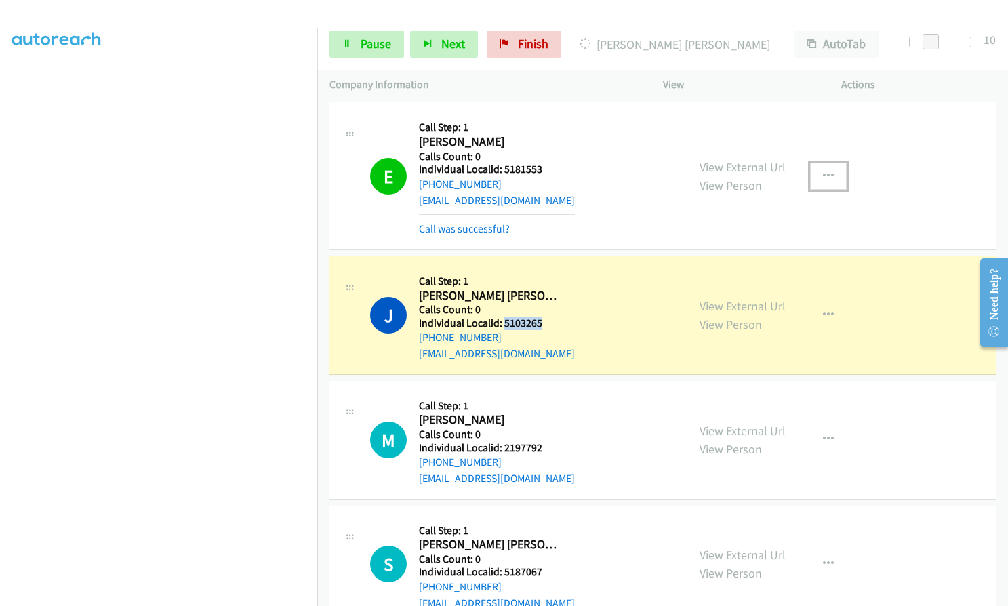
click at [818, 163] on button "button" at bounding box center [828, 176] width 37 height 27
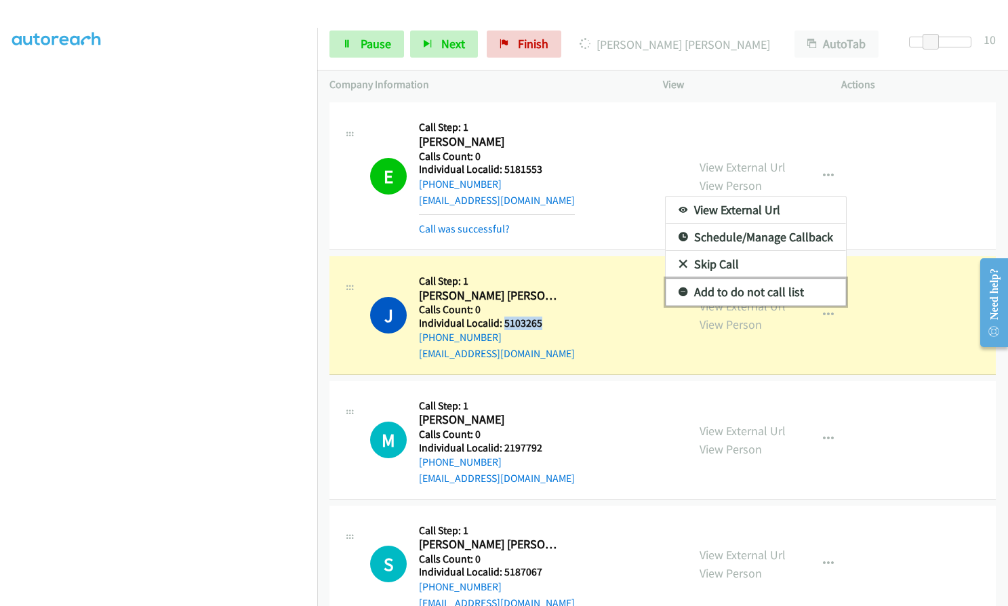
click at [679, 288] on icon at bounding box center [683, 292] width 9 height 9
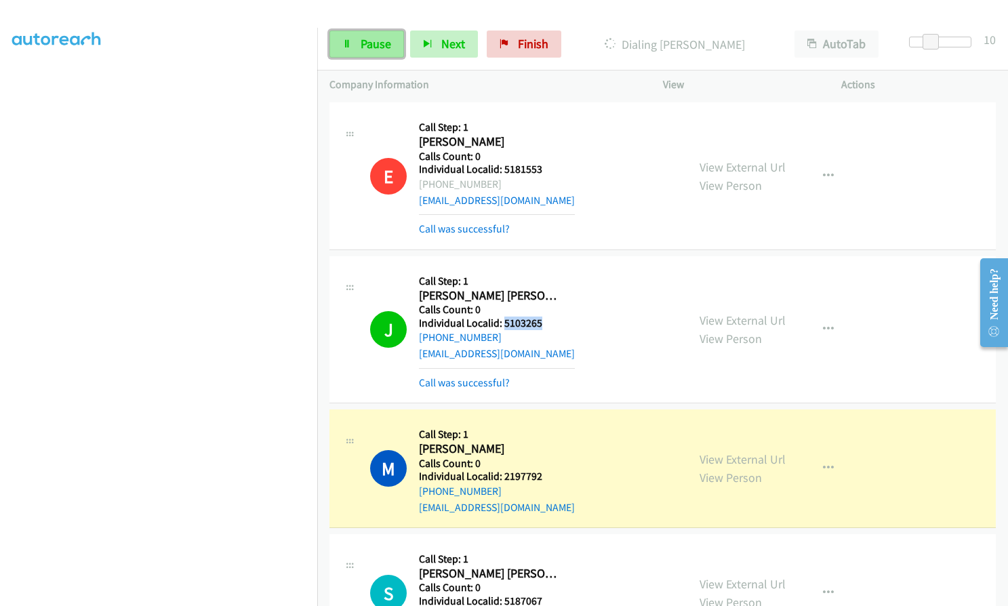
drag, startPoint x: 382, startPoint y: 42, endPoint x: 380, endPoint y: 58, distance: 15.8
click at [382, 42] on span "Pause" at bounding box center [376, 44] width 31 height 16
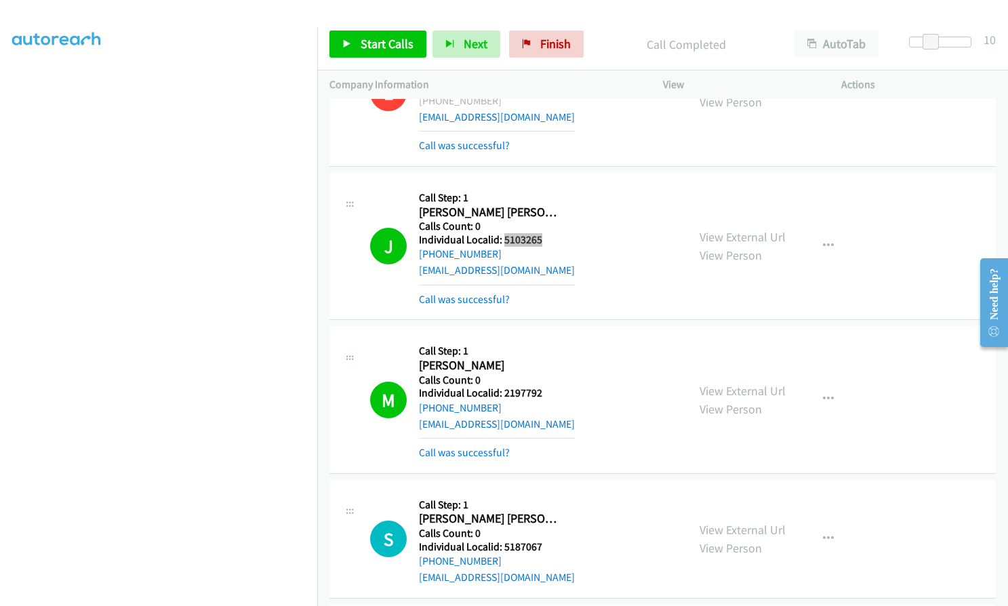
scroll to position [3034, 0]
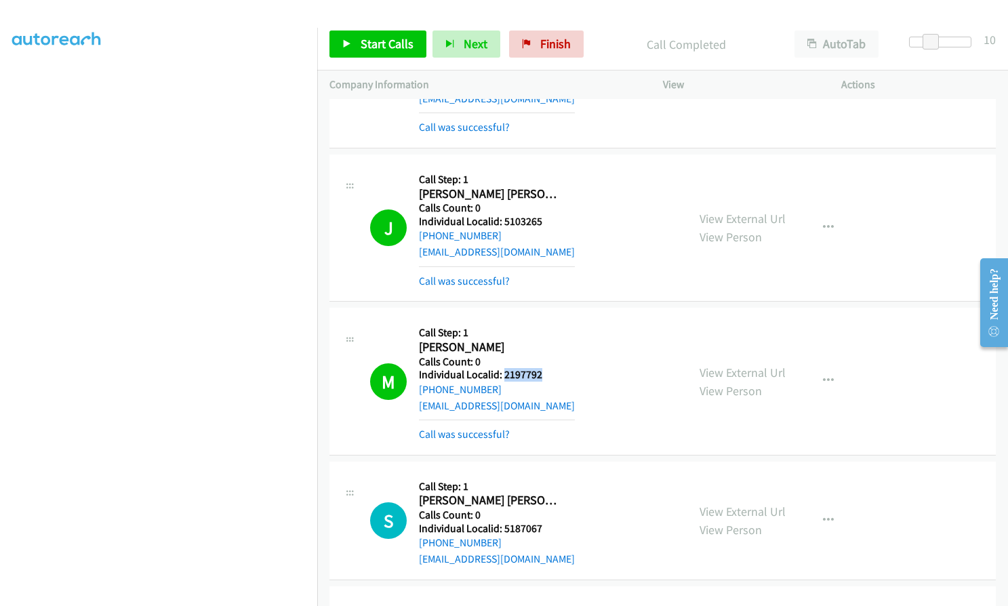
drag, startPoint x: 510, startPoint y: 356, endPoint x: 554, endPoint y: 357, distance: 44.1
click at [554, 368] on h5 "Individual Localid: 2197792" at bounding box center [497, 375] width 156 height 14
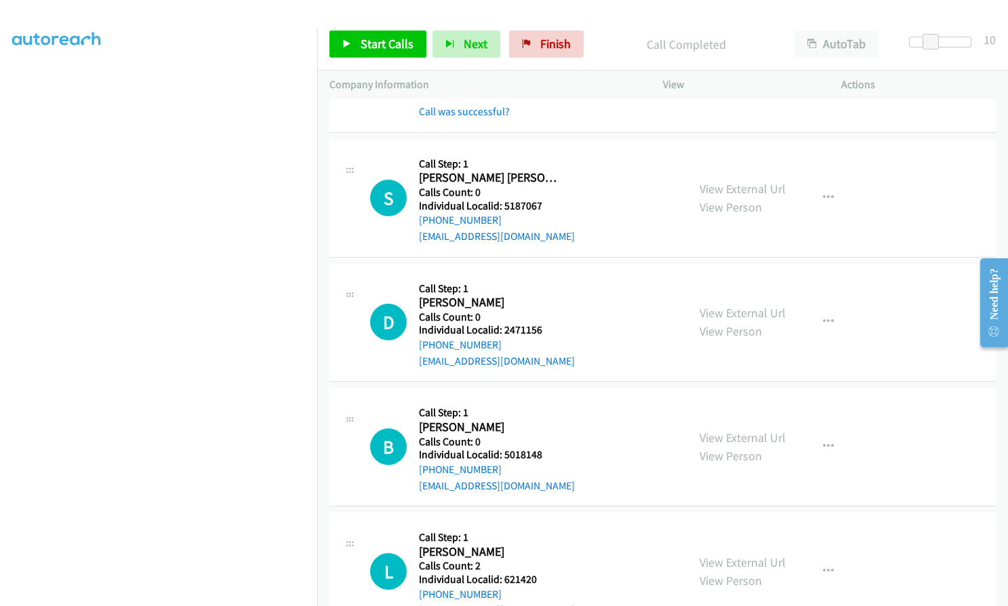
scroll to position [3373, 0]
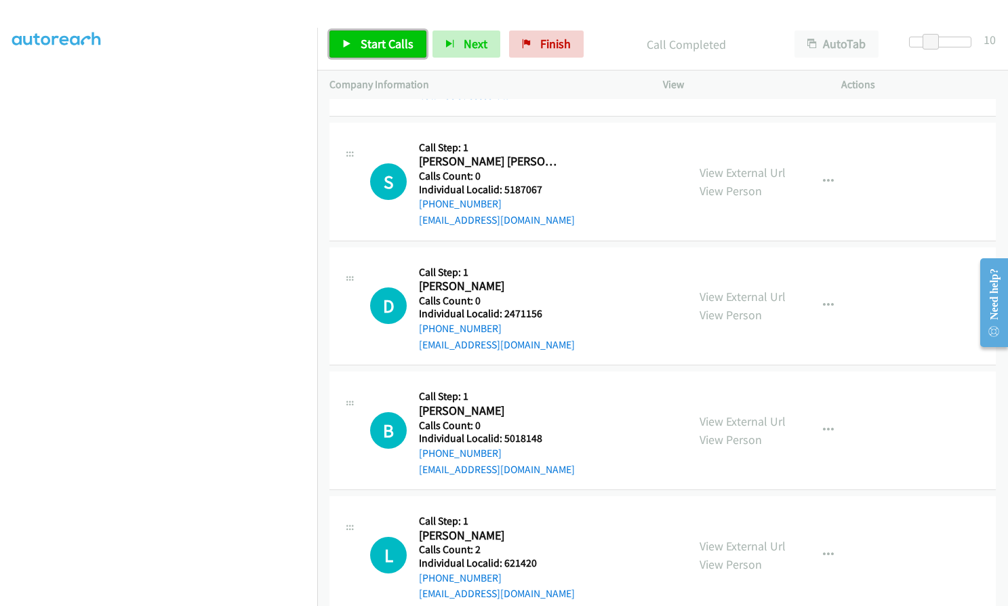
click at [365, 47] on span "Start Calls" at bounding box center [387, 44] width 53 height 16
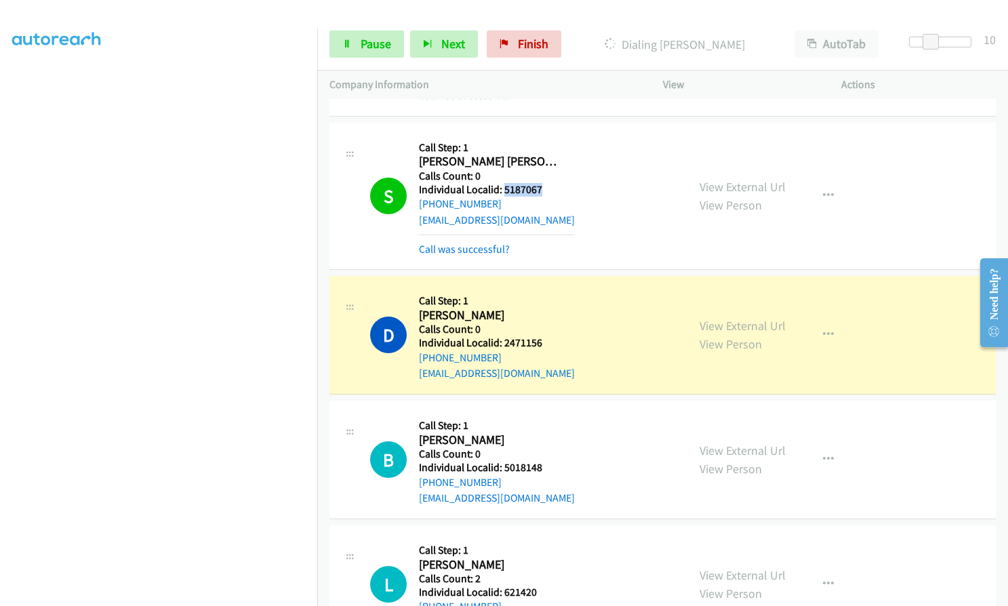
drag, startPoint x: 502, startPoint y: 173, endPoint x: 548, endPoint y: 170, distance: 45.5
click at [548, 183] on h5 "Individual Localid: 5187067" at bounding box center [497, 190] width 156 height 14
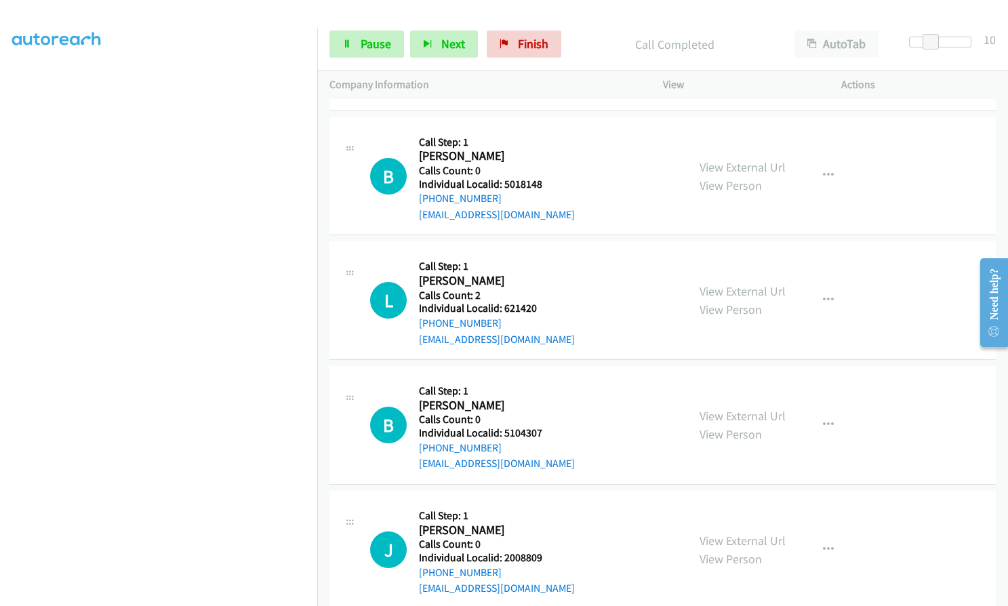
scroll to position [3695, 0]
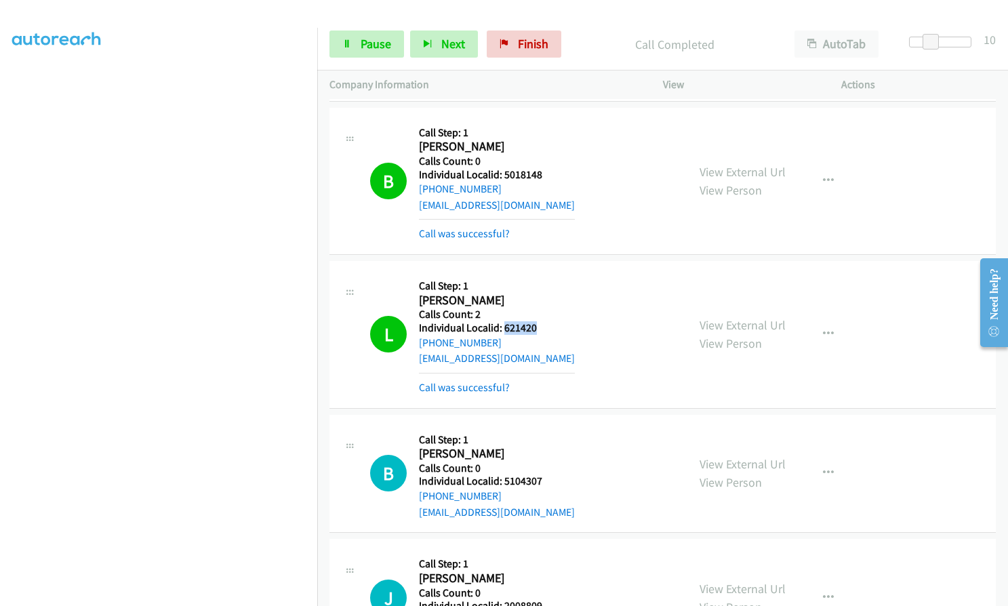
drag, startPoint x: 502, startPoint y: 314, endPoint x: 552, endPoint y: 309, distance: 49.7
click at [552, 321] on h5 "Individual Localid: 621420" at bounding box center [497, 328] width 156 height 14
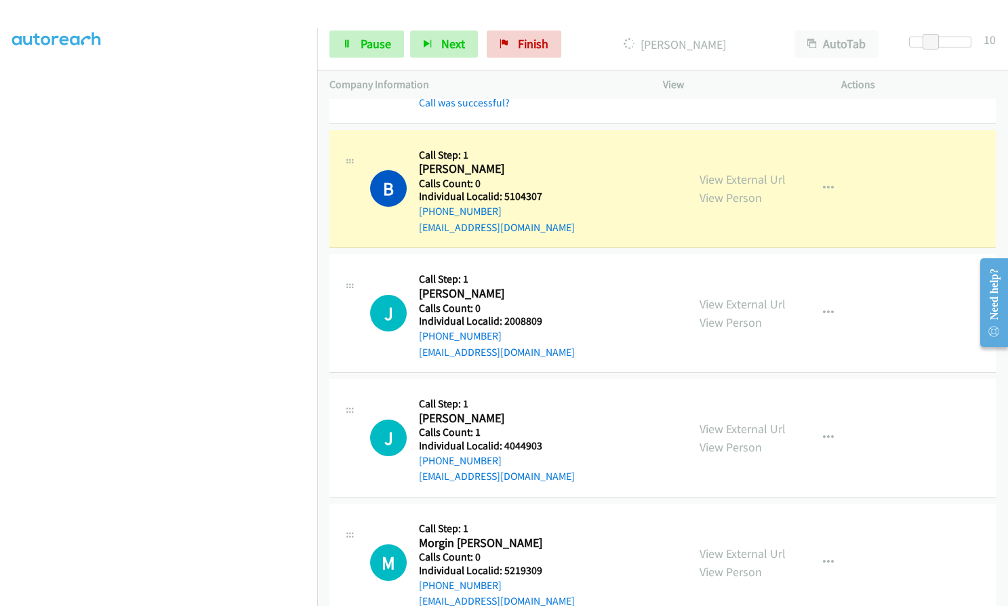
scroll to position [4017, 0]
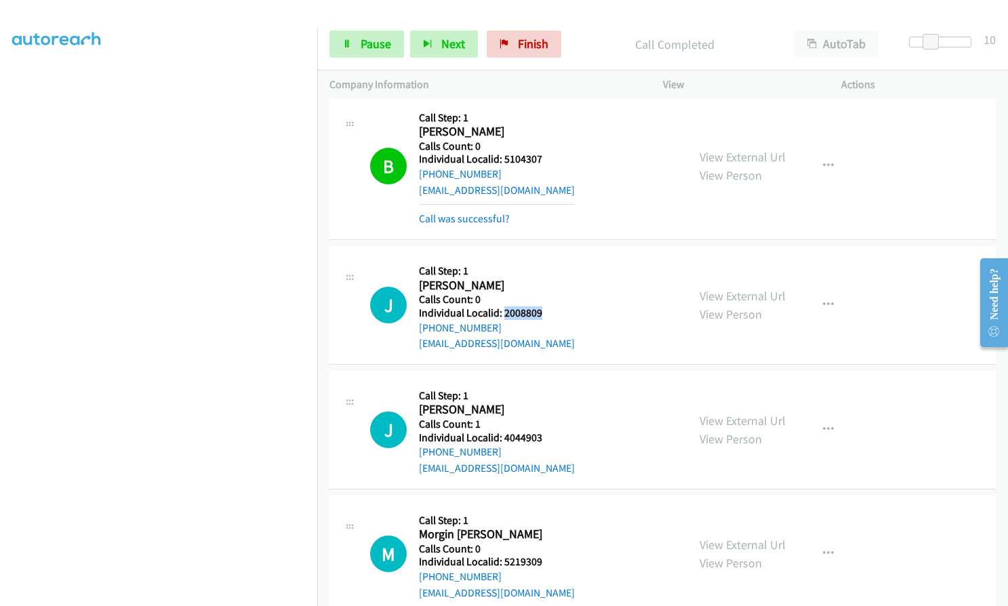
drag, startPoint x: 509, startPoint y: 296, endPoint x: 545, endPoint y: 296, distance: 36.6
click at [553, 306] on h5 "Individual Localid: 2008809" at bounding box center [497, 313] width 156 height 14
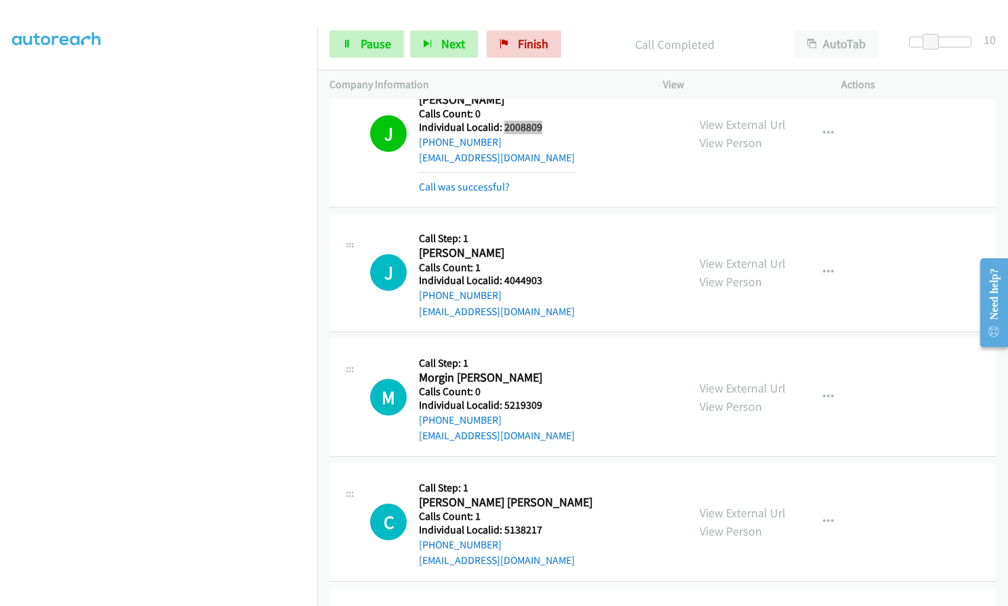
scroll to position [4204, 0]
drag, startPoint x: 500, startPoint y: 264, endPoint x: 548, endPoint y: 264, distance: 47.5
click at [548, 273] on h5 "Individual Localid: 4044903" at bounding box center [497, 280] width 156 height 14
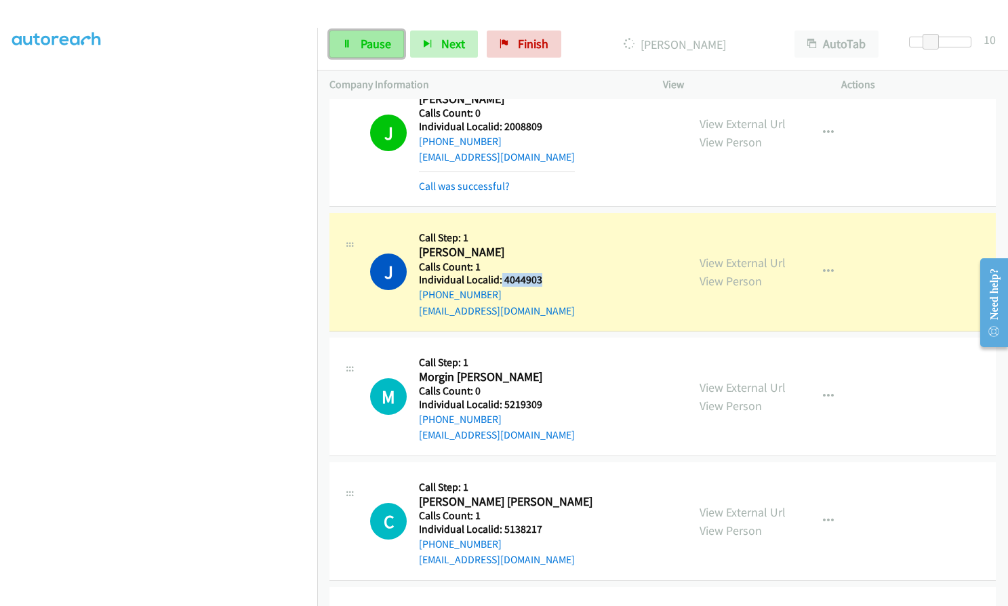
click at [383, 38] on span "Pause" at bounding box center [376, 44] width 31 height 16
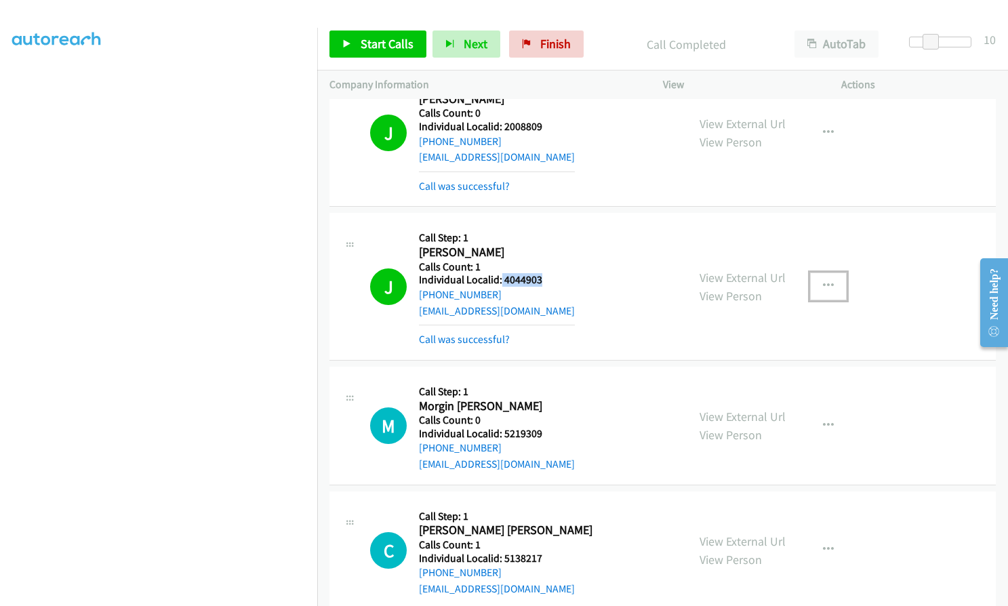
click at [831, 273] on button "button" at bounding box center [828, 286] width 37 height 27
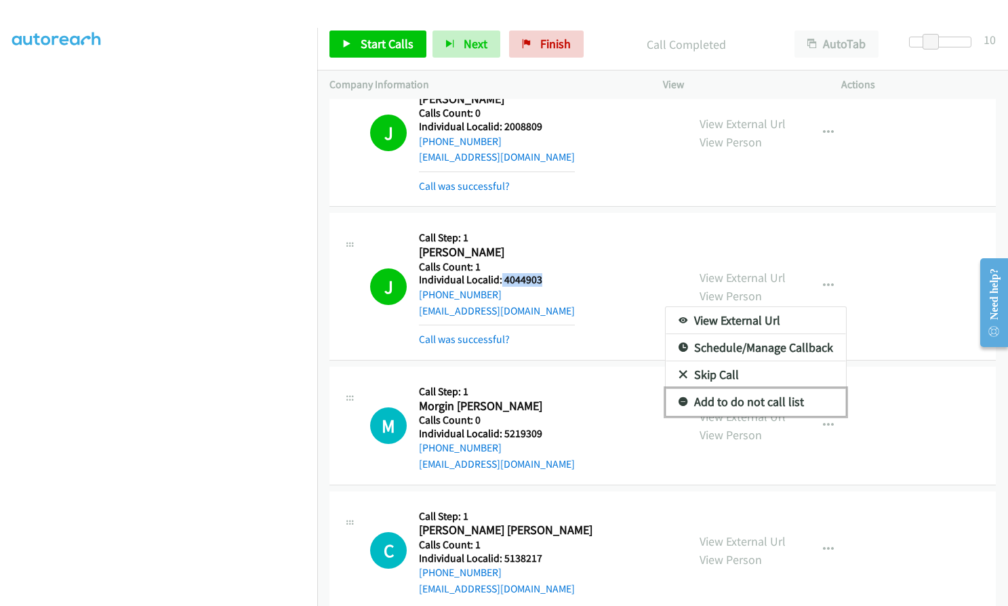
click at [679, 398] on icon at bounding box center [683, 402] width 9 height 9
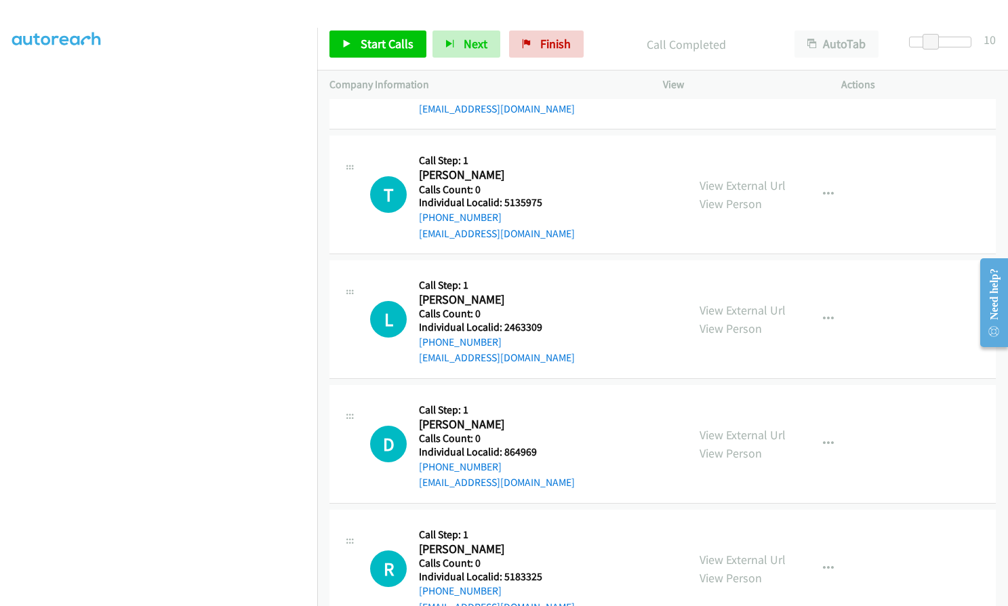
scroll to position [4746, 0]
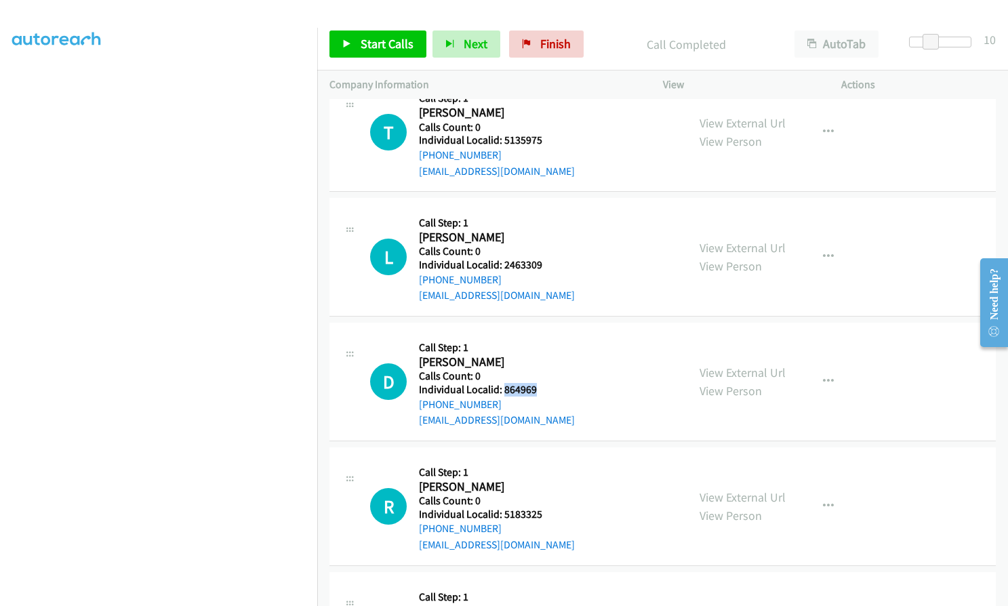
drag, startPoint x: 503, startPoint y: 368, endPoint x: 538, endPoint y: 372, distance: 35.5
click at [538, 383] on h5 "Individual Localid: 864969" at bounding box center [497, 390] width 156 height 14
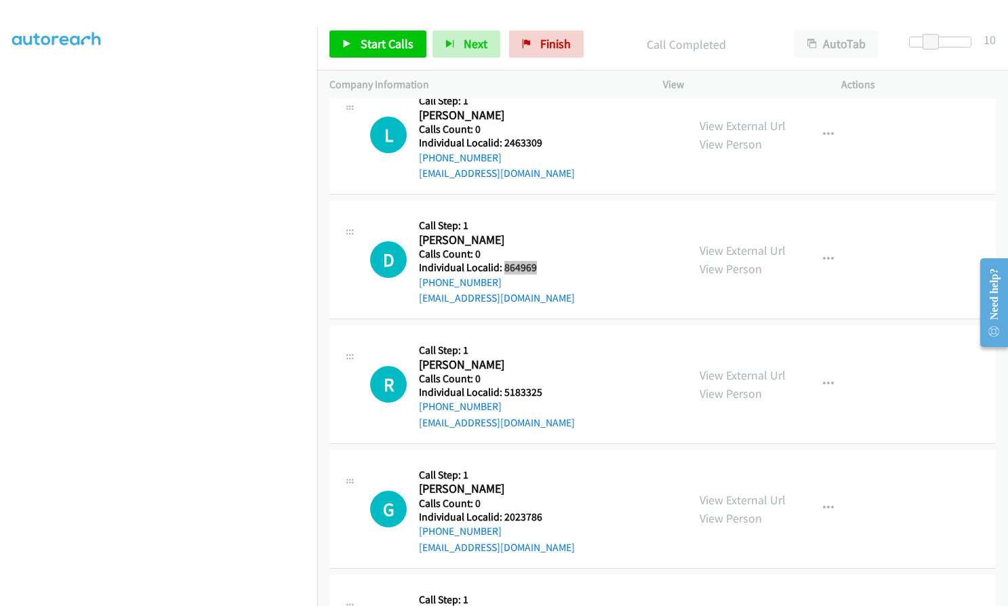
scroll to position [4882, 0]
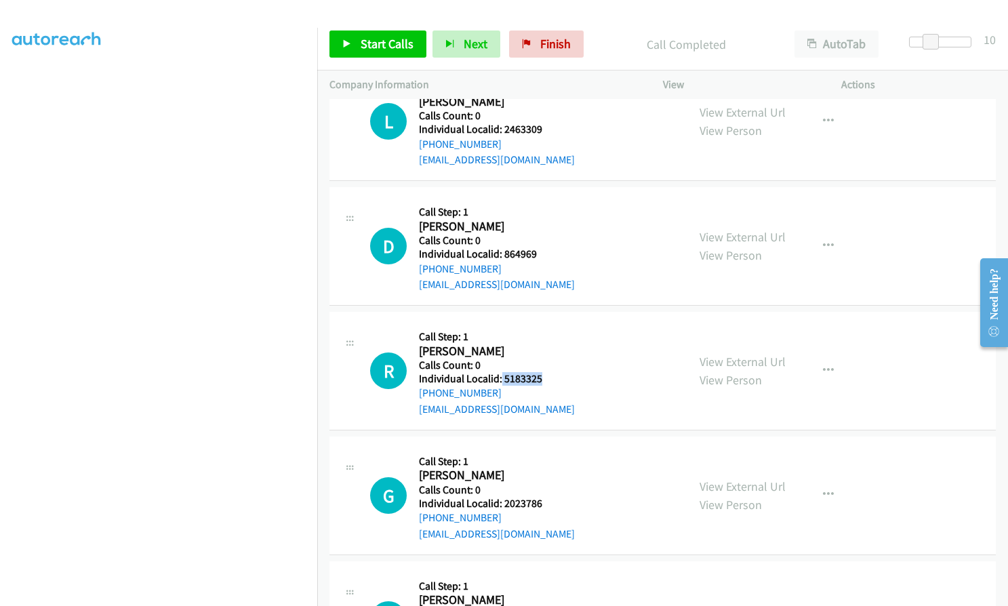
drag, startPoint x: 501, startPoint y: 361, endPoint x: 547, endPoint y: 362, distance: 45.4
click at [547, 362] on div "R Callback Scheduled Call Step: 1 Randal Durham America/New_York Calls Count: 0…" at bounding box center [522, 371] width 305 height 94
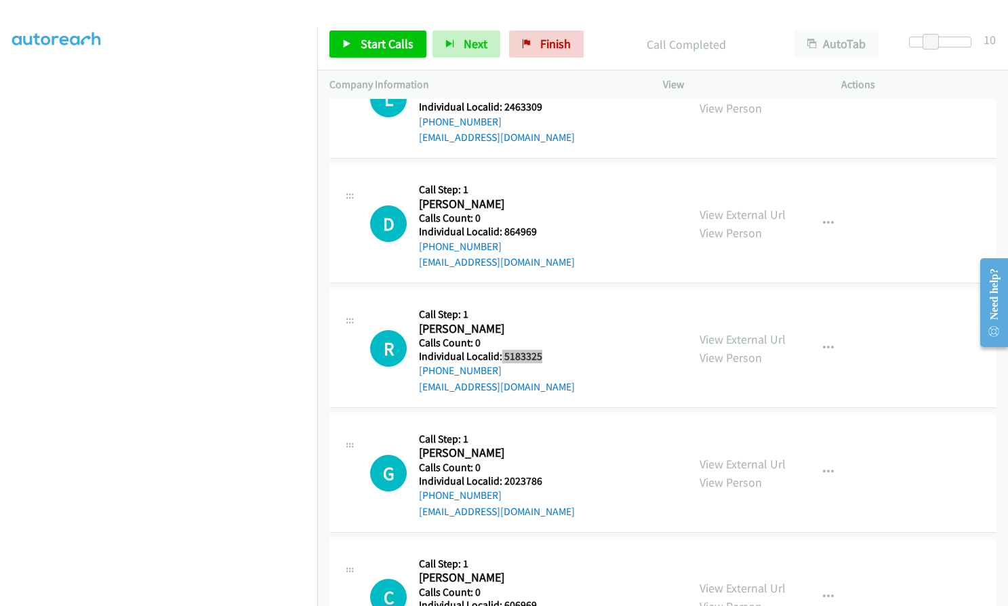
scroll to position [4933, 0]
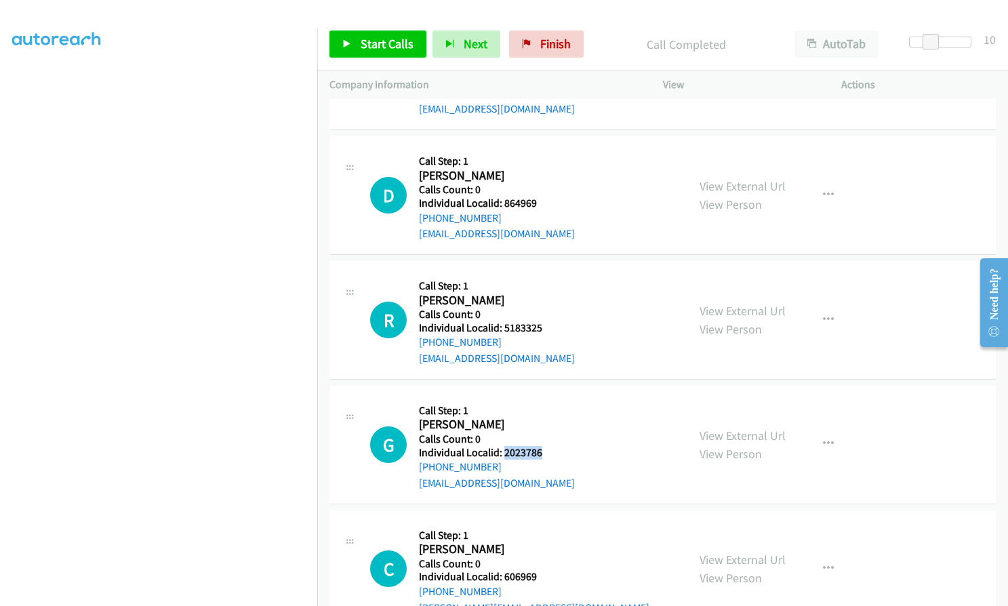
drag, startPoint x: 504, startPoint y: 435, endPoint x: 547, endPoint y: 435, distance: 42.7
click at [547, 435] on div "G Callback Scheduled Call Step: 1 George Hickey America/New_York Calls Count: 0…" at bounding box center [522, 445] width 305 height 94
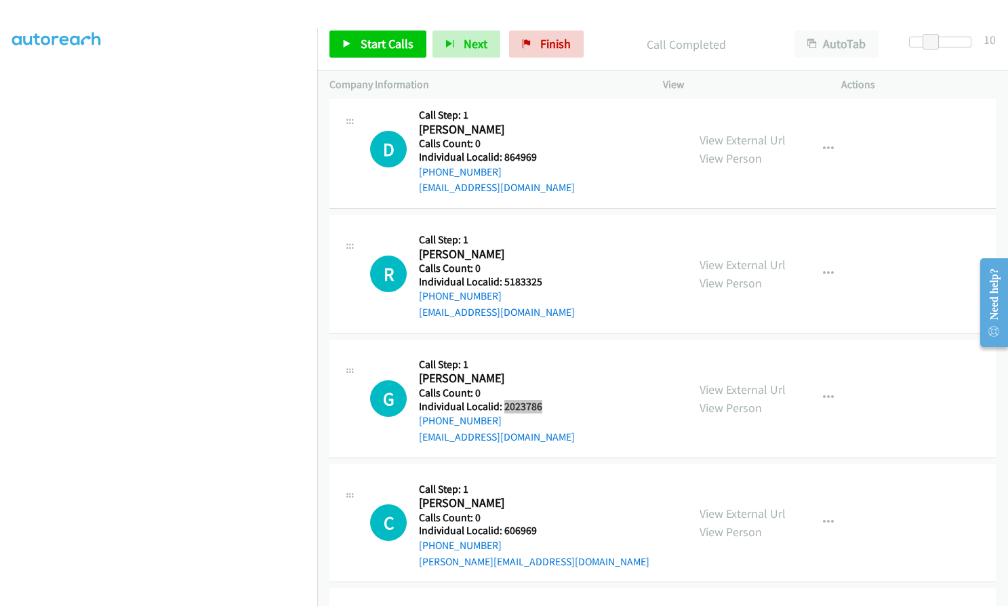
scroll to position [5102, 0]
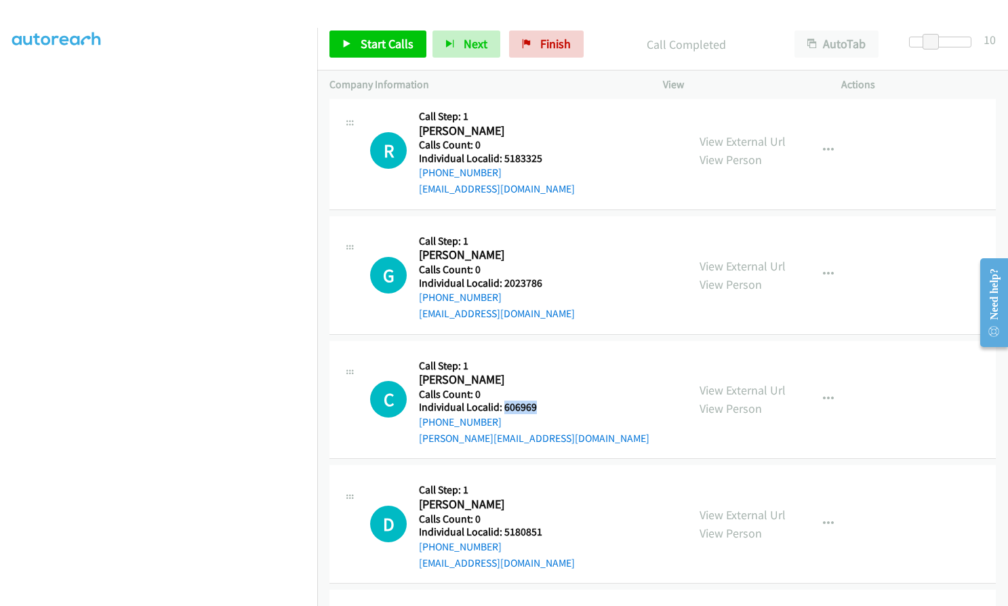
drag, startPoint x: 504, startPoint y: 394, endPoint x: 544, endPoint y: 393, distance: 39.3
click at [544, 393] on div "C Callback Scheduled Call Step: 1 Curtis Walraven America/New_York Calls Count:…" at bounding box center [522, 400] width 305 height 94
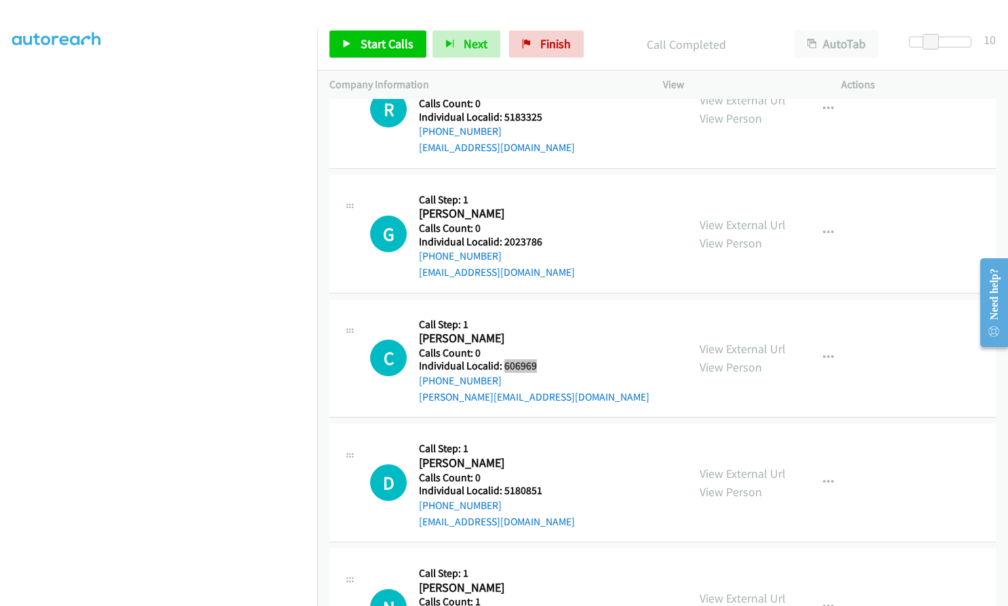
scroll to position [5255, 0]
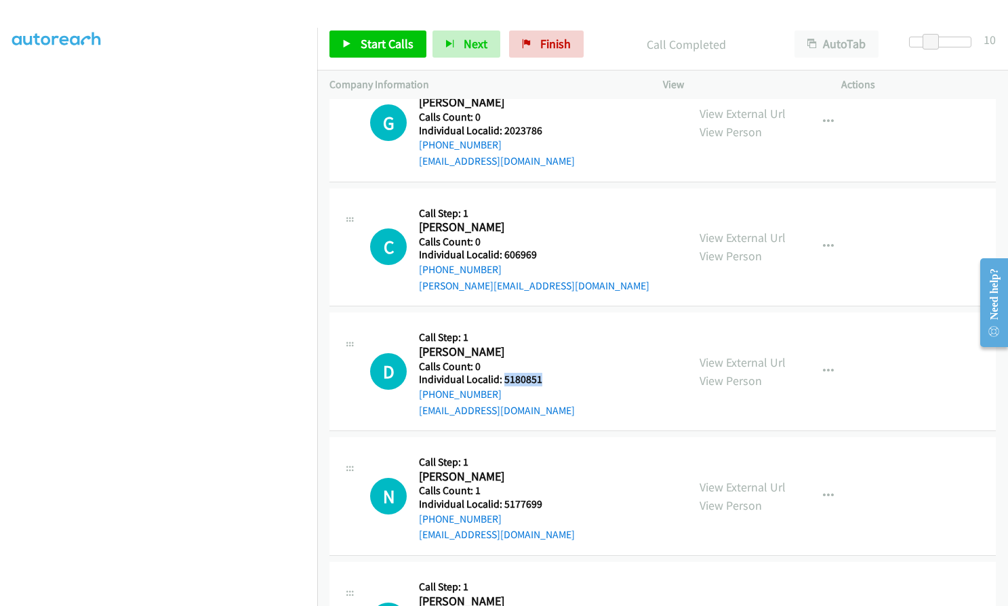
drag, startPoint x: 503, startPoint y: 365, endPoint x: 546, endPoint y: 363, distance: 42.7
click at [546, 363] on div "D Callback Scheduled Call Step: 1 David Stoner America/New_York Calls Count: 0 …" at bounding box center [522, 372] width 305 height 94
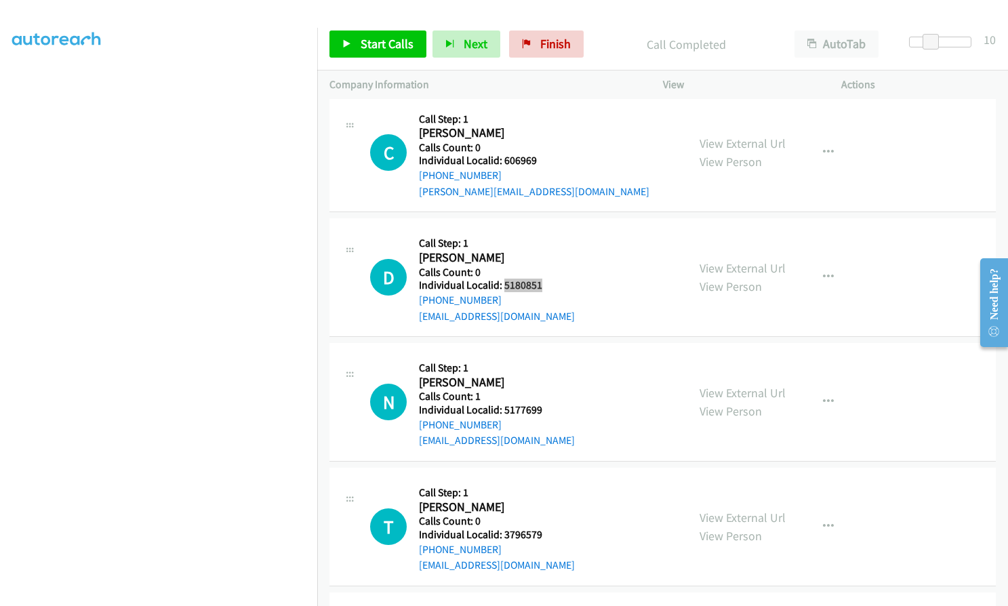
scroll to position [5357, 0]
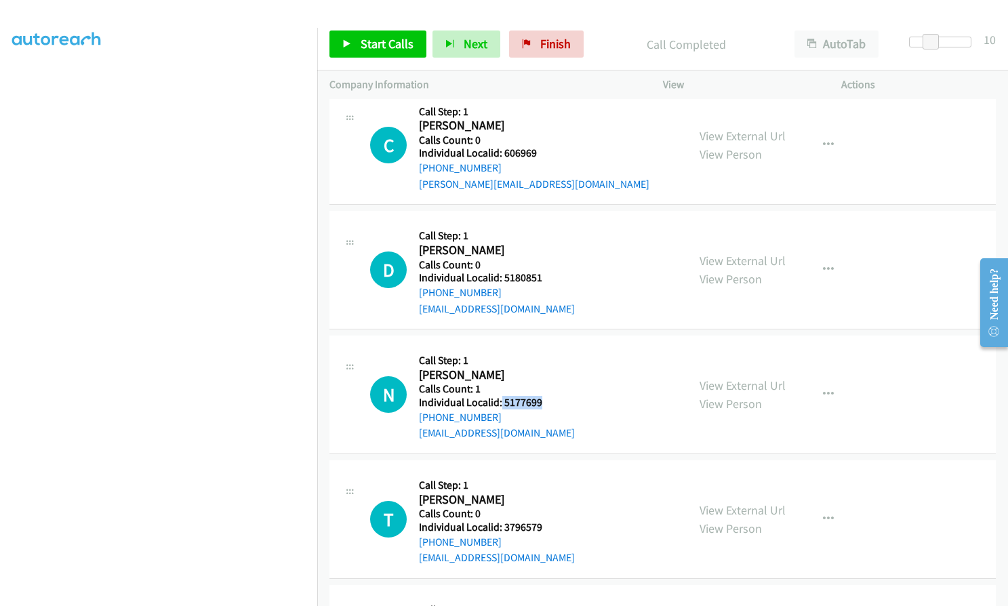
drag, startPoint x: 501, startPoint y: 384, endPoint x: 544, endPoint y: 384, distance: 43.4
click at [544, 384] on div "N Callback Scheduled Call Step: 1 Nicholas Dildine America/New_York Calls Count…" at bounding box center [522, 395] width 305 height 94
click at [367, 48] on span "Start Calls" at bounding box center [387, 44] width 53 height 16
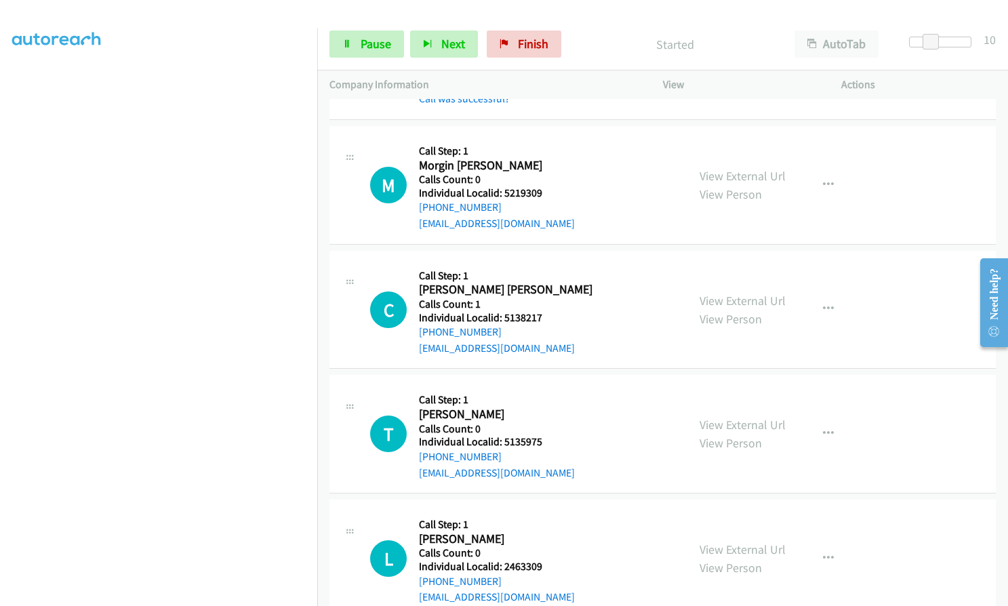
scroll to position [4458, 0]
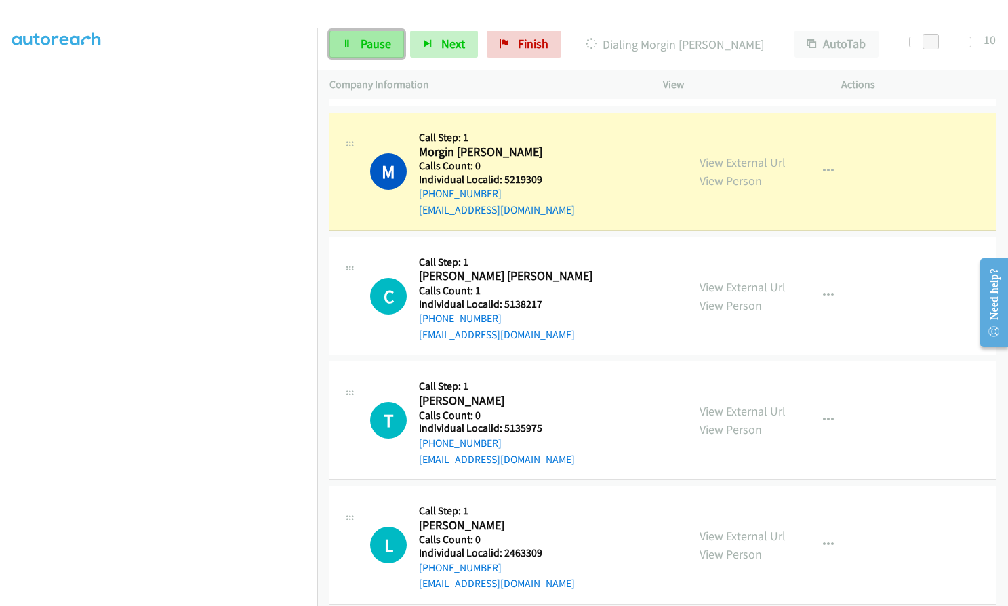
click at [377, 45] on span "Pause" at bounding box center [376, 44] width 31 height 16
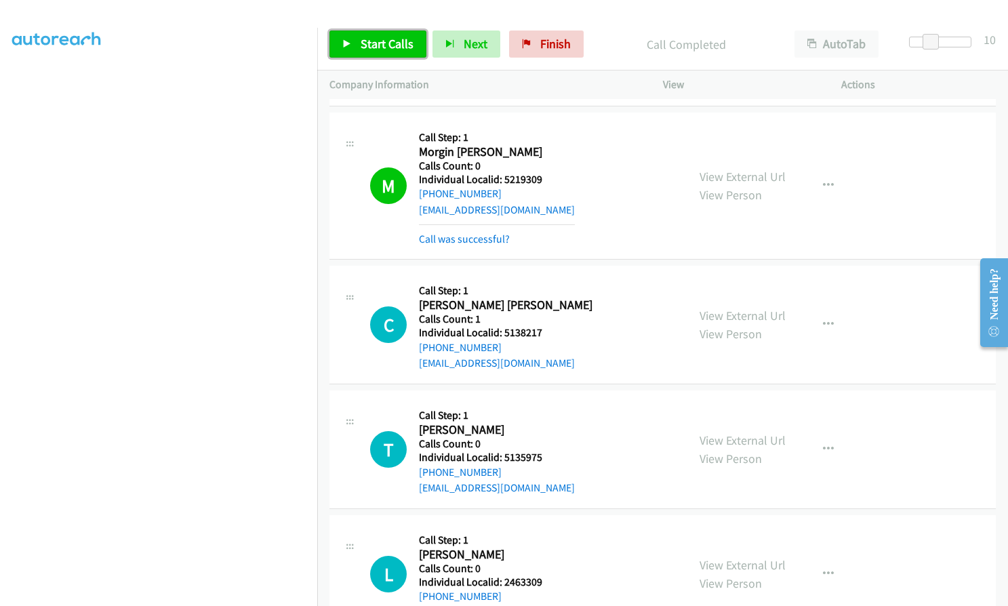
click at [363, 49] on span "Start Calls" at bounding box center [387, 44] width 53 height 16
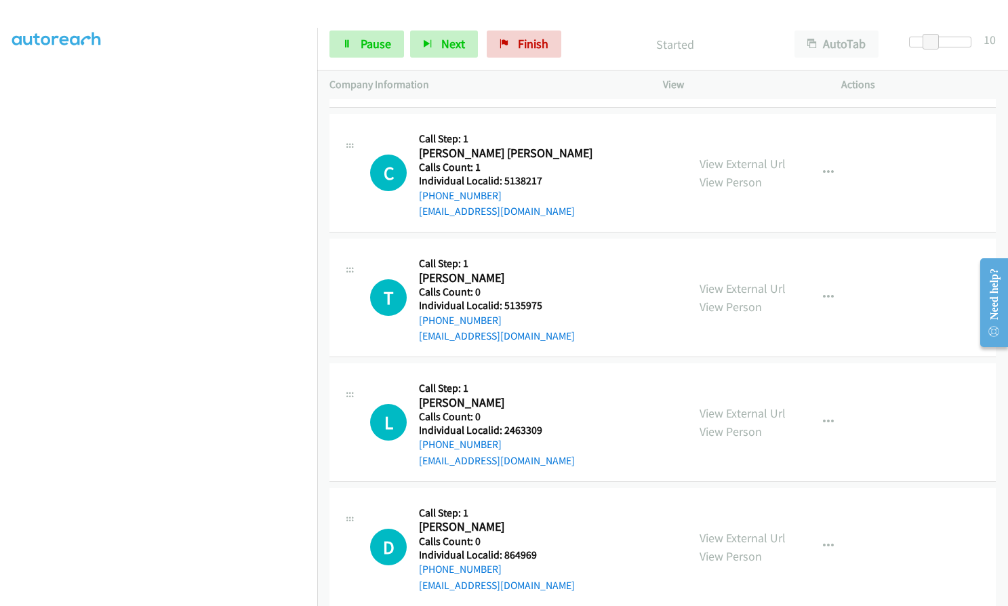
scroll to position [4611, 0]
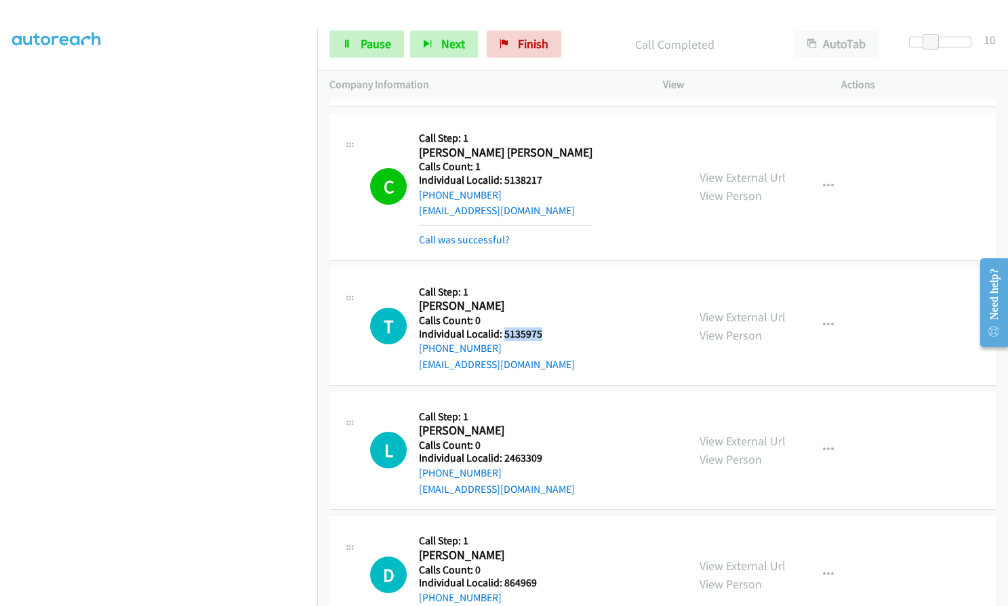
drag, startPoint x: 502, startPoint y: 317, endPoint x: 545, endPoint y: 319, distance: 42.8
click at [545, 319] on div "T Callback Scheduled Call Step: 1 Tylor Griffith America/New_York Calls Count: …" at bounding box center [522, 326] width 305 height 94
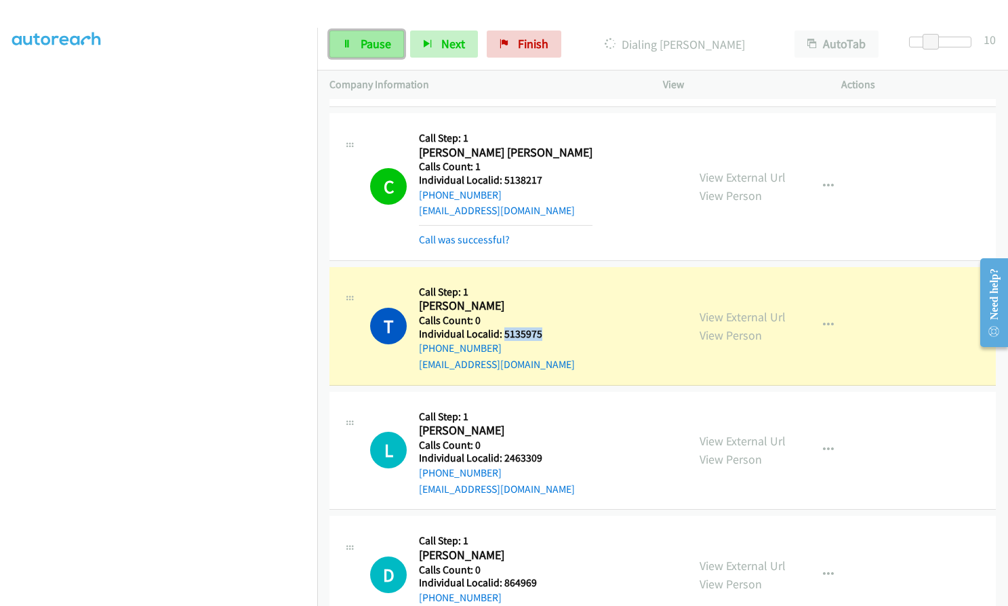
click at [383, 49] on span "Pause" at bounding box center [376, 44] width 31 height 16
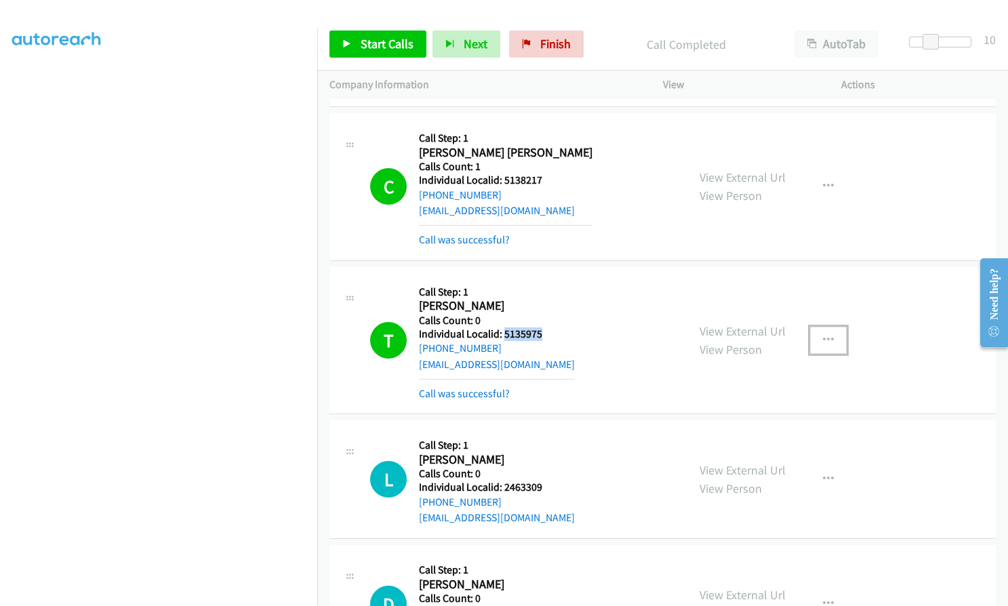
click at [823, 335] on icon "button" at bounding box center [828, 340] width 11 height 11
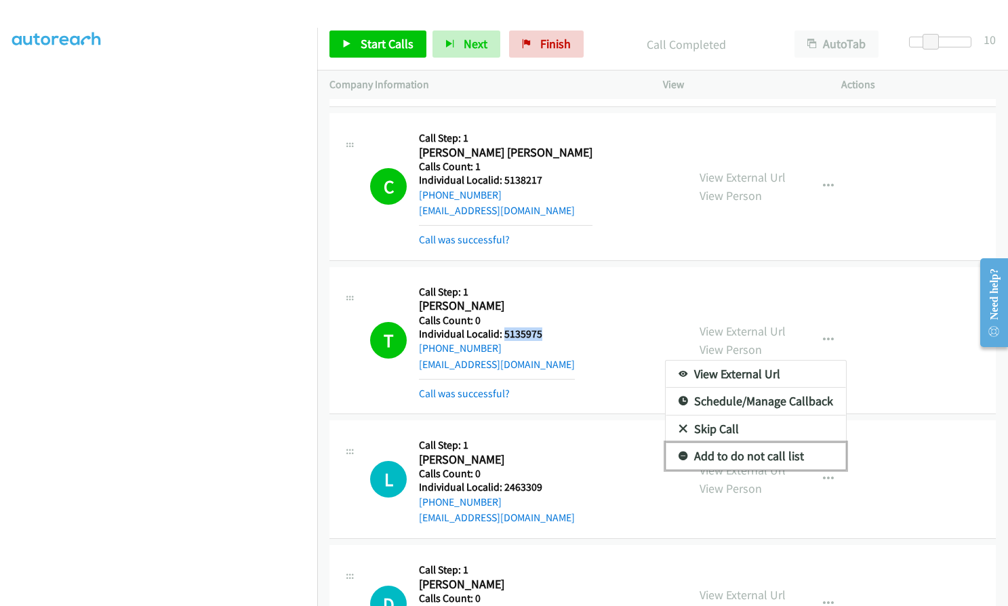
click at [679, 452] on icon at bounding box center [683, 456] width 9 height 9
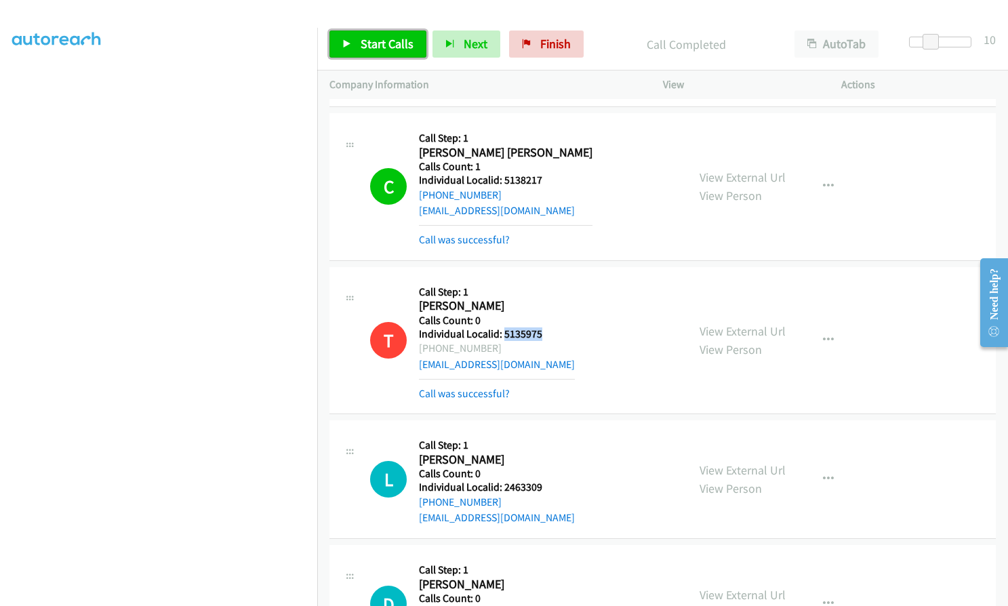
click at [365, 45] on span "Start Calls" at bounding box center [387, 44] width 53 height 16
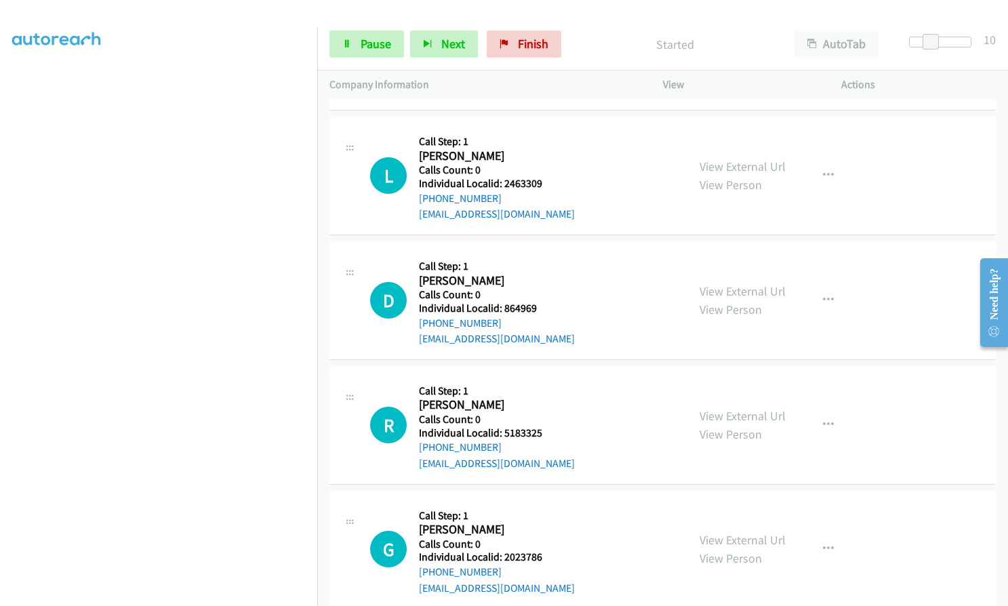
scroll to position [4916, 0]
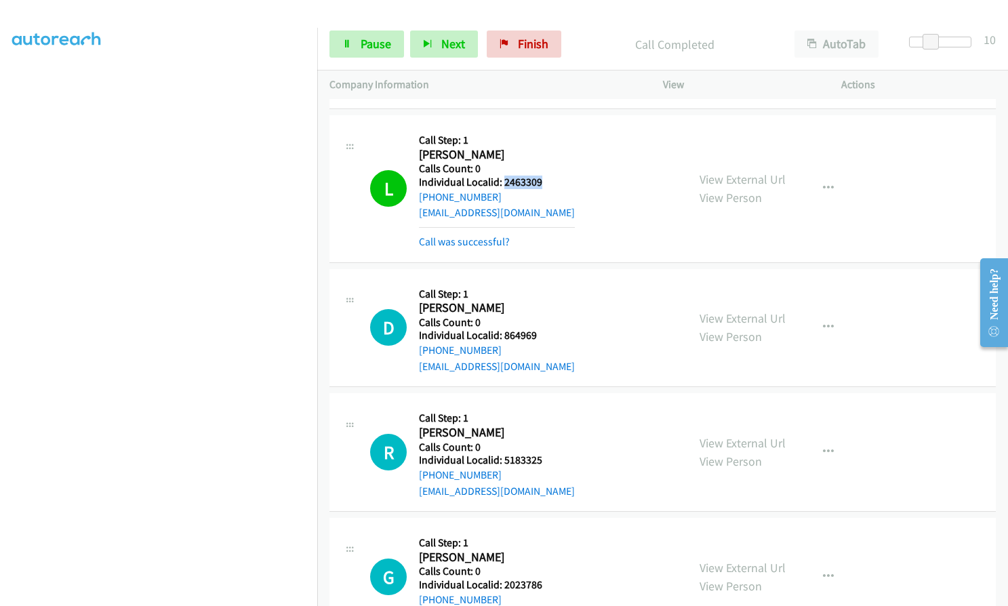
drag, startPoint x: 504, startPoint y: 165, endPoint x: 540, endPoint y: 163, distance: 36.0
click at [542, 163] on div "L Callback Scheduled Call Step: 1 Lacey Bell America/New_York Calls Count: 0 In…" at bounding box center [522, 188] width 305 height 122
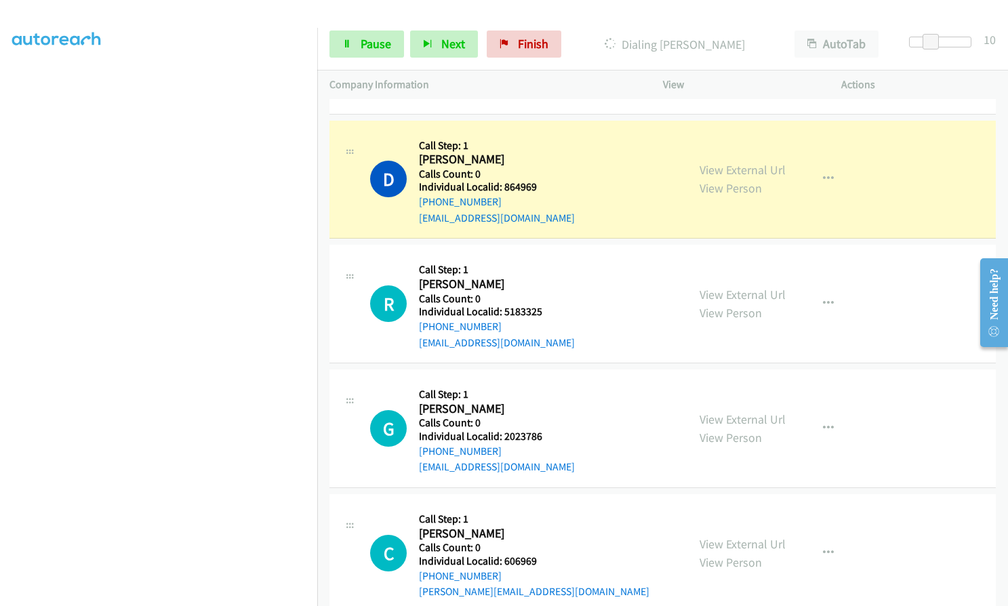
scroll to position [5068, 0]
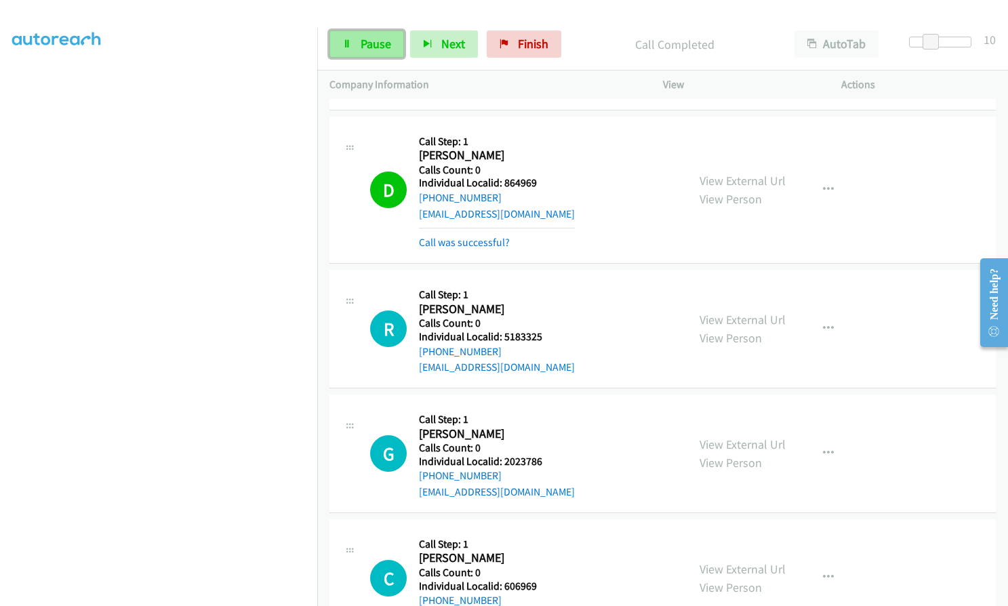
click at [379, 33] on link "Pause" at bounding box center [367, 44] width 75 height 27
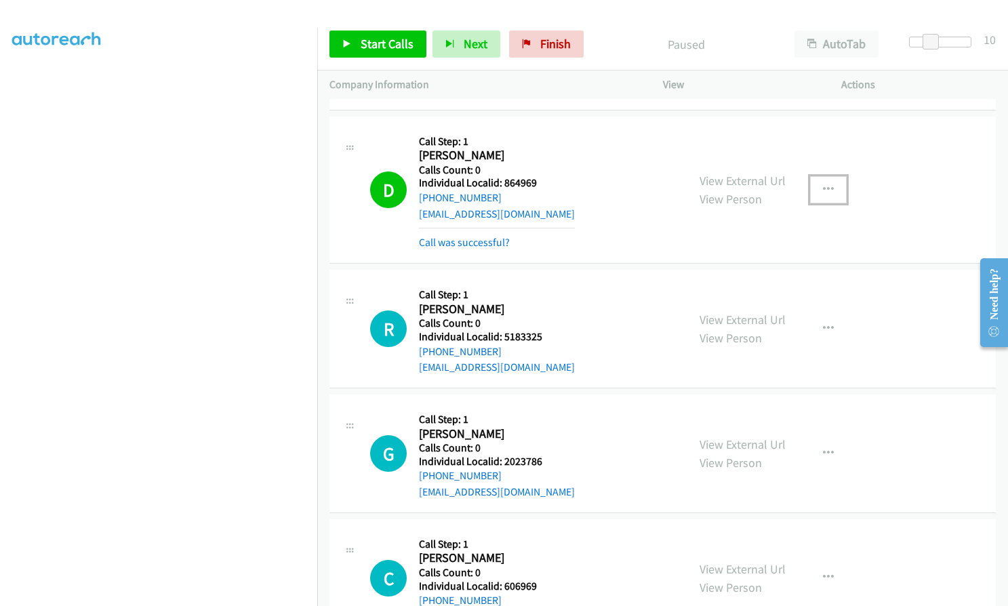
click at [826, 184] on icon "button" at bounding box center [828, 189] width 11 height 11
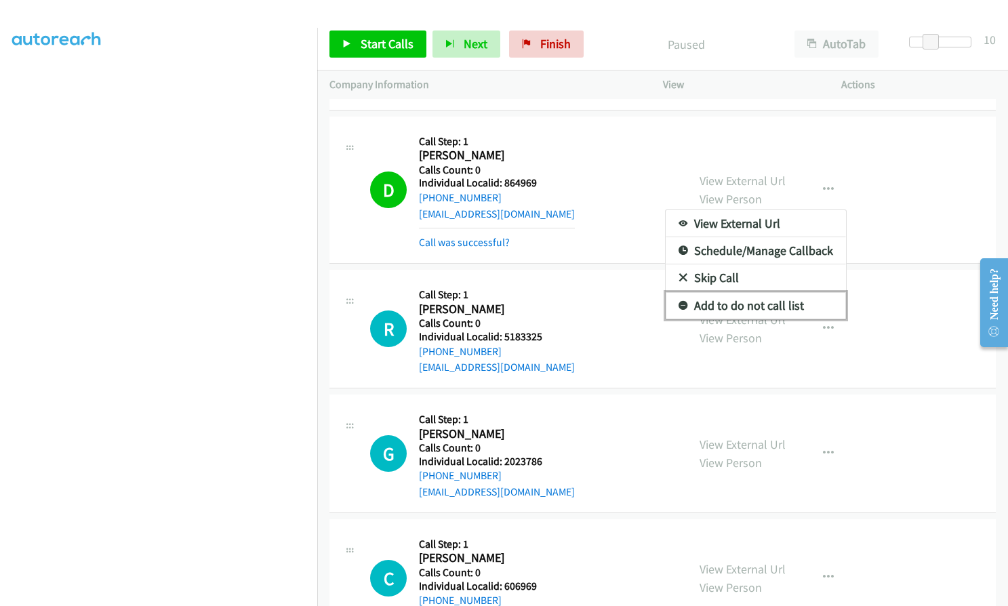
click at [679, 302] on icon at bounding box center [683, 306] width 9 height 9
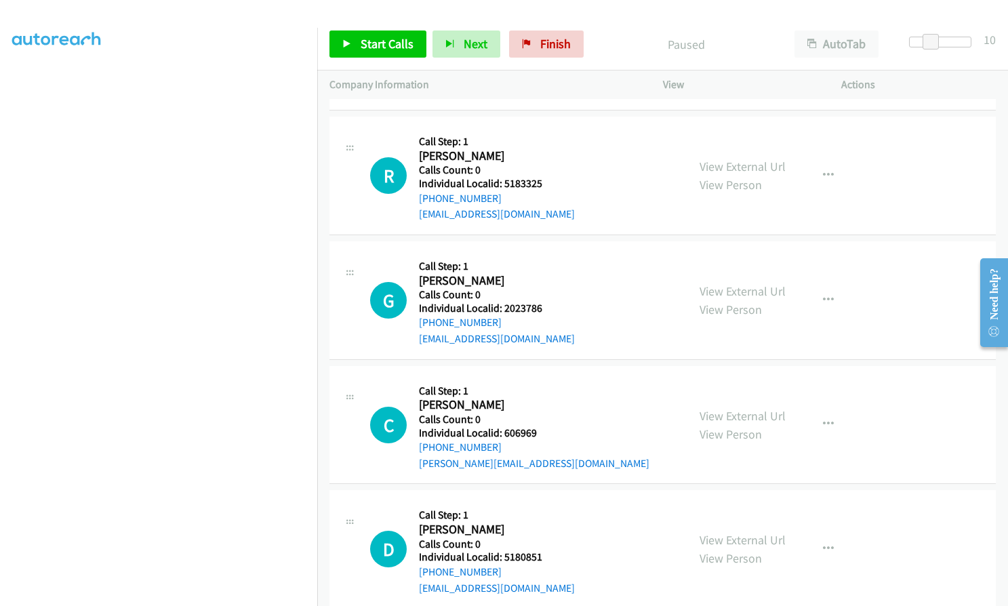
scroll to position [5238, 0]
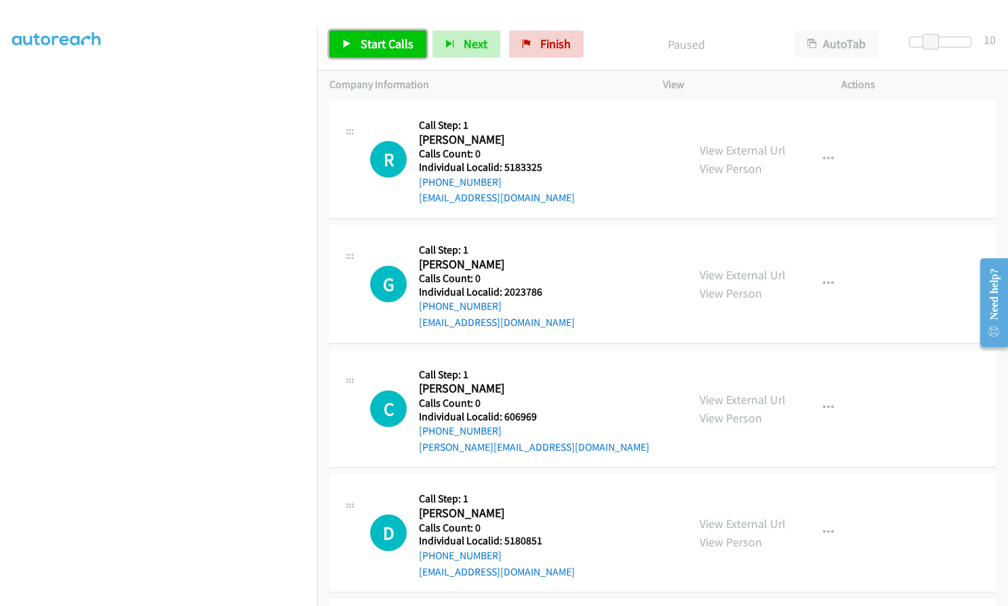
click at [394, 37] on span "Start Calls" at bounding box center [387, 44] width 53 height 16
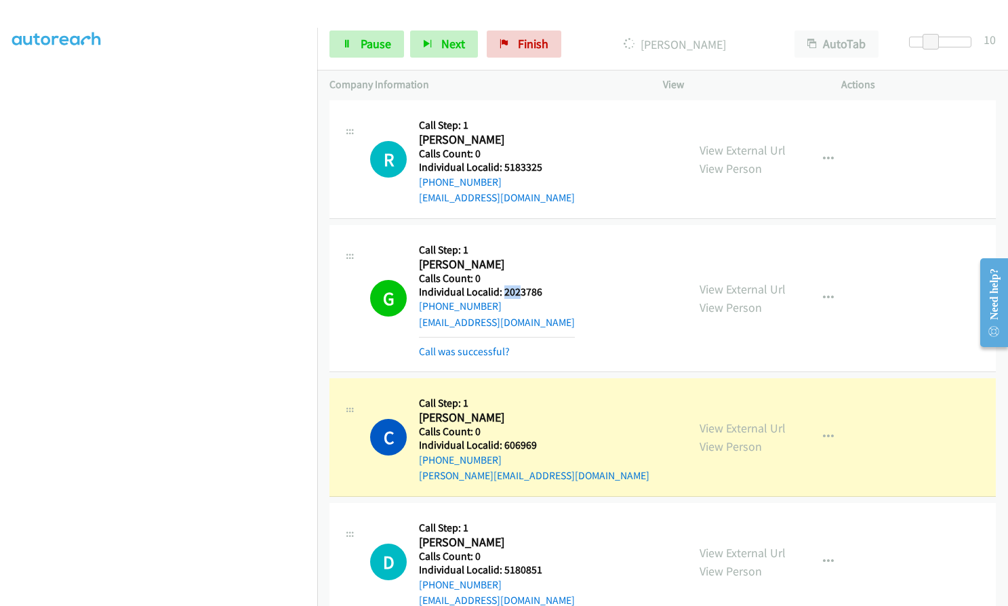
scroll to position [125, 0]
drag, startPoint x: 502, startPoint y: 276, endPoint x: 550, endPoint y: 271, distance: 47.7
click at [550, 271] on div "G Callback Scheduled Call Step: 1 George Hickey America/New_York Calls Count: 0…" at bounding box center [522, 298] width 305 height 122
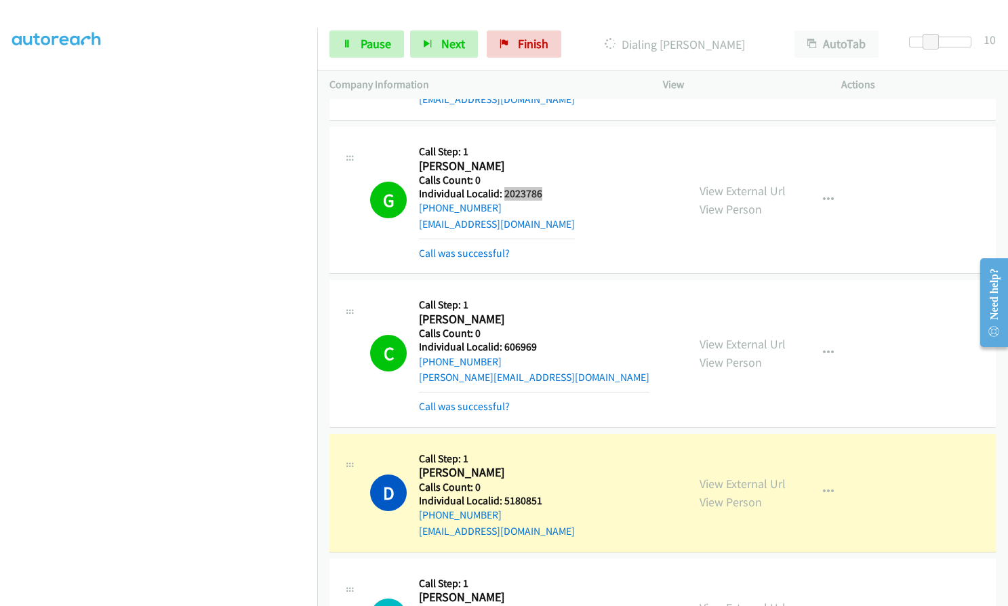
scroll to position [5391, 0]
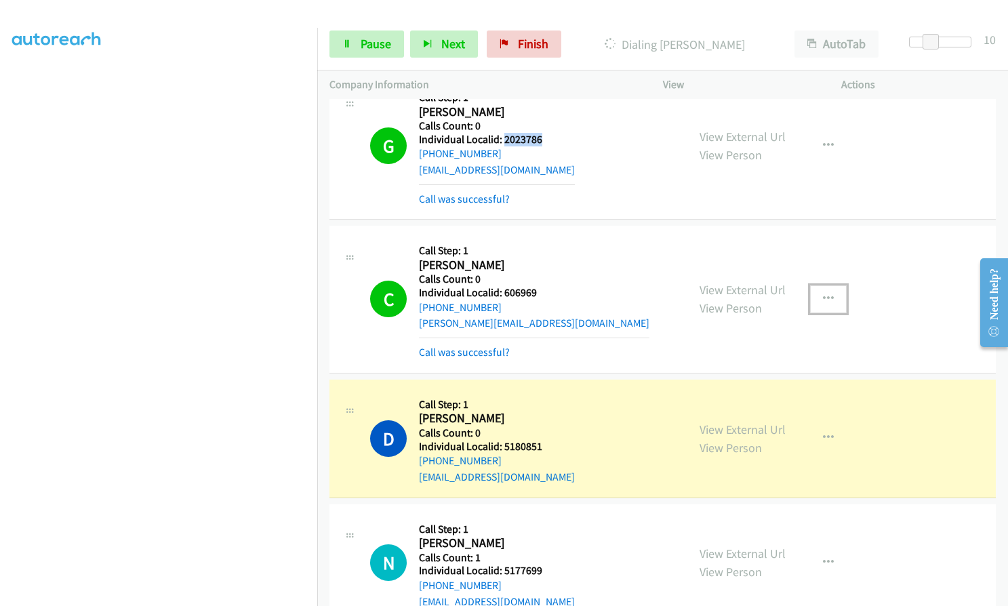
click at [829, 285] on button "button" at bounding box center [828, 298] width 37 height 27
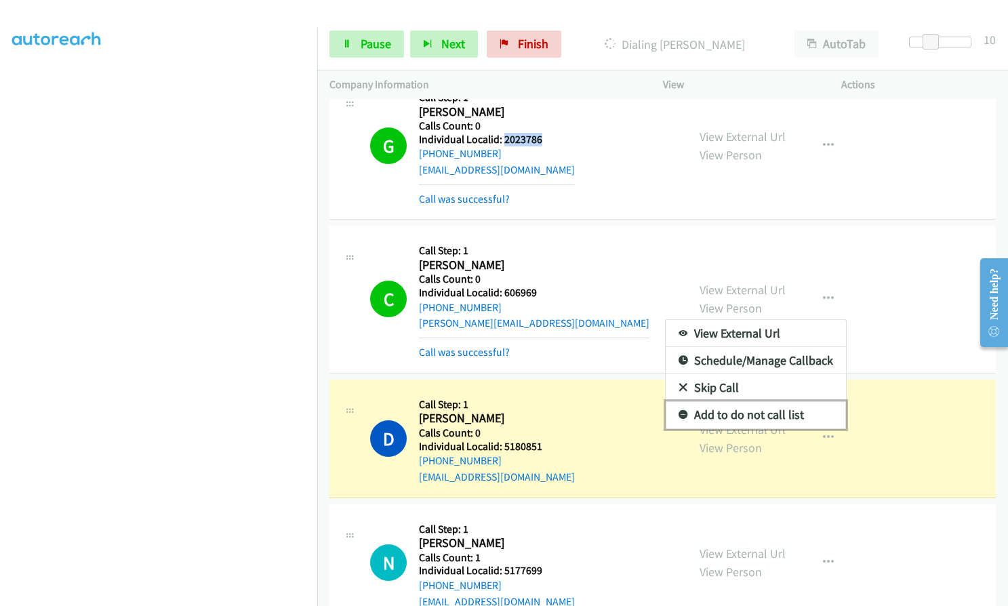
click at [679, 411] on icon at bounding box center [683, 415] width 9 height 9
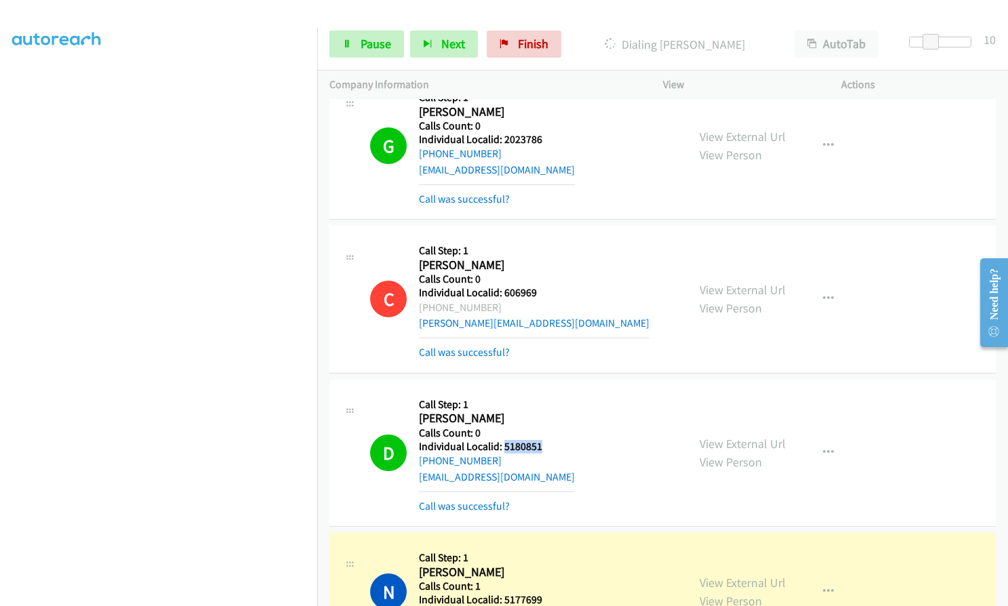
drag, startPoint x: 502, startPoint y: 431, endPoint x: 544, endPoint y: 431, distance: 41.4
click at [544, 431] on div "D Callback Scheduled Call Step: 1 David Stoner America/New_York Calls Count: 0 …" at bounding box center [522, 453] width 305 height 122
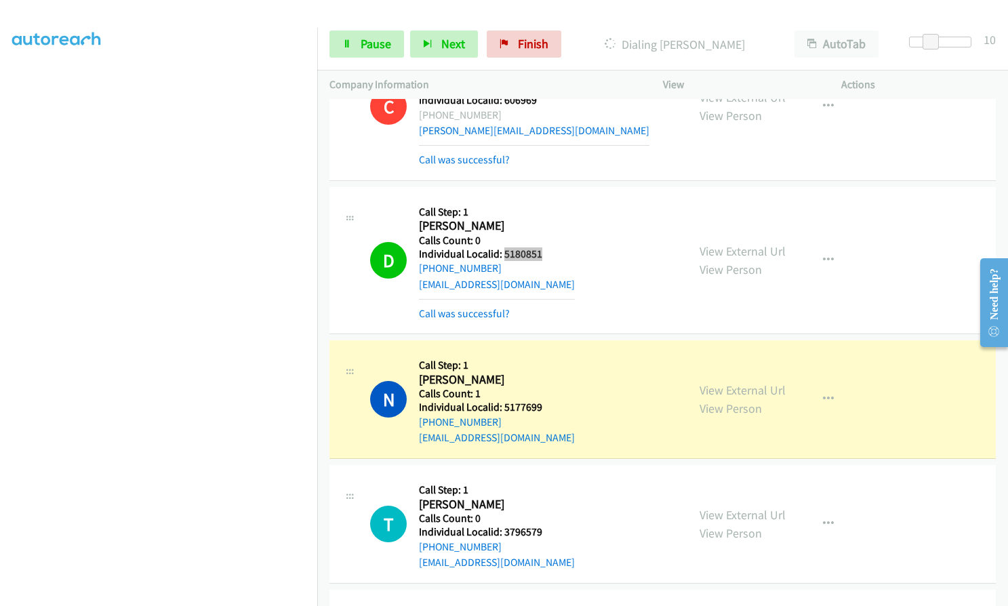
scroll to position [5594, 0]
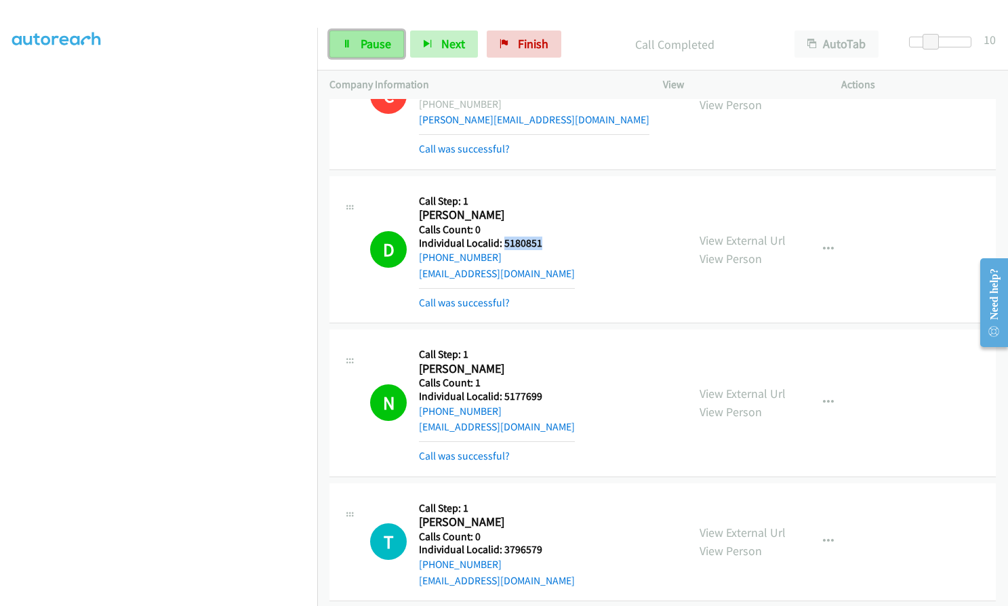
click at [372, 35] on link "Pause" at bounding box center [367, 44] width 75 height 27
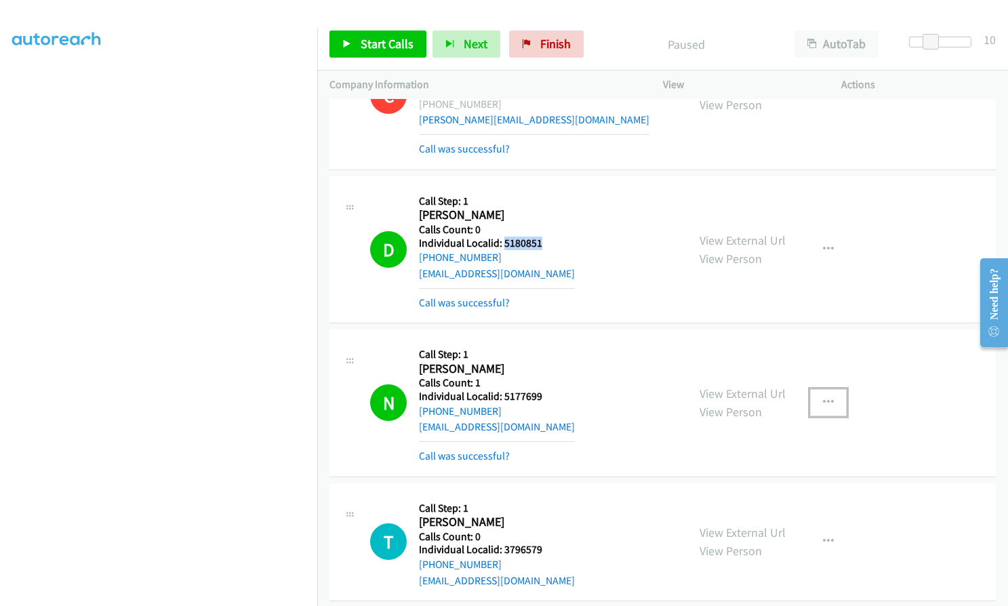
click at [824, 397] on icon "button" at bounding box center [828, 402] width 11 height 11
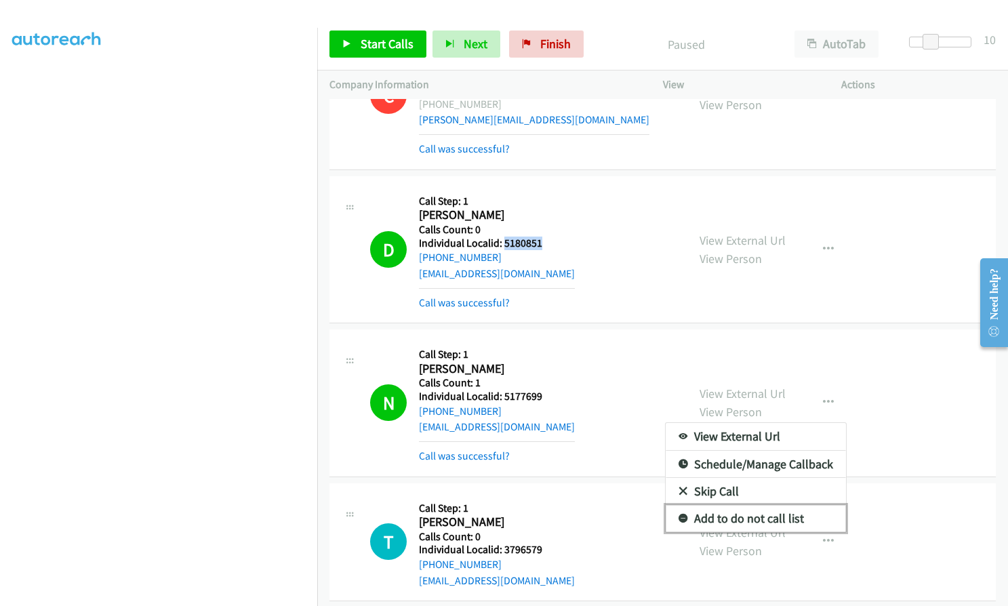
click at [679, 515] on icon at bounding box center [683, 519] width 9 height 9
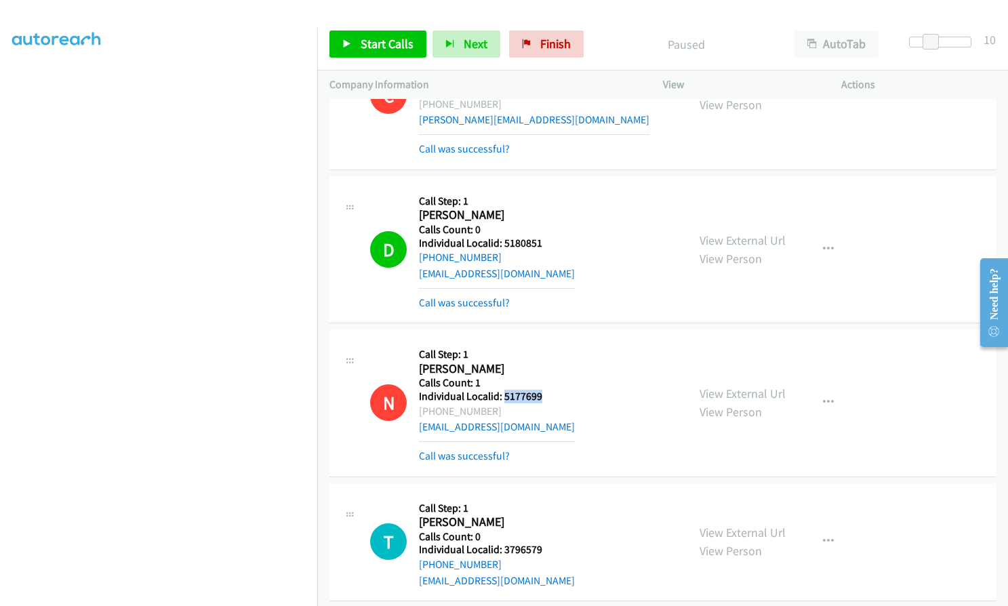
drag, startPoint x: 502, startPoint y: 377, endPoint x: 542, endPoint y: 378, distance: 40.0
click at [542, 378] on div "N Callback Scheduled Call Step: 1 Nicholas Dildine America/New_York Calls Count…" at bounding box center [522, 403] width 305 height 122
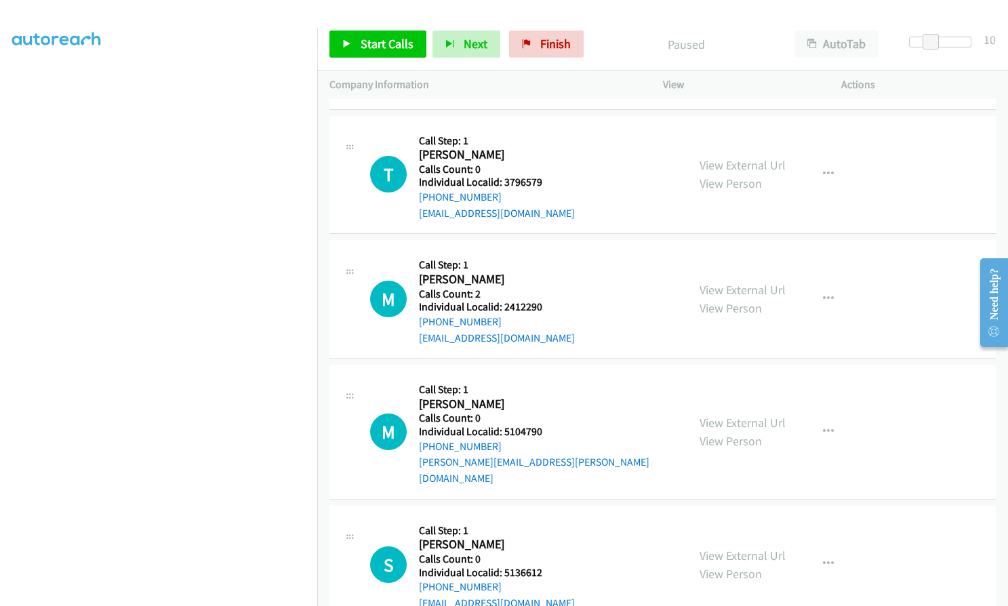
scroll to position [5967, 0]
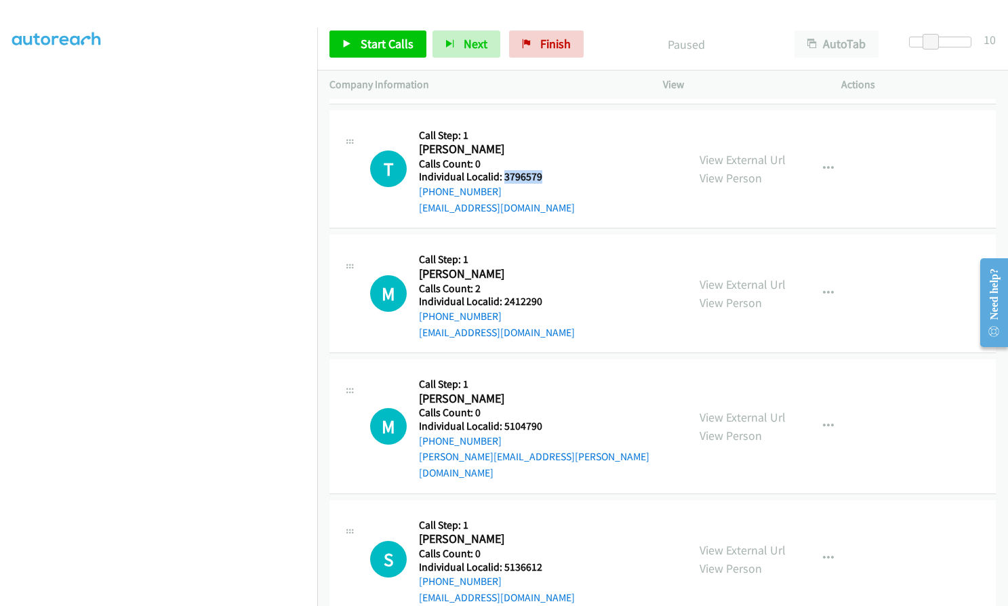
drag, startPoint x: 504, startPoint y: 162, endPoint x: 547, endPoint y: 159, distance: 42.9
click at [547, 159] on div "T Callback Scheduled Call Step: 1 Todd Thompson America/New_York Calls Count: 0…" at bounding box center [522, 170] width 305 height 94
drag, startPoint x: 502, startPoint y: 286, endPoint x: 542, endPoint y: 285, distance: 40.0
click at [542, 285] on div "M Callback Scheduled Call Step: 1 Matthew Drayer America/New_York Calls Count: …" at bounding box center [522, 294] width 305 height 94
drag, startPoint x: 503, startPoint y: 406, endPoint x: 544, endPoint y: 405, distance: 40.7
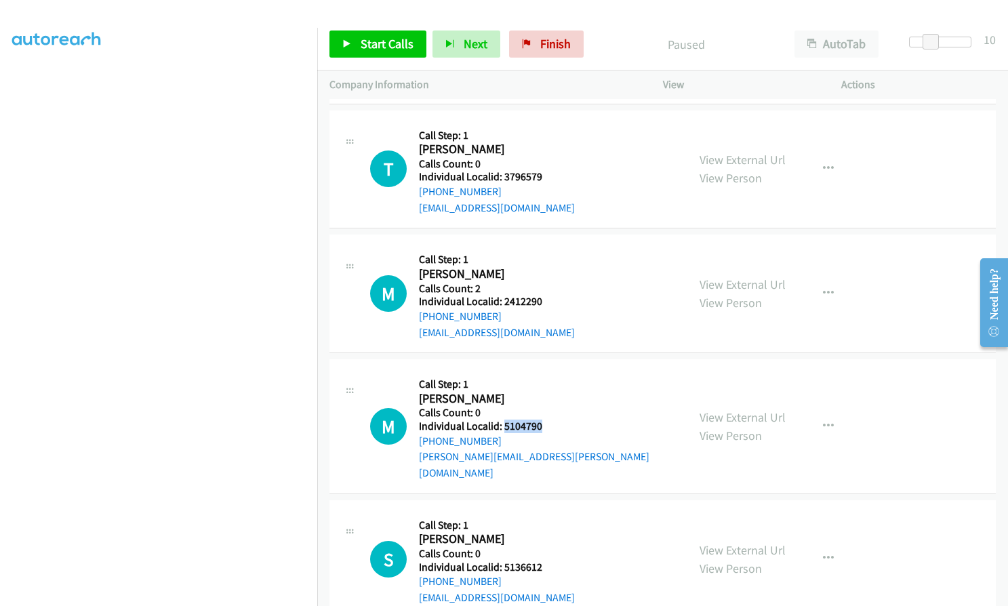
click at [544, 405] on div "M Callback Scheduled Call Step: 1 Matthew Hall America/New_York Calls Count: 0 …" at bounding box center [522, 426] width 305 height 109
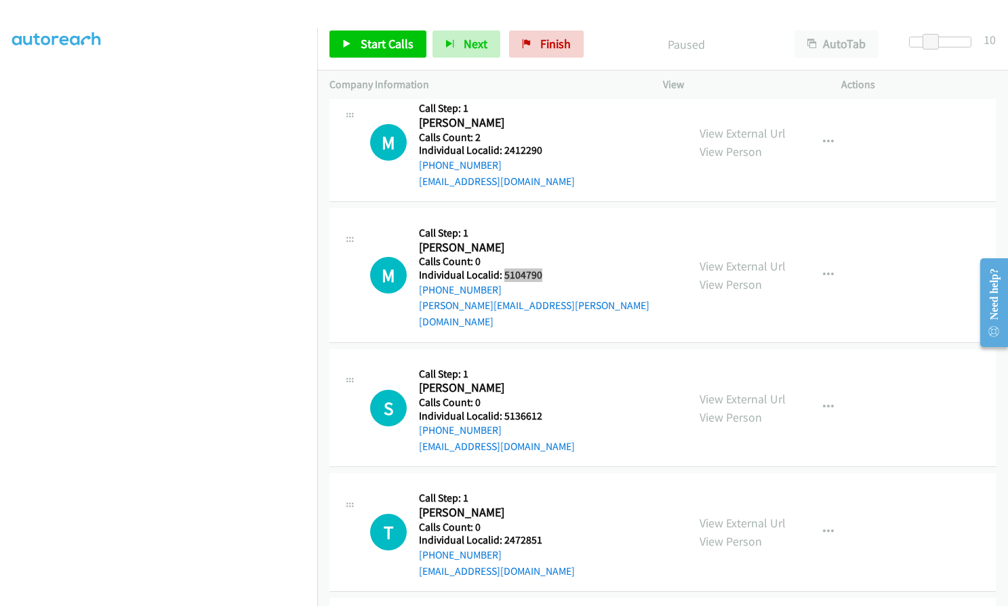
scroll to position [6119, 0]
drag, startPoint x: 502, startPoint y: 380, endPoint x: 547, endPoint y: 380, distance: 45.4
click at [547, 380] on div "S Callback Scheduled Call Step: 1 Scott Bauman America/New_York Calls Count: 0 …" at bounding box center [522, 407] width 305 height 94
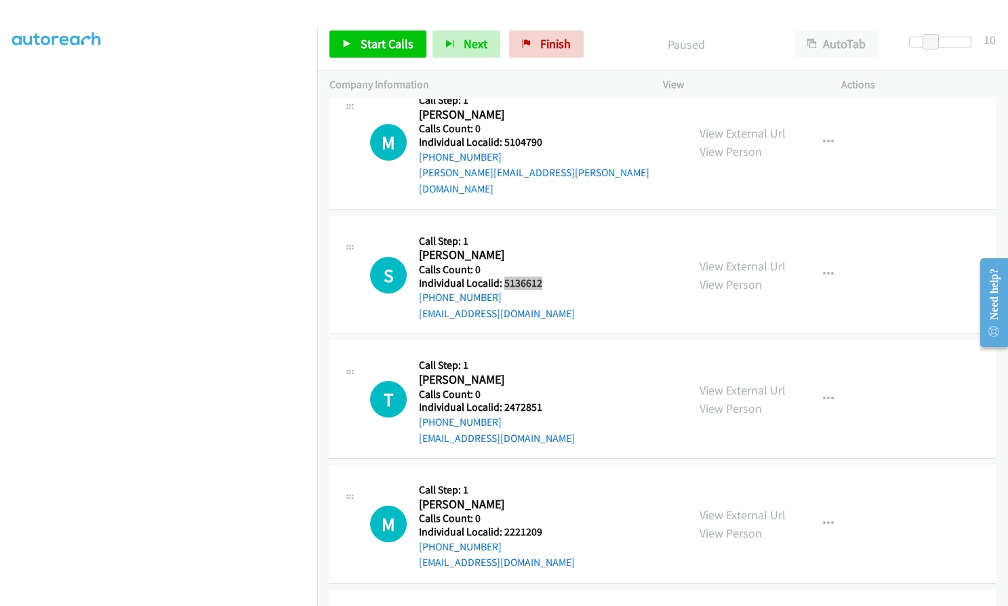
scroll to position [6289, 0]
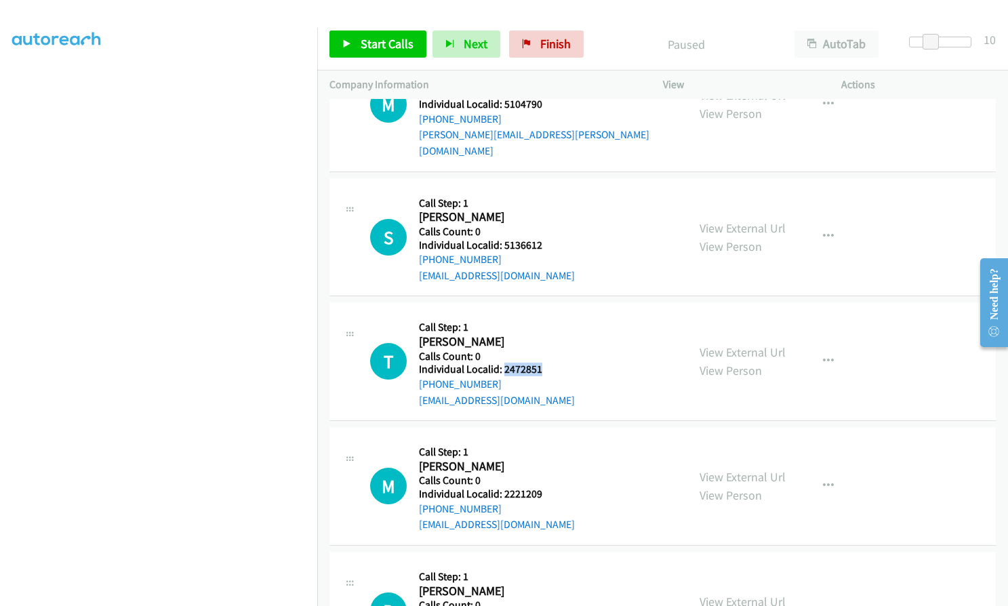
drag, startPoint x: 504, startPoint y: 334, endPoint x: 544, endPoint y: 334, distance: 39.3
click at [544, 334] on div "T Callback Scheduled Call Step: 1 Taely White America/New_York Calls Count: 0 I…" at bounding box center [522, 362] width 305 height 94
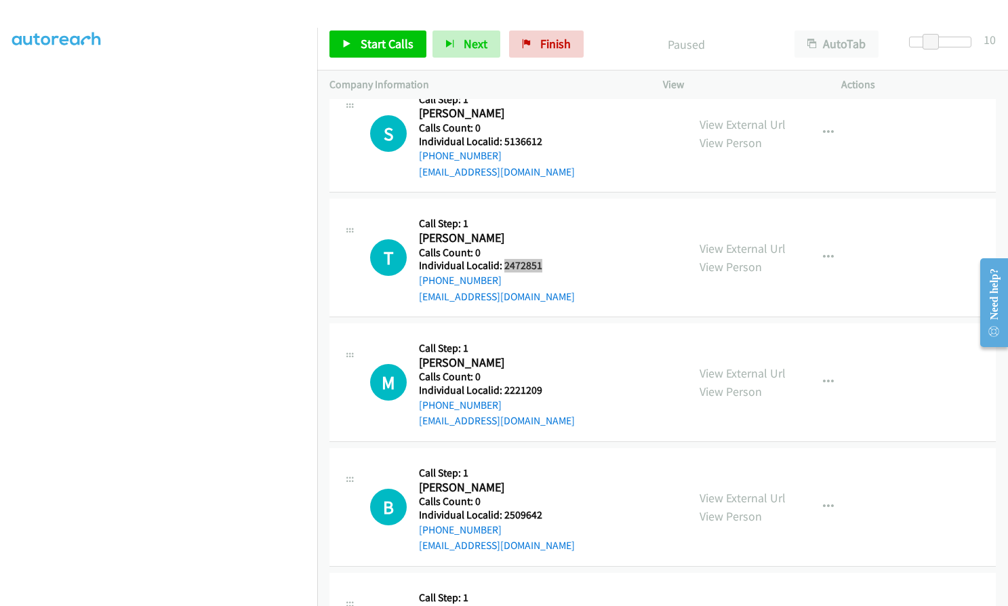
scroll to position [6425, 0]
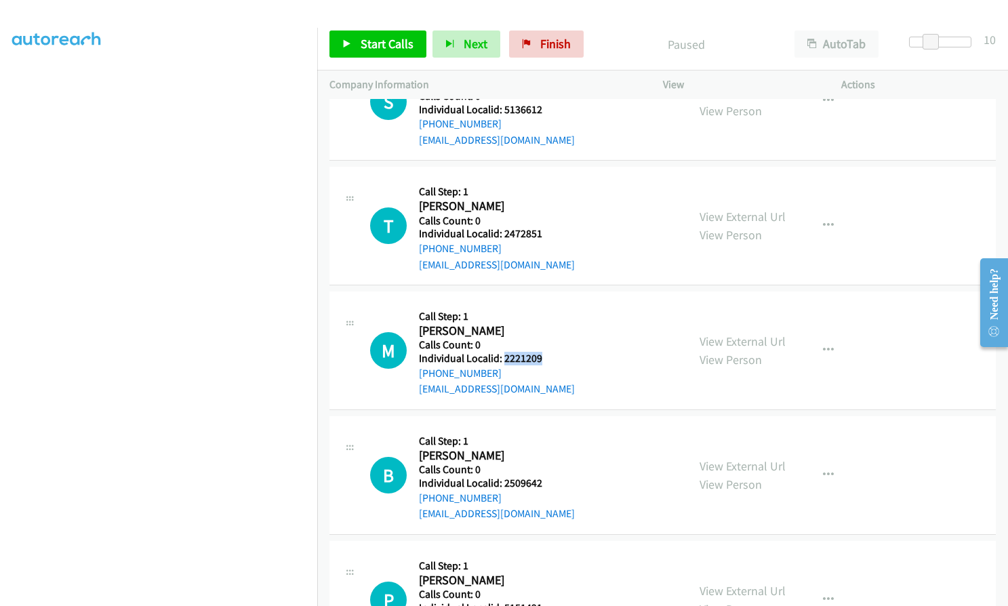
drag, startPoint x: 502, startPoint y: 327, endPoint x: 542, endPoint y: 327, distance: 40.0
click at [542, 327] on div "M Callback Scheduled Call Step: 1 Michael Miller America/New_York Calls Count: …" at bounding box center [522, 351] width 305 height 94
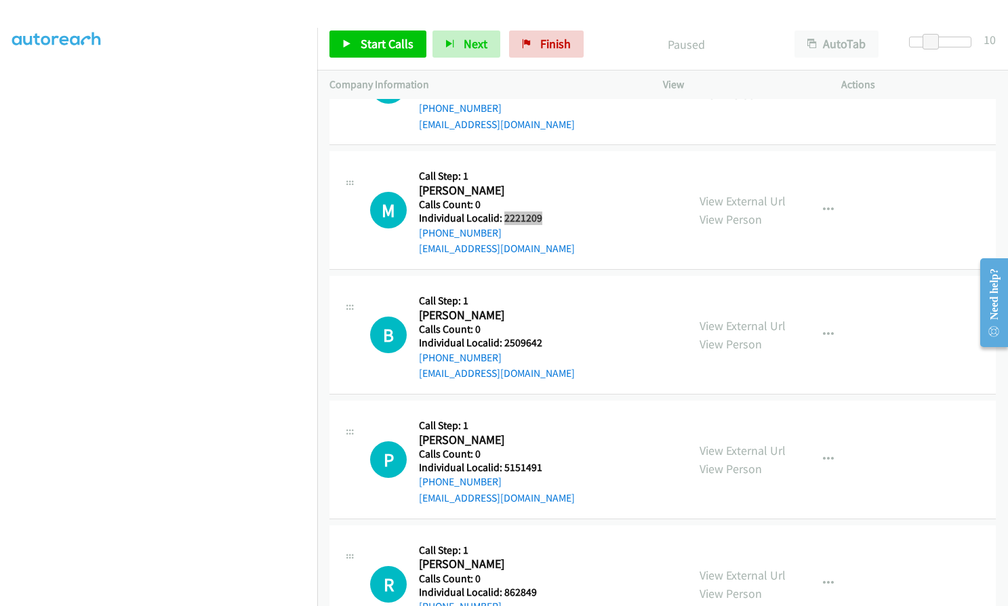
scroll to position [6577, 0]
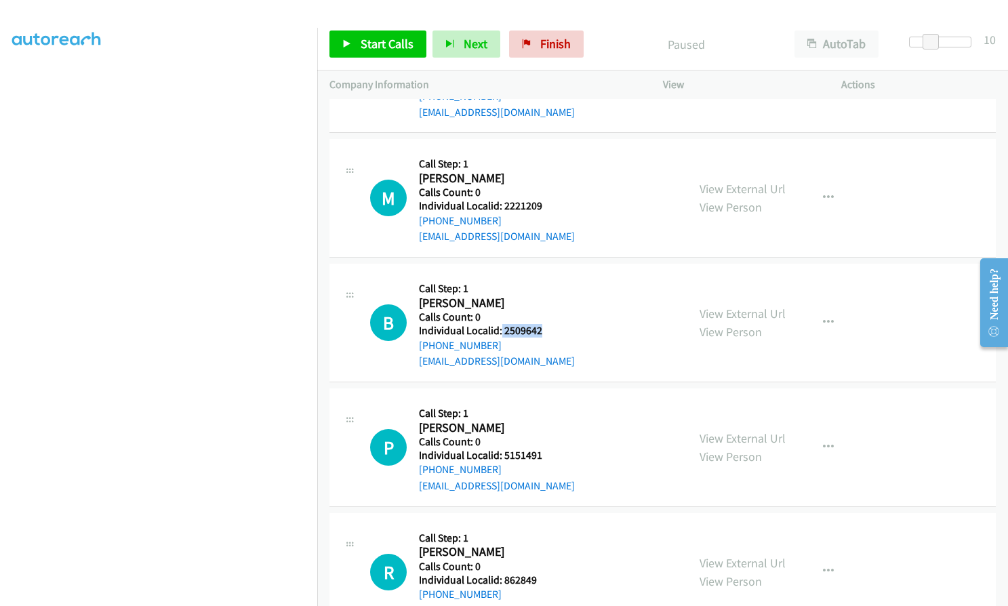
drag, startPoint x: 501, startPoint y: 295, endPoint x: 540, endPoint y: 297, distance: 38.7
click at [540, 324] on h5 "Individual Localid: 2509642" at bounding box center [497, 331] width 156 height 14
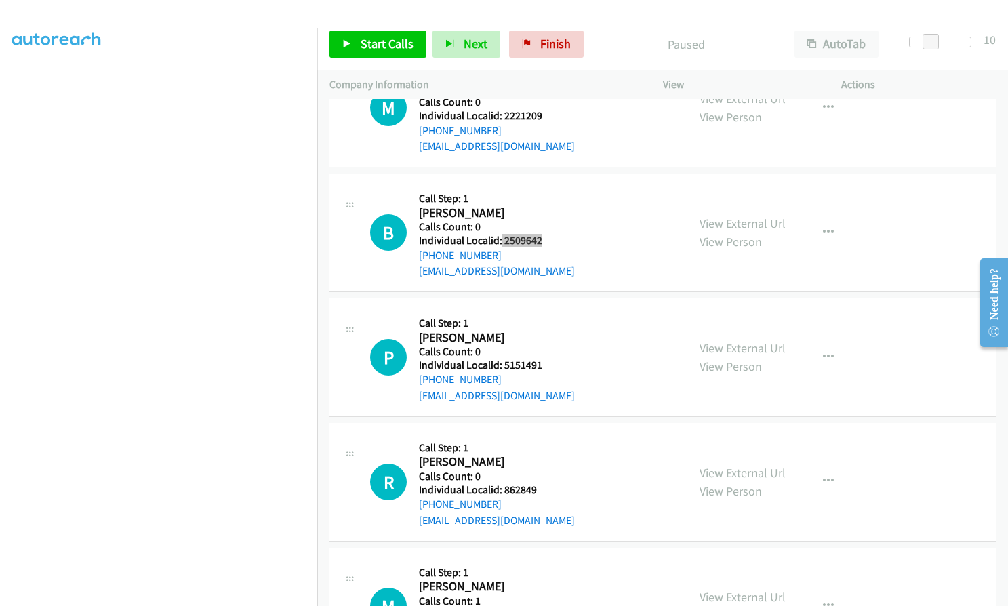
scroll to position [6679, 0]
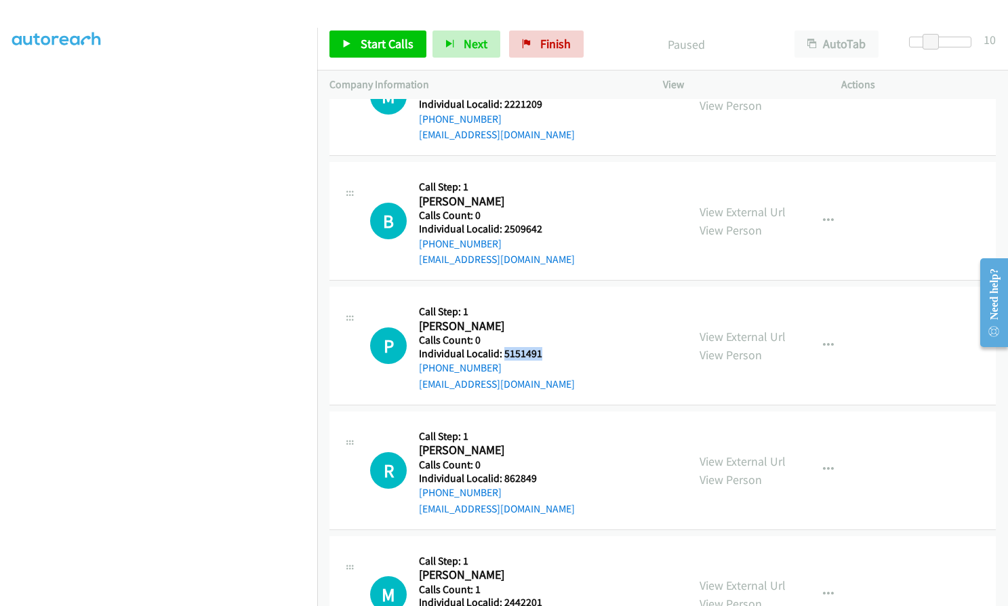
drag, startPoint x: 504, startPoint y: 321, endPoint x: 547, endPoint y: 324, distance: 42.8
click at [547, 324] on div "P Callback Scheduled Call Step: 1 Pat Eckstein America/New_York Calls Count: 0 …" at bounding box center [522, 346] width 305 height 94
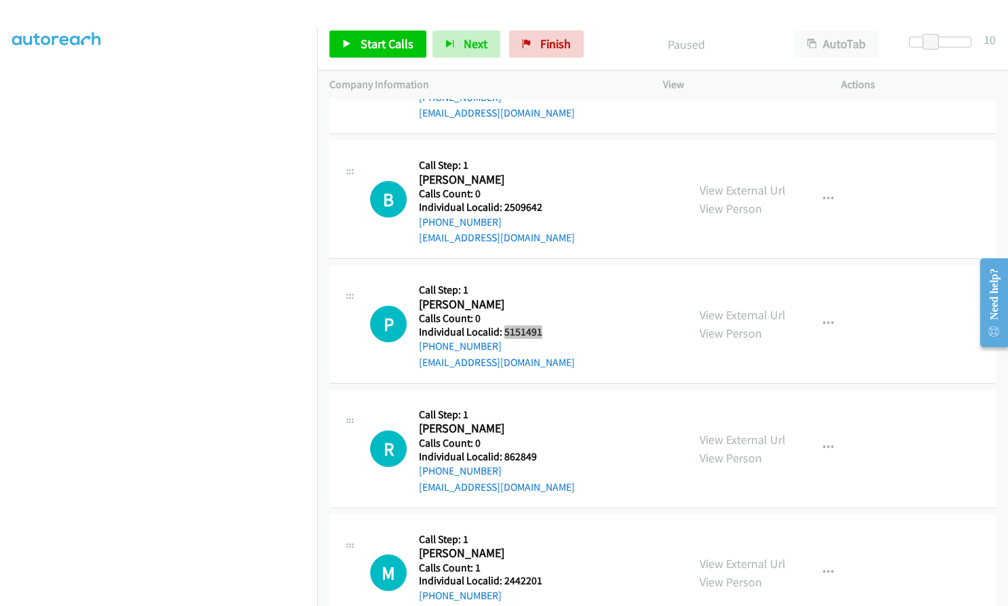
scroll to position [6730, 0]
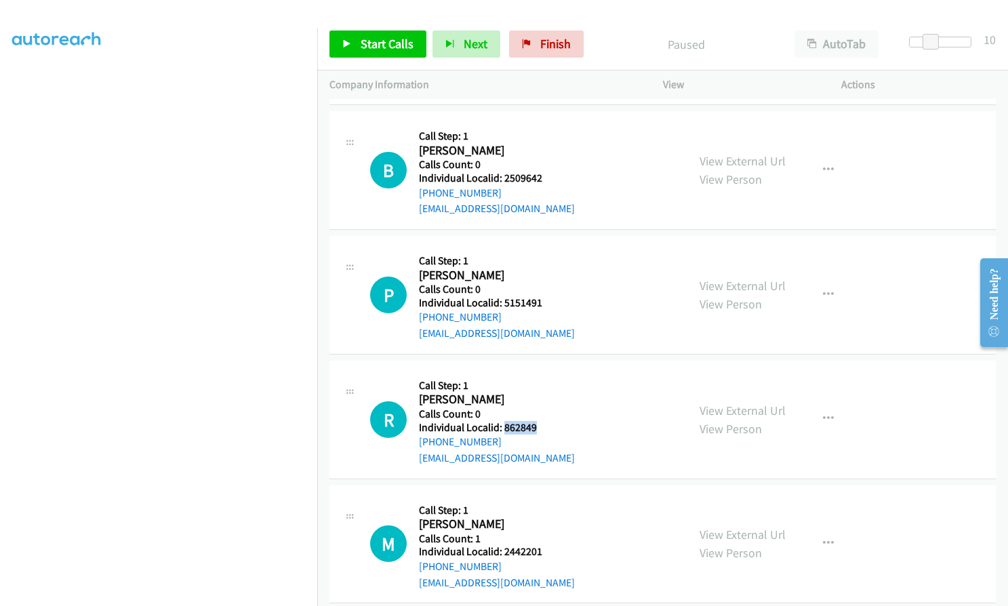
drag, startPoint x: 502, startPoint y: 394, endPoint x: 546, endPoint y: 394, distance: 44.1
click at [546, 394] on div "R Callback Scheduled Call Step: 1 Ryan Stalter America/New_York Calls Count: 0 …" at bounding box center [522, 420] width 305 height 94
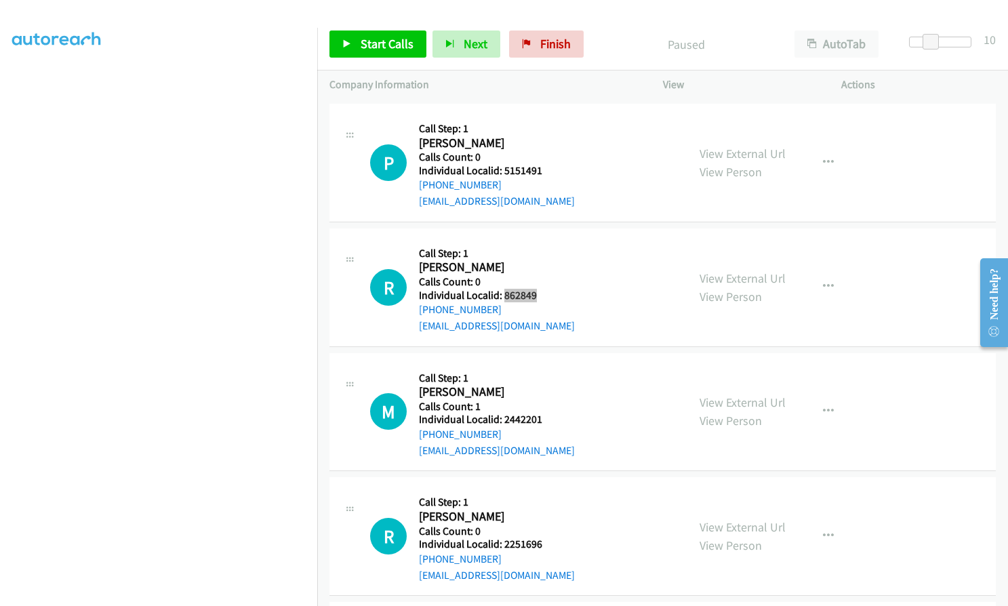
scroll to position [6865, 0]
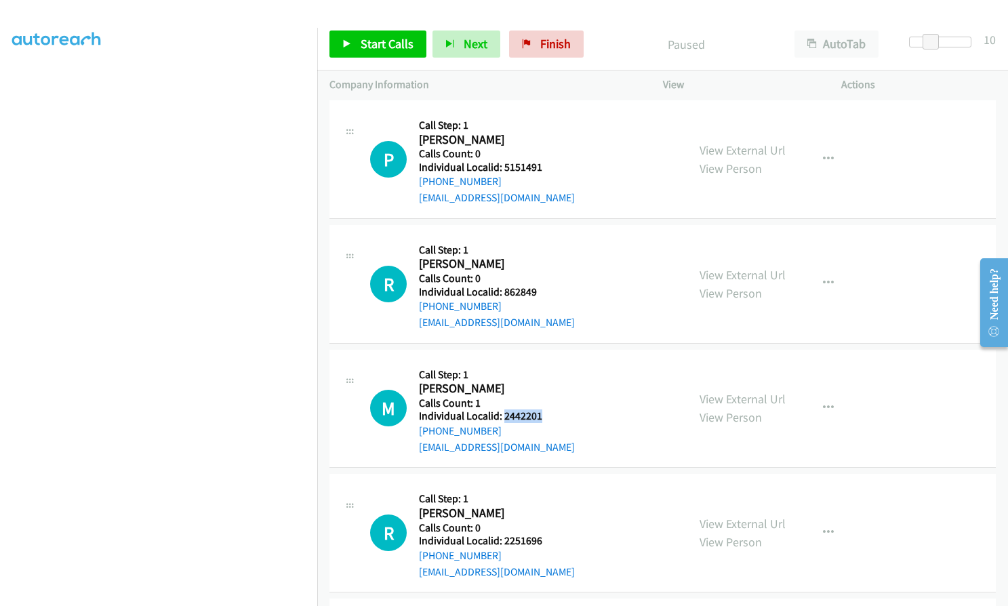
drag, startPoint x: 503, startPoint y: 382, endPoint x: 539, endPoint y: 382, distance: 35.9
click at [539, 410] on h5 "Individual Localid: 2442201" at bounding box center [497, 417] width 156 height 14
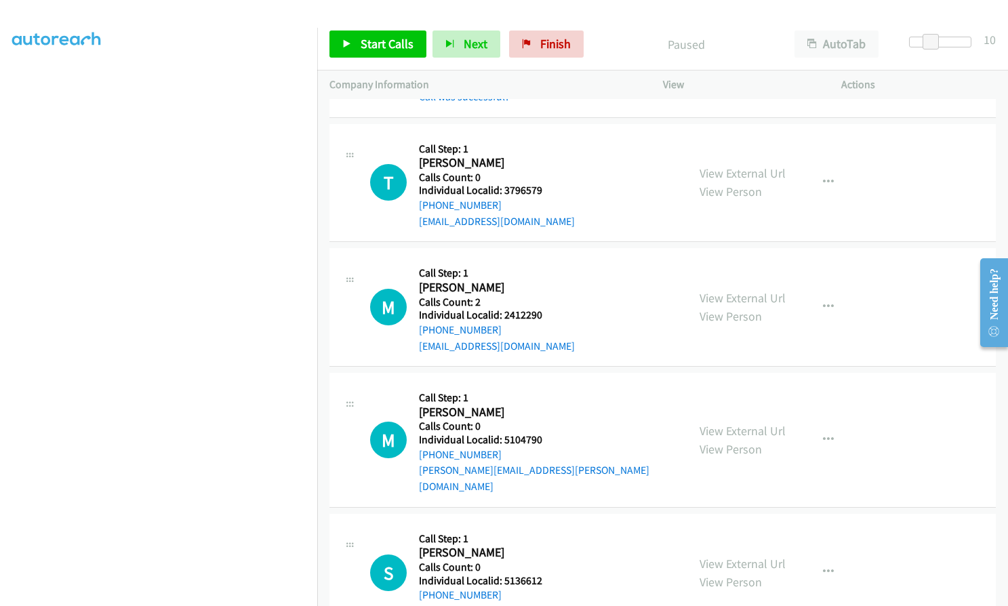
scroll to position [5950, 0]
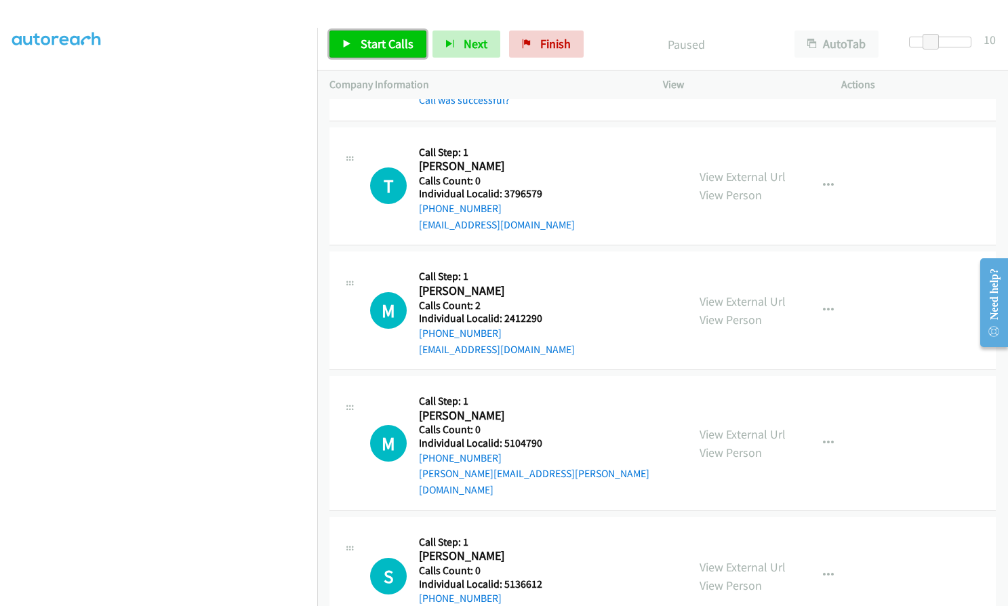
click at [376, 41] on span "Start Calls" at bounding box center [387, 44] width 53 height 16
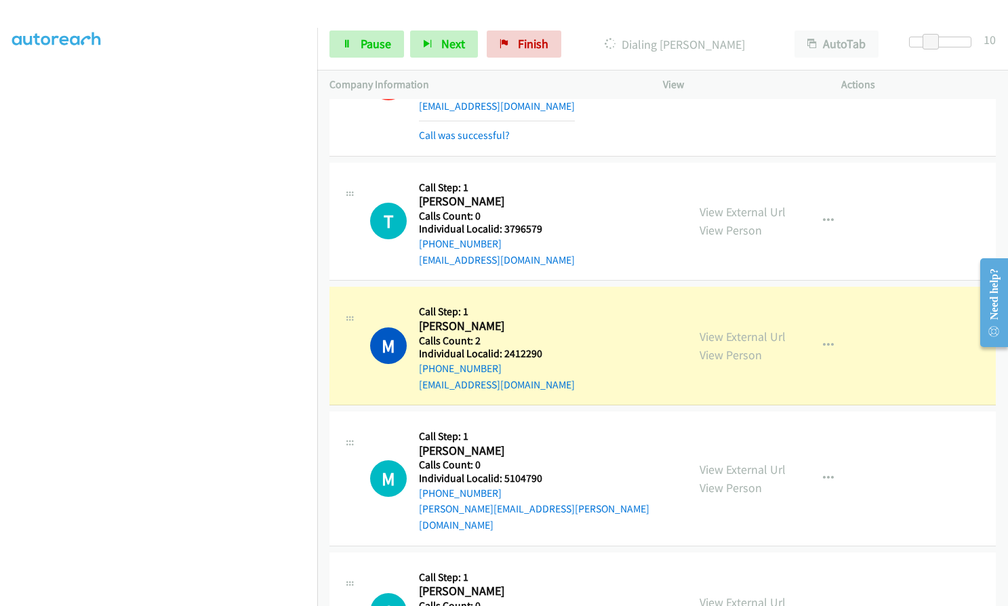
scroll to position [5984, 0]
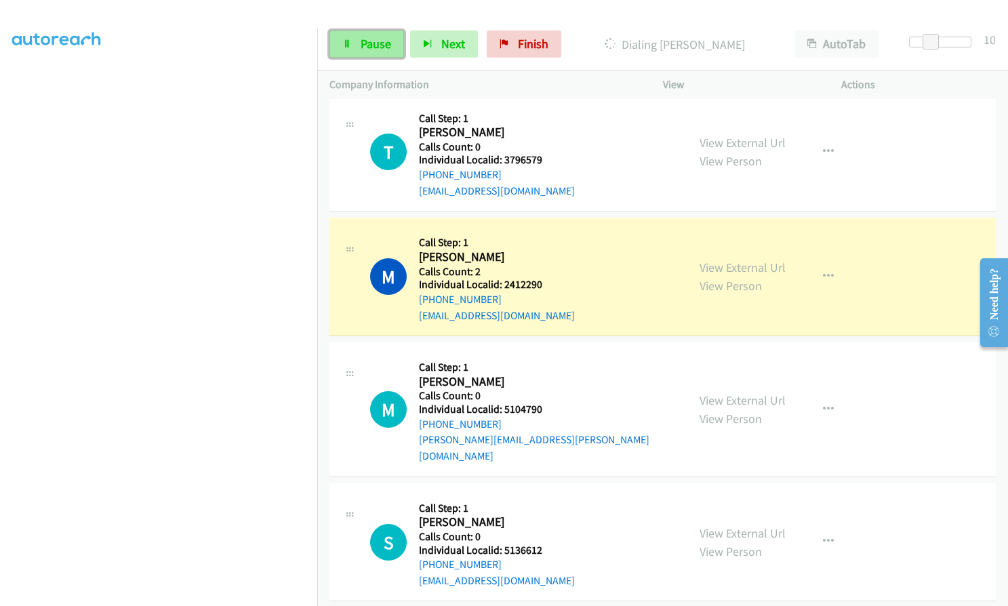
click at [355, 51] on link "Pause" at bounding box center [367, 44] width 75 height 27
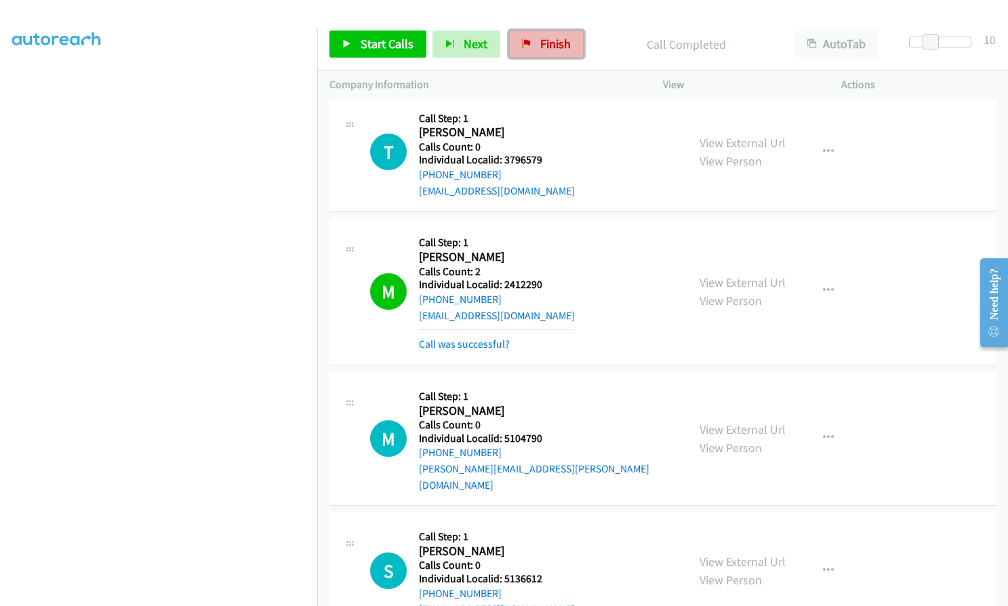
drag, startPoint x: 568, startPoint y: 45, endPoint x: 560, endPoint y: 46, distance: 7.5
click at [568, 45] on link "Finish" at bounding box center [546, 44] width 75 height 27
